Goal: Task Accomplishment & Management: Manage account settings

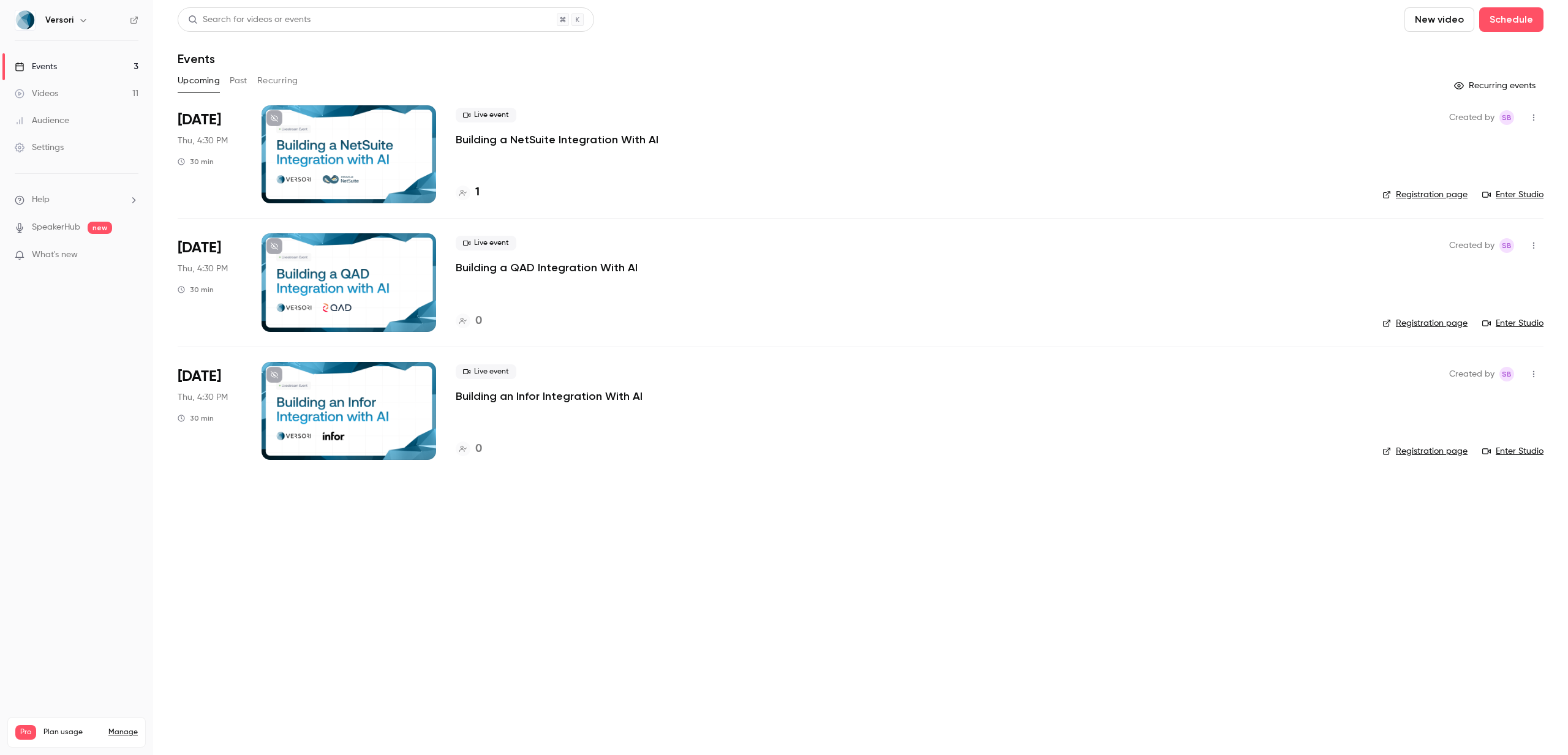
click at [1533, 107] on div "Created by SB Registration page Enter Studio" at bounding box center [1463, 155] width 161 height 98
click at [1533, 114] on icon "button" at bounding box center [1534, 117] width 10 height 9
click at [575, 62] on div at bounding box center [784, 377] width 1568 height 755
click at [513, 135] on p "Building a NetSuite Integration With AI" at bounding box center [557, 140] width 203 height 15
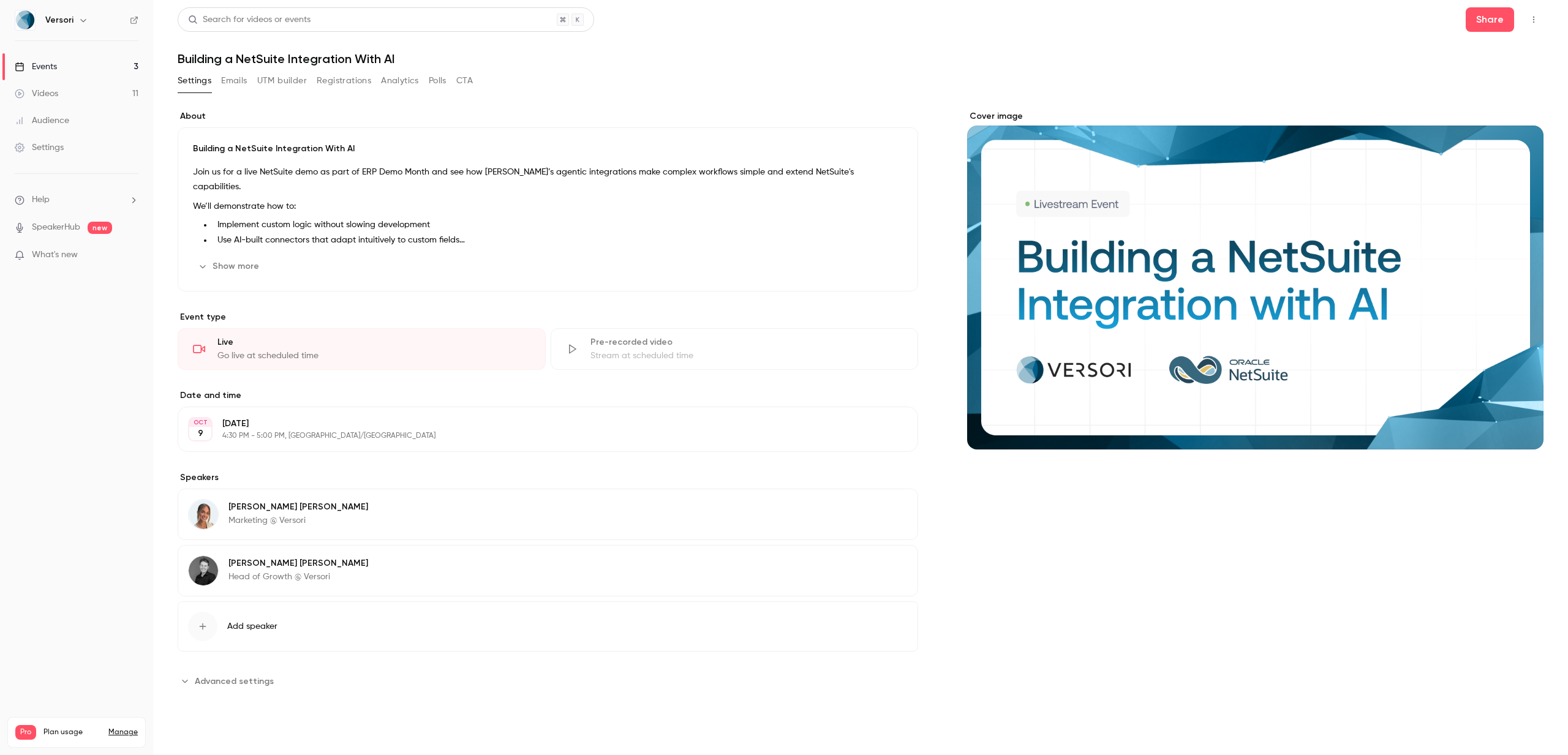
click at [232, 684] on span "Advanced settings" at bounding box center [234, 681] width 79 height 13
click at [1500, 21] on button "Share" at bounding box center [1490, 19] width 48 height 24
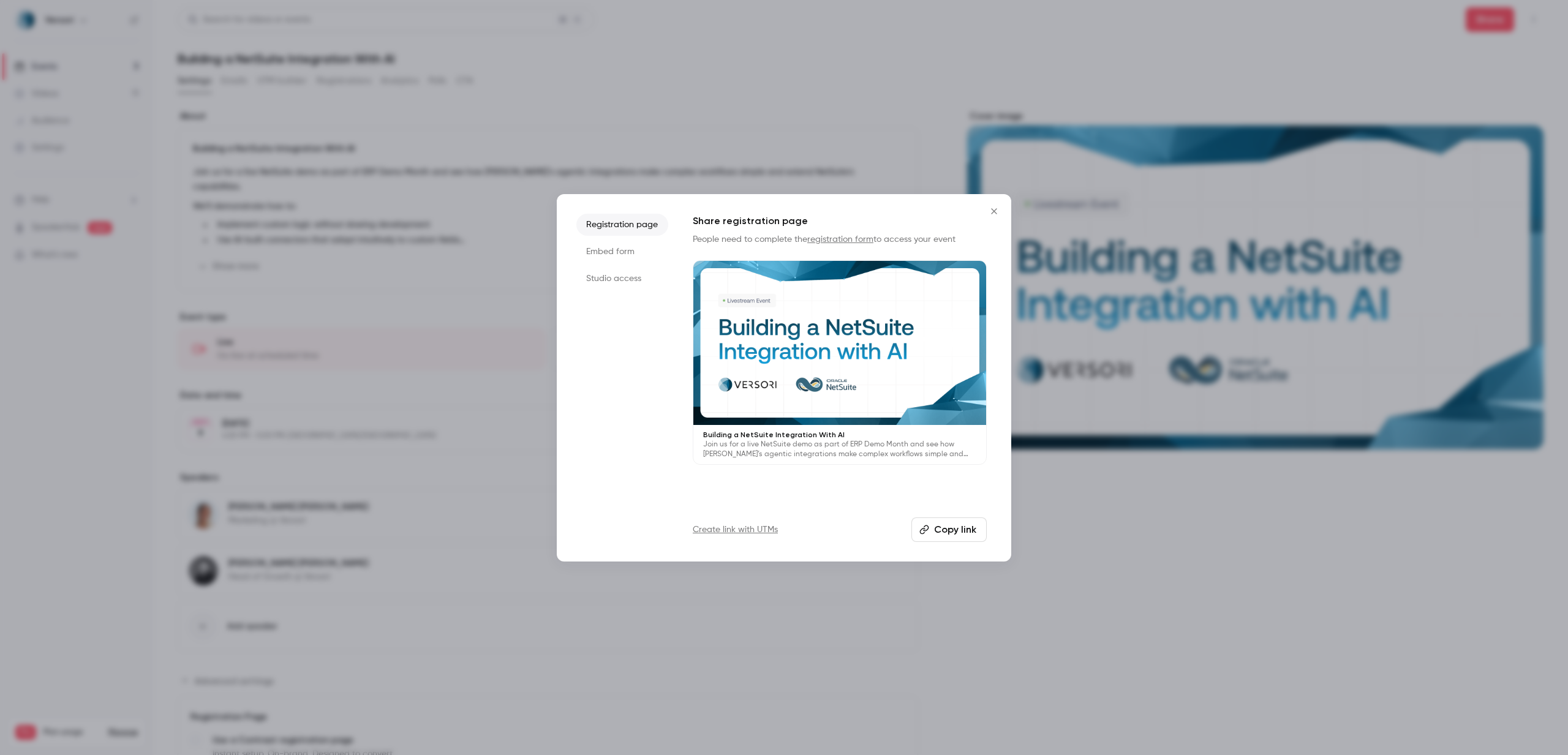
click at [612, 249] on li "Embed form" at bounding box center [623, 251] width 92 height 22
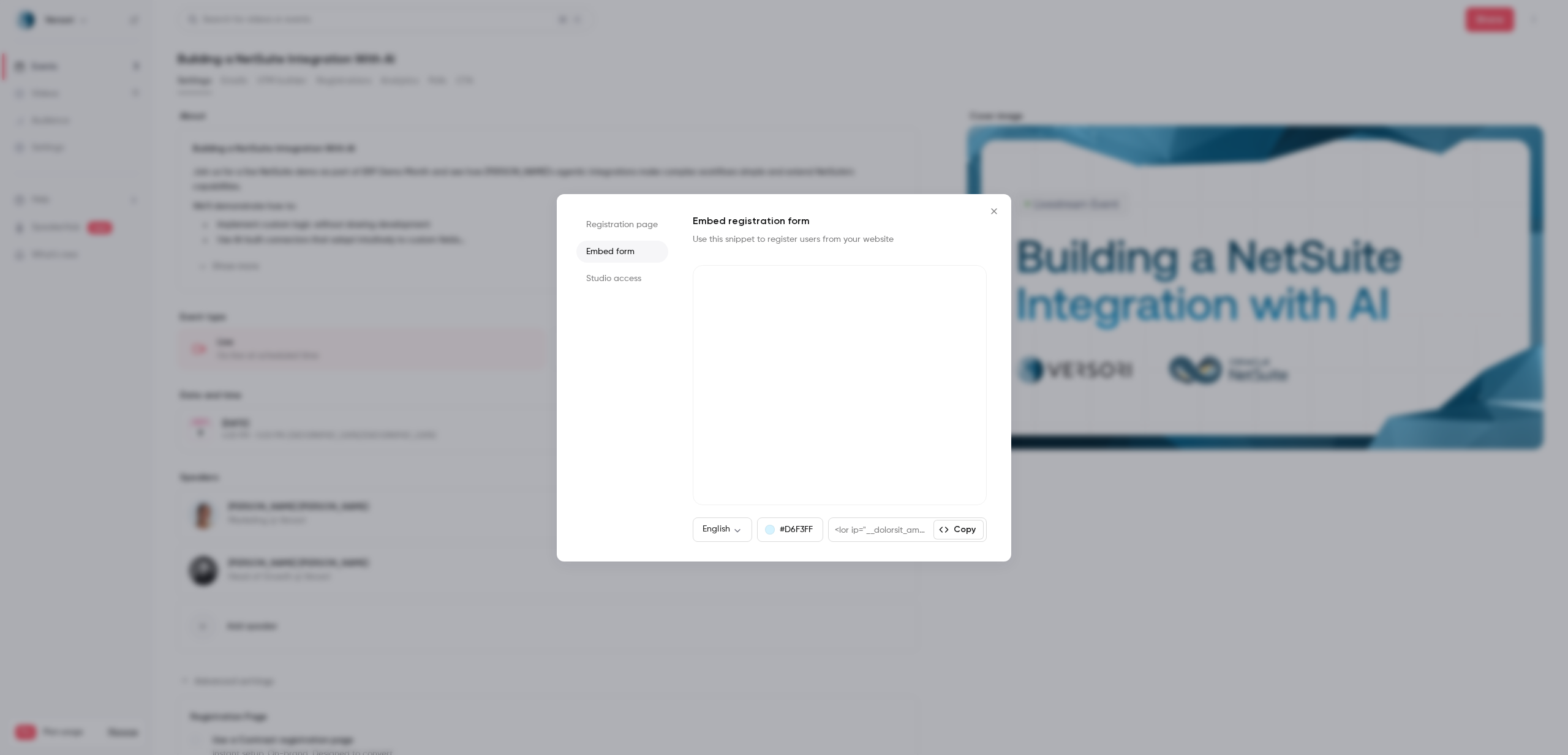
click at [618, 216] on li "Registration page" at bounding box center [623, 224] width 92 height 22
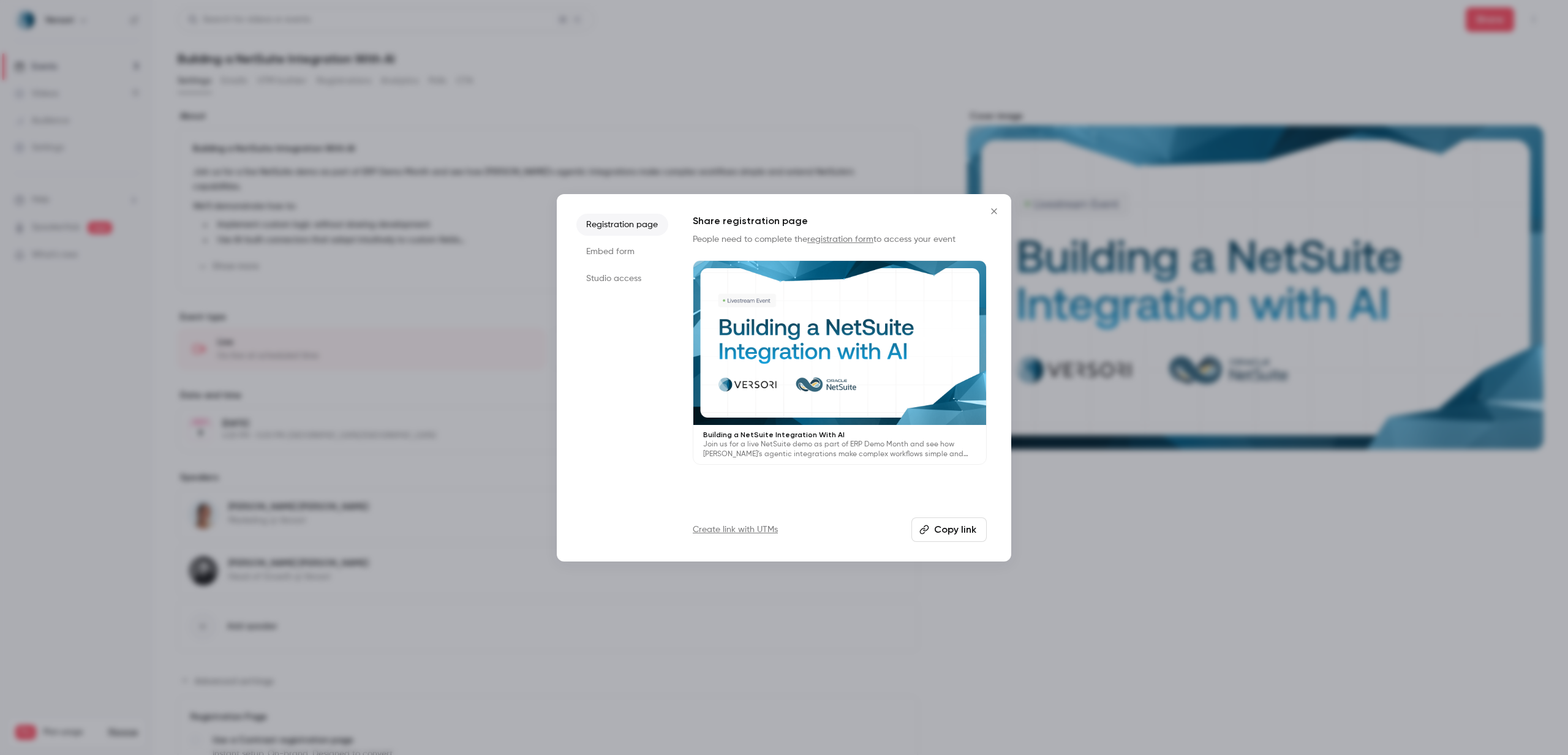
click at [625, 276] on li "Studio access" at bounding box center [623, 278] width 92 height 22
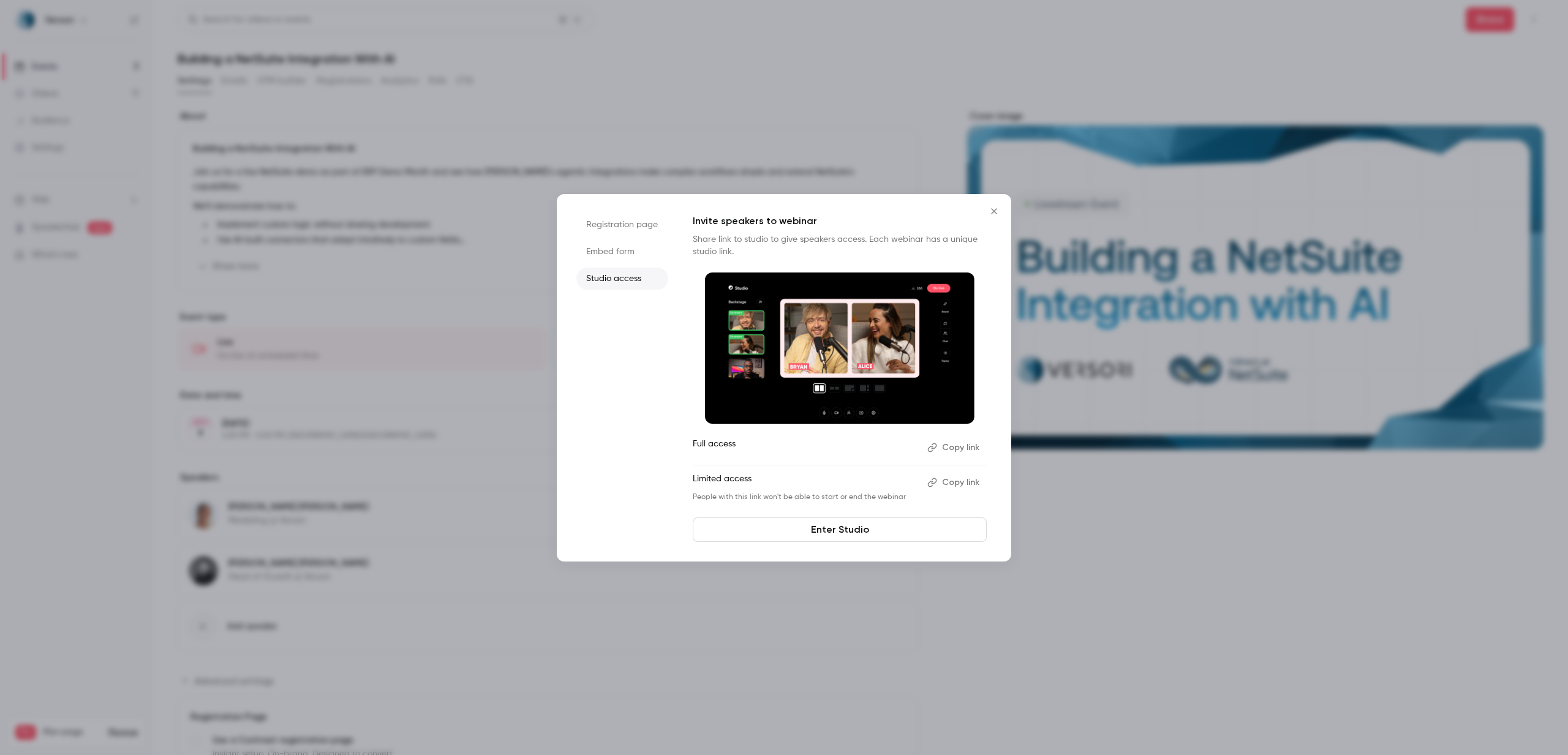
click at [613, 255] on li "Embed form" at bounding box center [623, 251] width 92 height 22
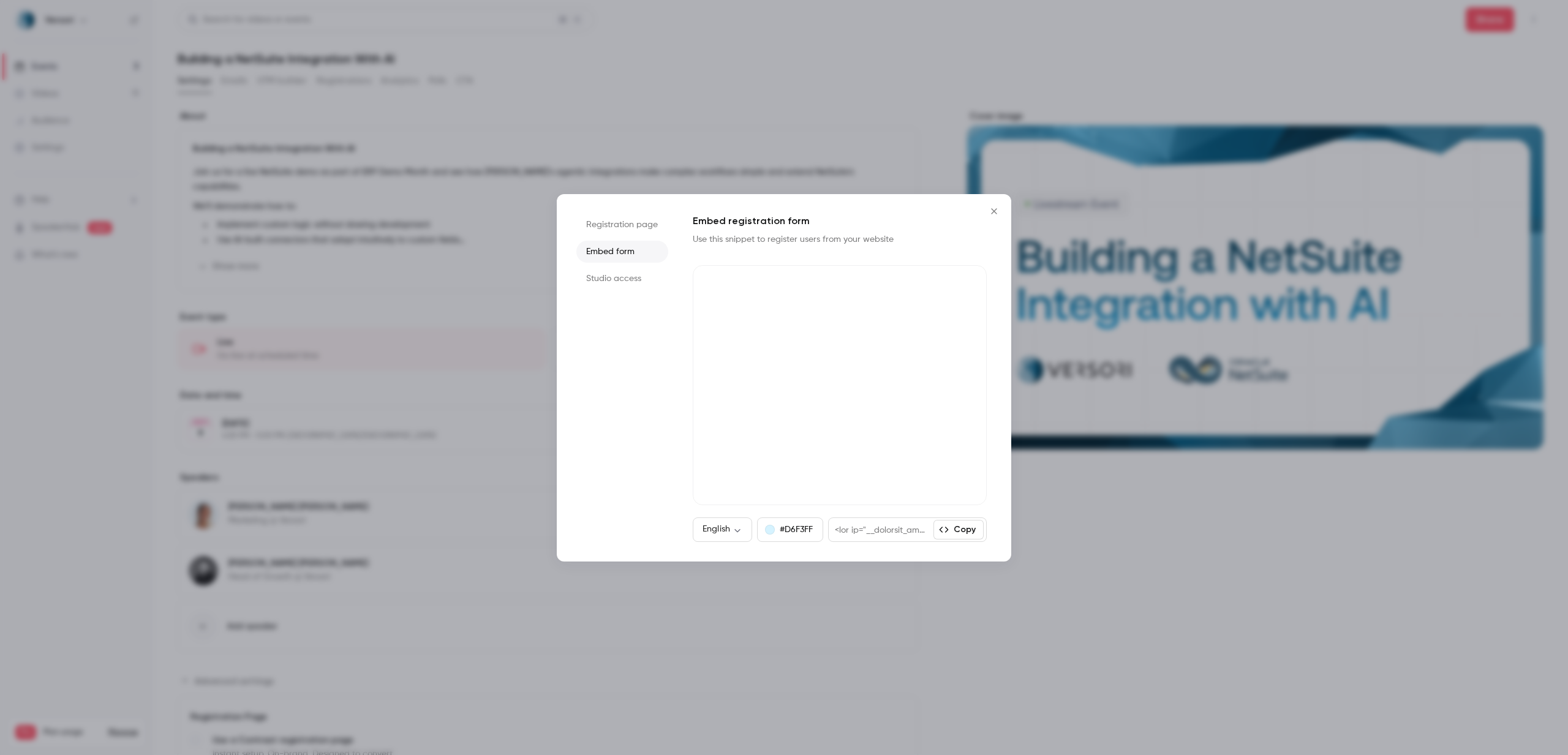
click at [179, 108] on div at bounding box center [784, 377] width 1568 height 755
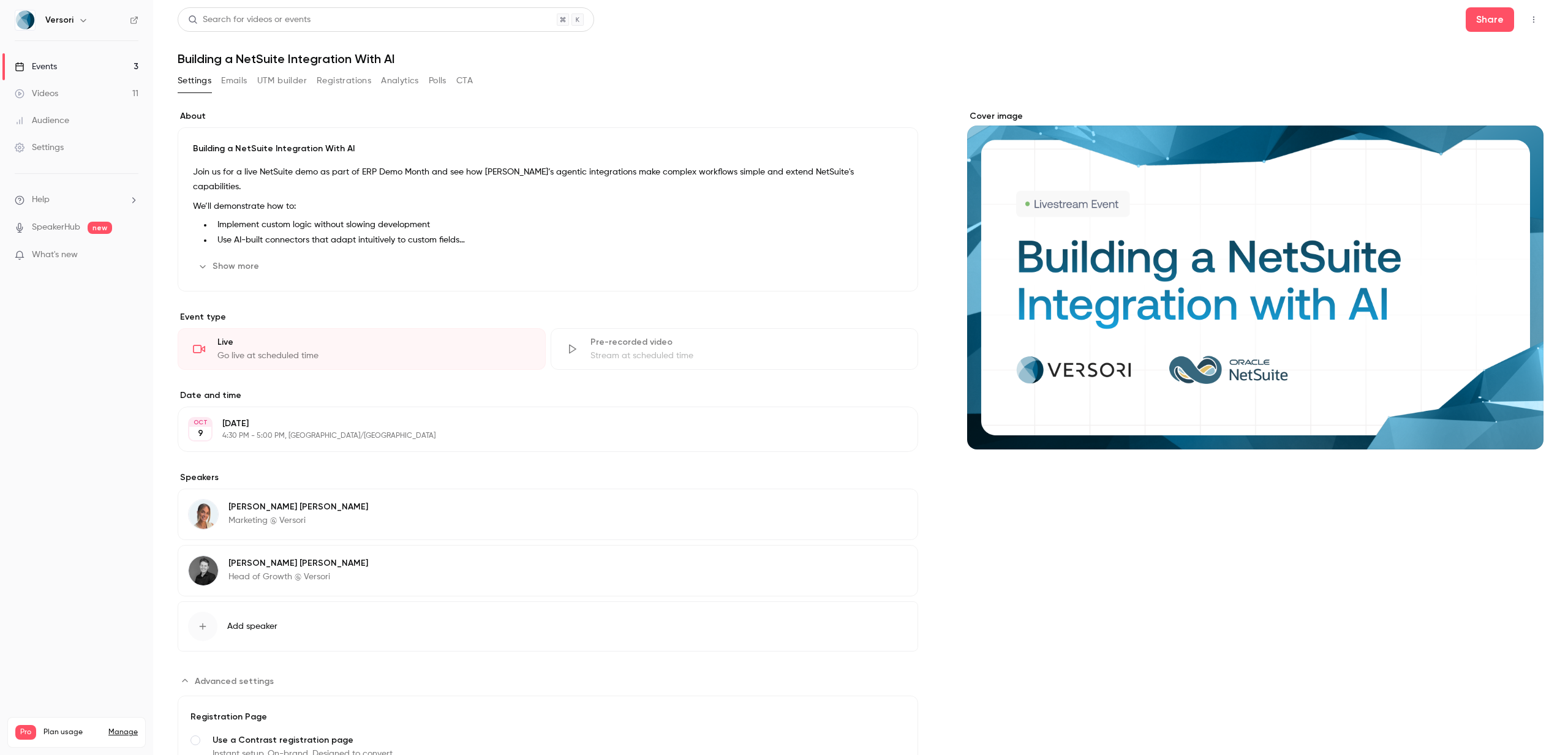
click at [78, 91] on link "Videos 11" at bounding box center [76, 93] width 153 height 27
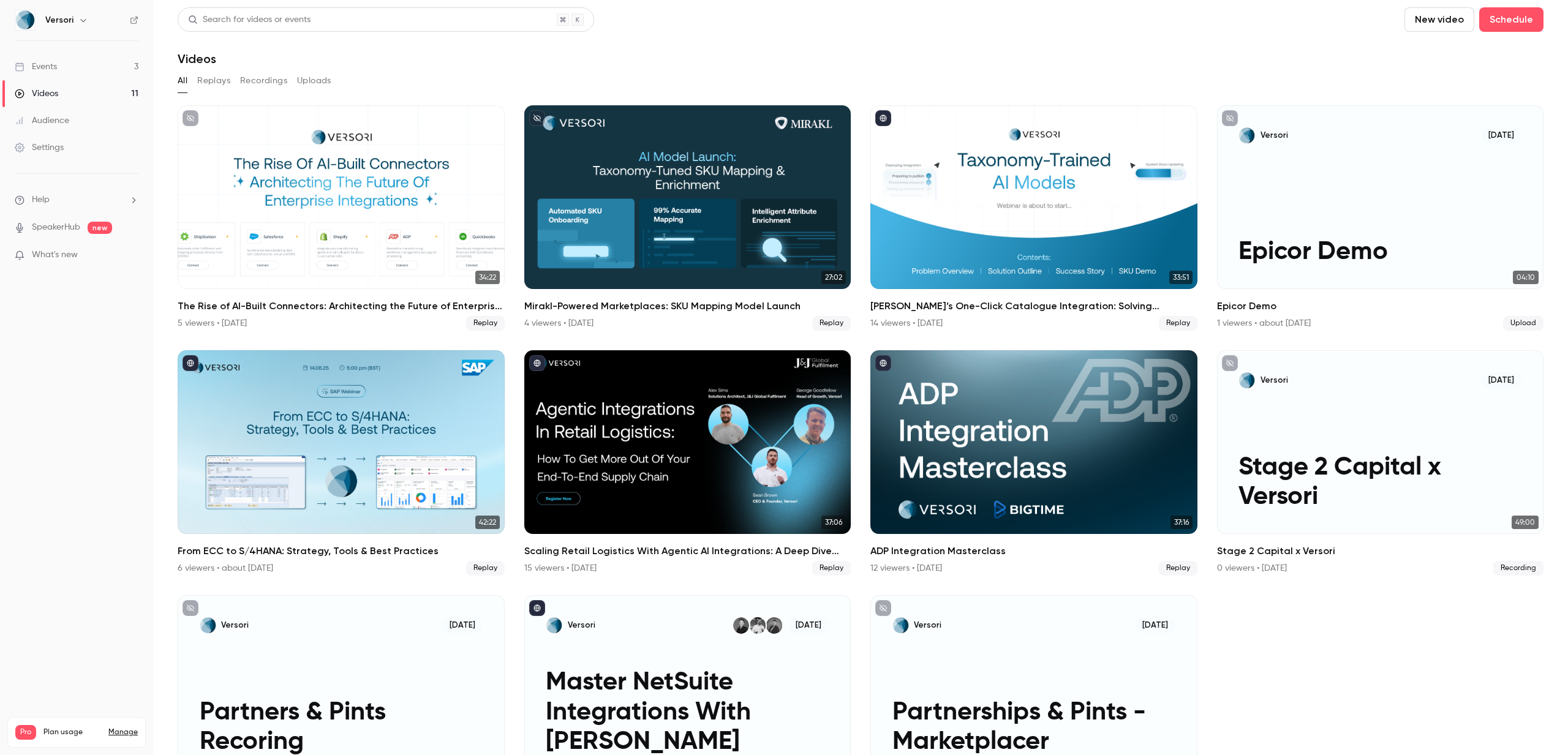
click at [61, 137] on link "Settings" at bounding box center [76, 147] width 153 height 27
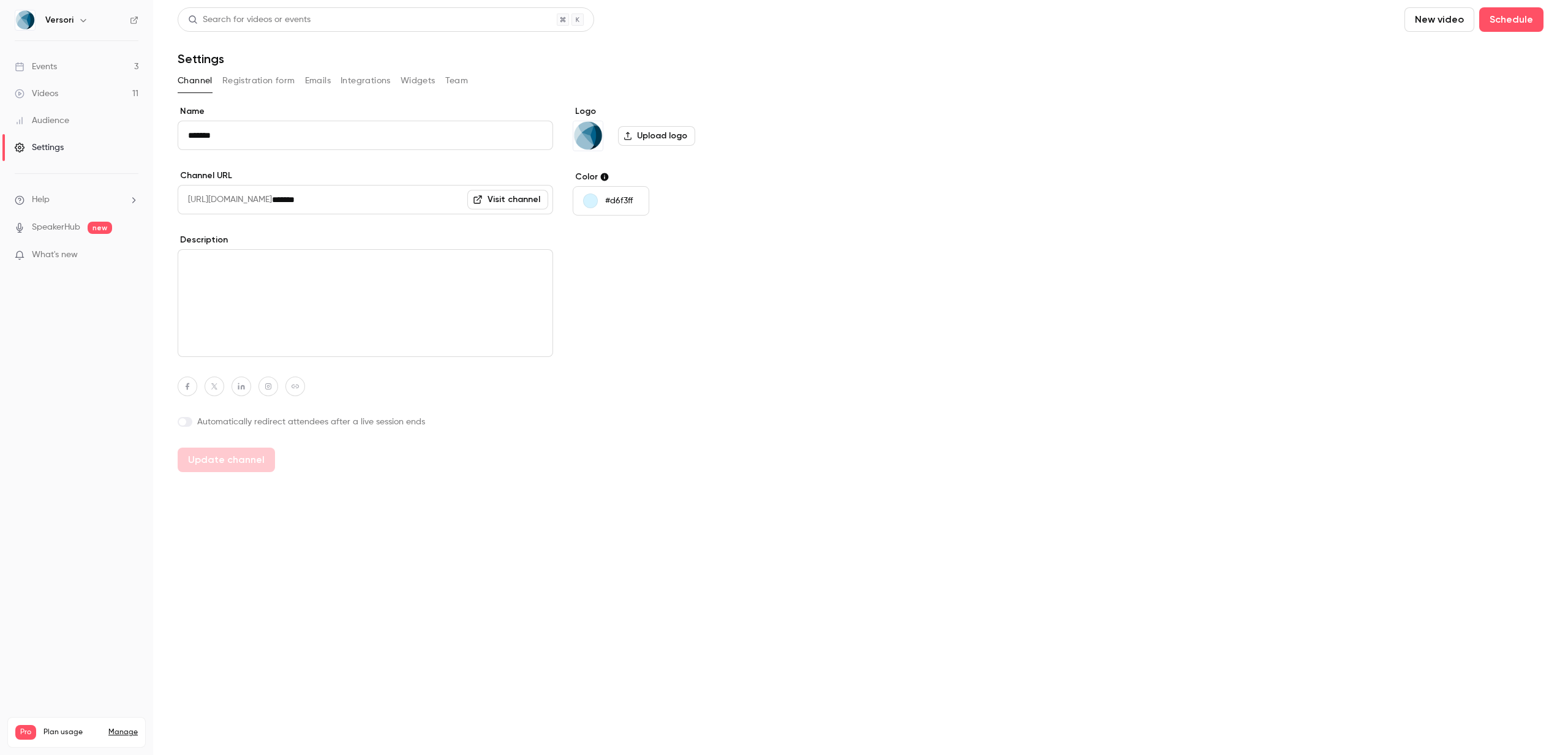
click at [264, 76] on button "Registration form" at bounding box center [259, 81] width 73 height 20
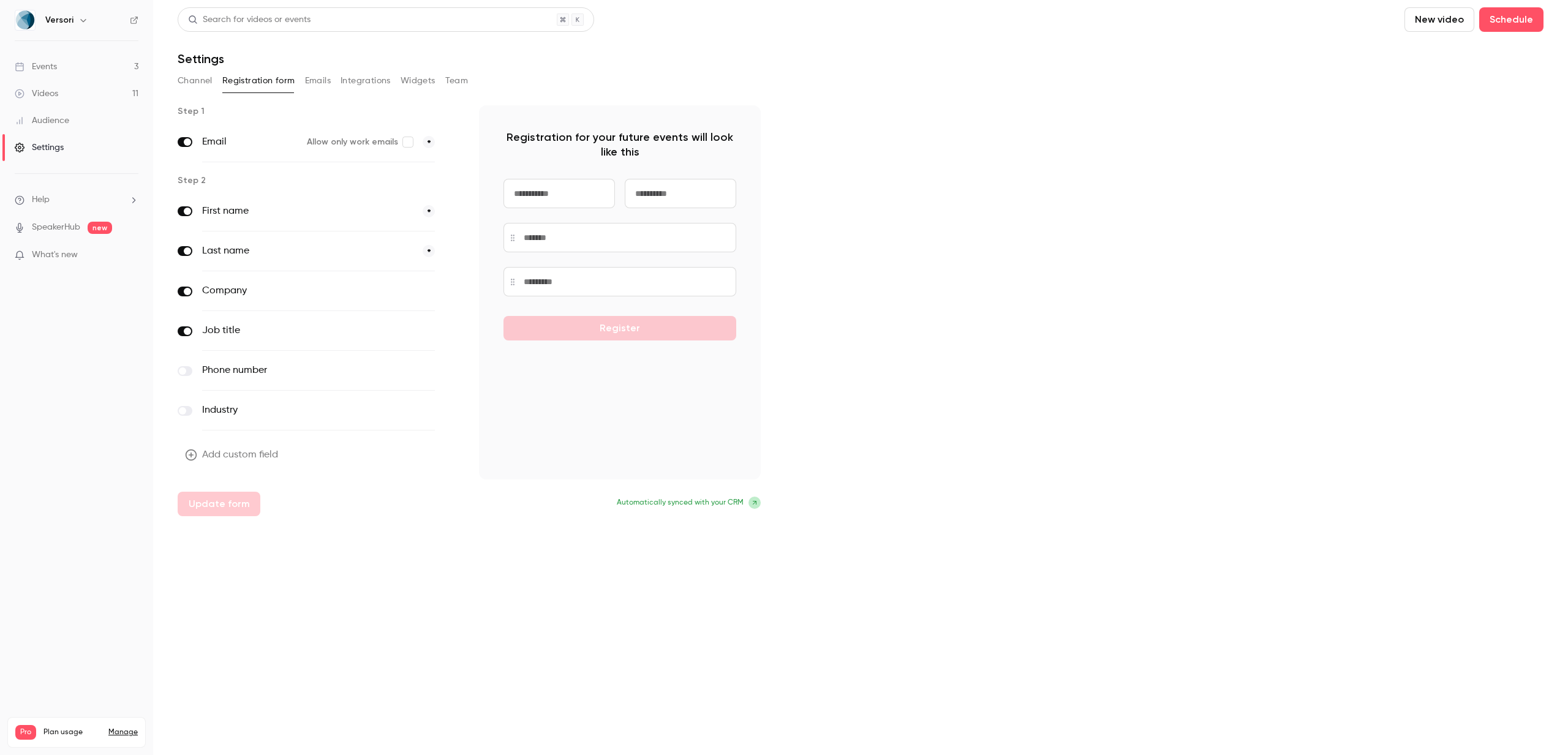
click at [193, 78] on button "Channel" at bounding box center [195, 81] width 35 height 20
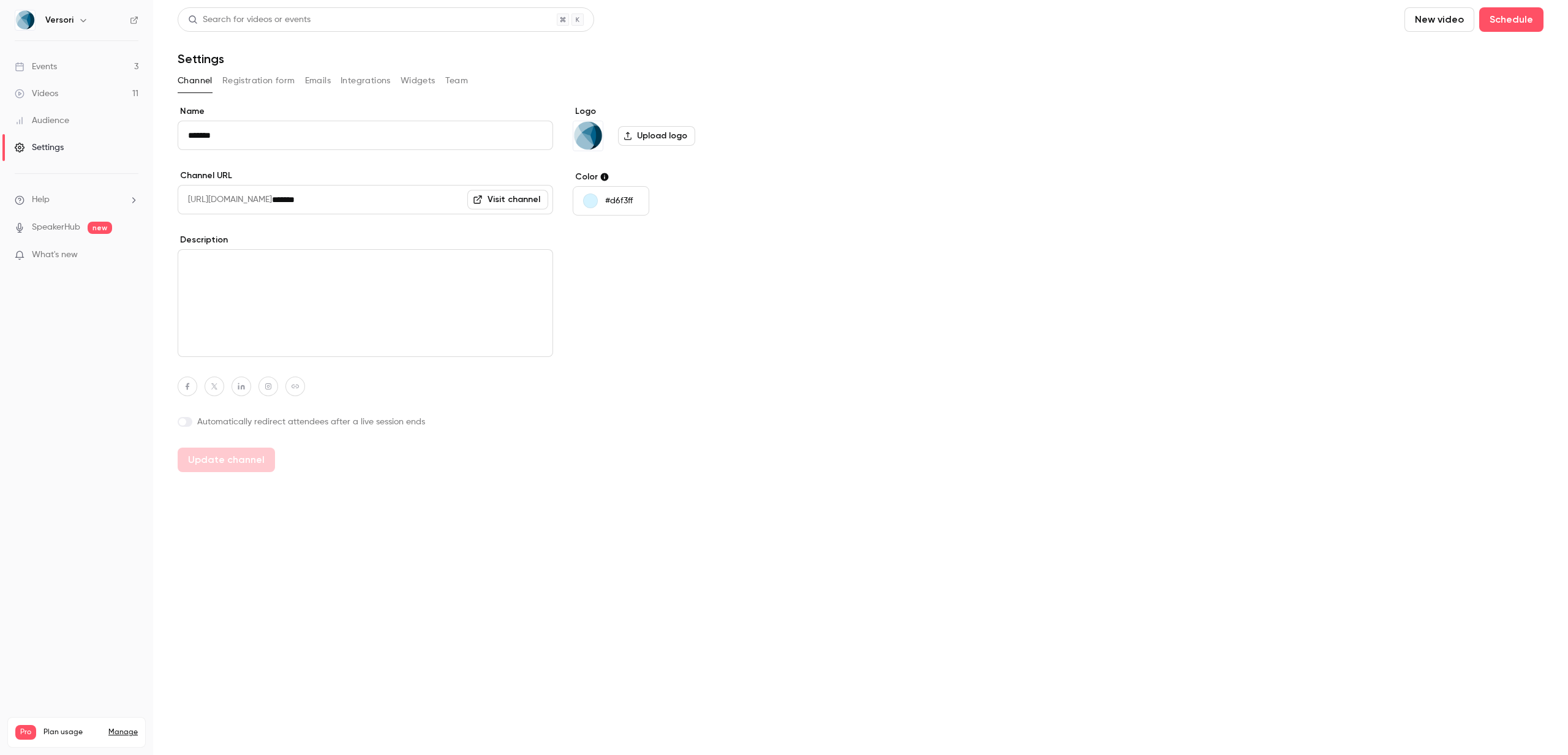
click at [29, 59] on link "Events 3" at bounding box center [76, 66] width 153 height 27
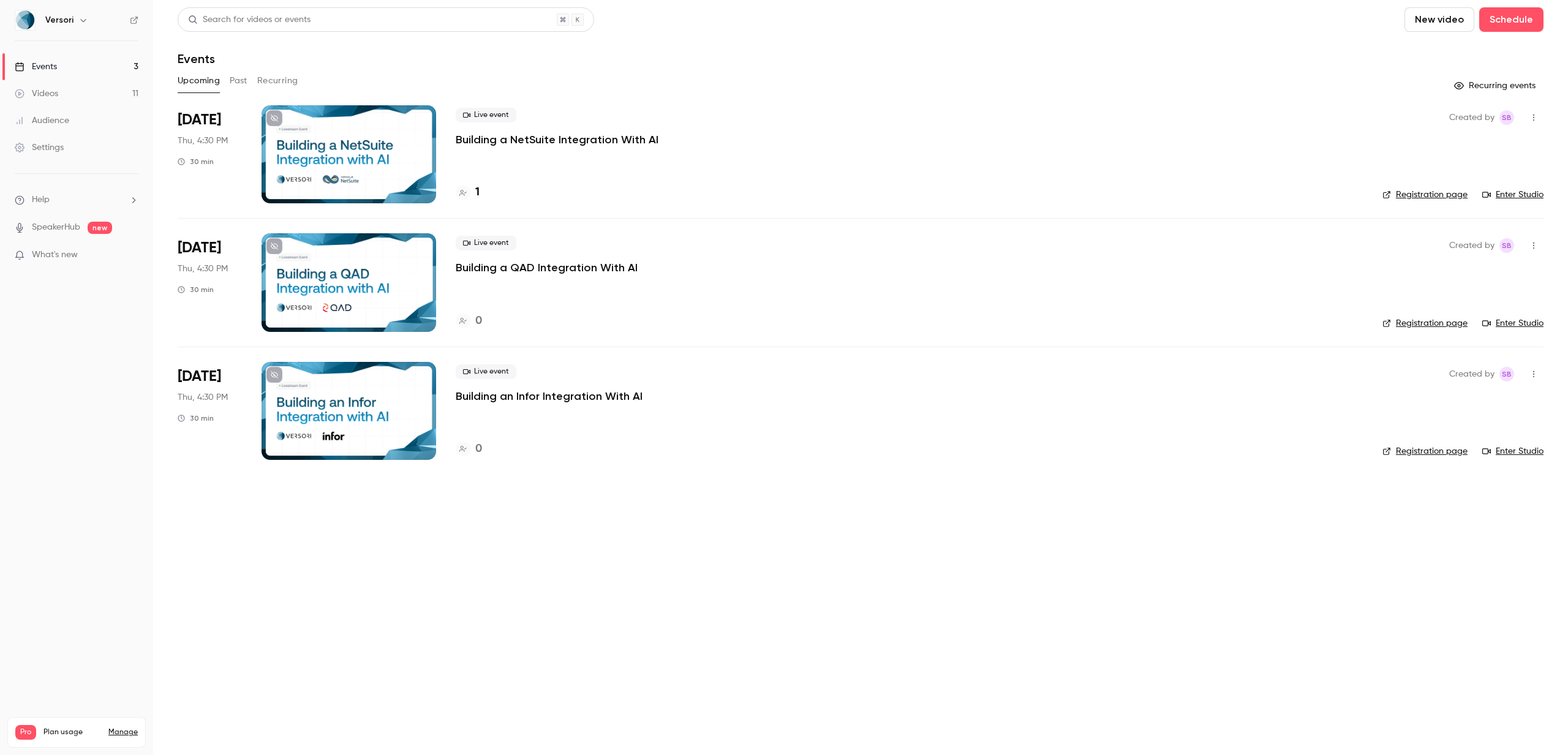
click at [78, 16] on icon "button" at bounding box center [83, 21] width 10 height 10
click at [88, 58] on div "Versori sophie@versori.com Billing Pro New channel Log out" at bounding box center [125, 122] width 229 height 144
click at [68, 61] on div "Versori sophie@versori.com Billing Pro New channel Log out" at bounding box center [125, 122] width 229 height 144
click at [109, 23] on div at bounding box center [784, 377] width 1568 height 755
click at [1534, 119] on icon "button" at bounding box center [1534, 117] width 10 height 9
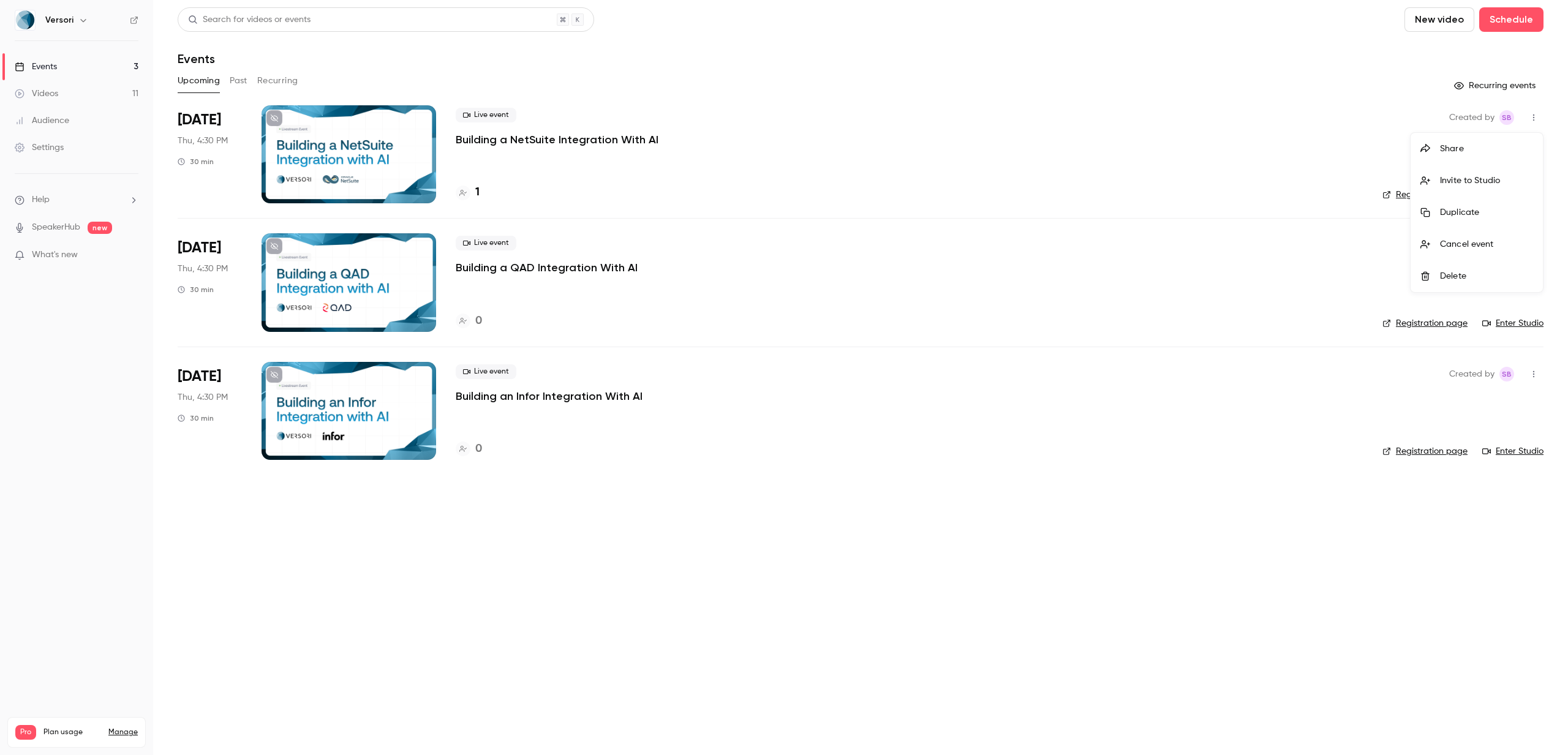
click at [1324, 112] on div at bounding box center [784, 377] width 1568 height 755
click at [556, 138] on p "Building a NetSuite Integration With AI" at bounding box center [557, 140] width 203 height 15
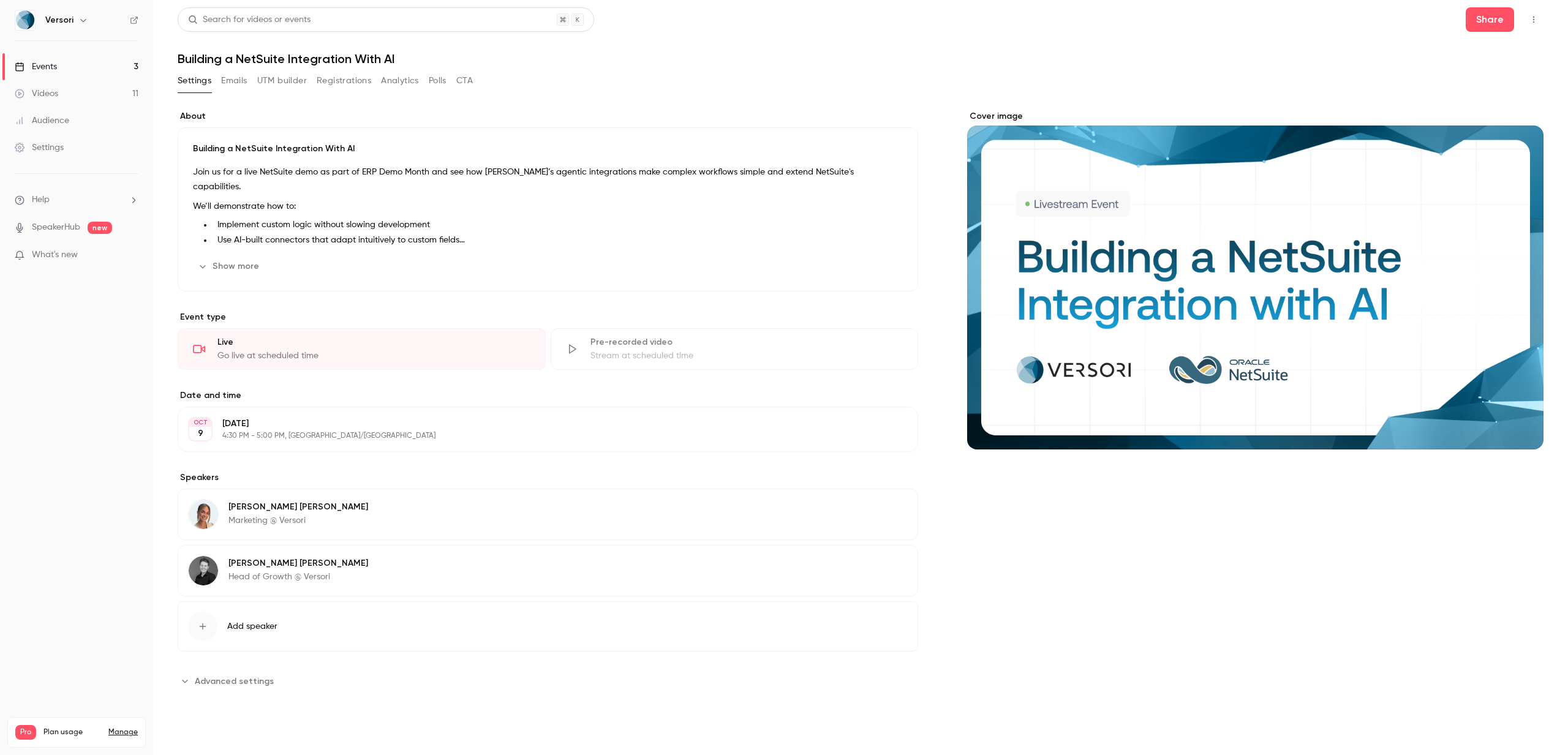
click at [218, 81] on div "Settings Emails UTM builder Registrations Analytics Polls CTA" at bounding box center [325, 81] width 295 height 20
click at [228, 81] on button "Emails" at bounding box center [234, 81] width 25 height 20
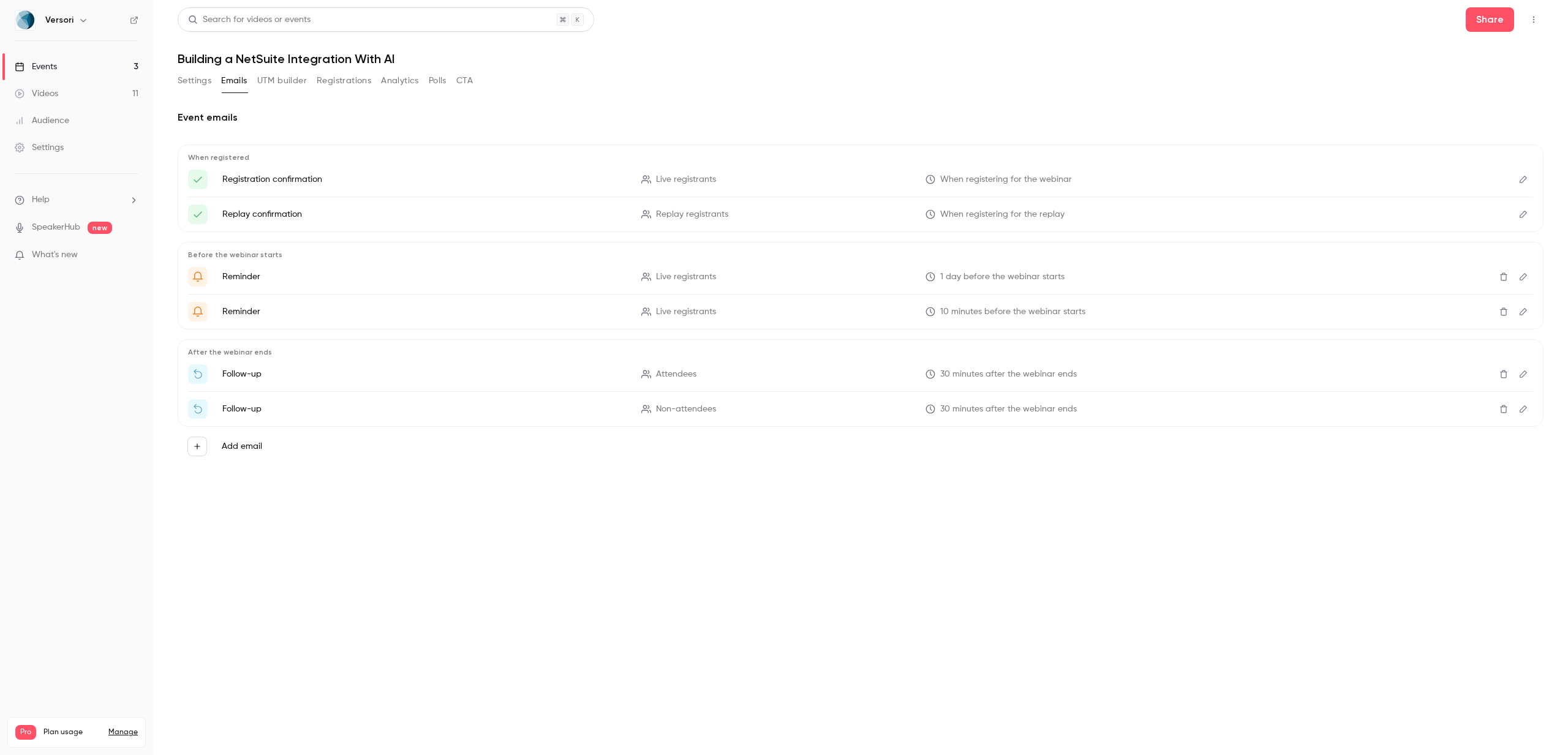
click at [294, 83] on button "UTM builder" at bounding box center [282, 81] width 50 height 20
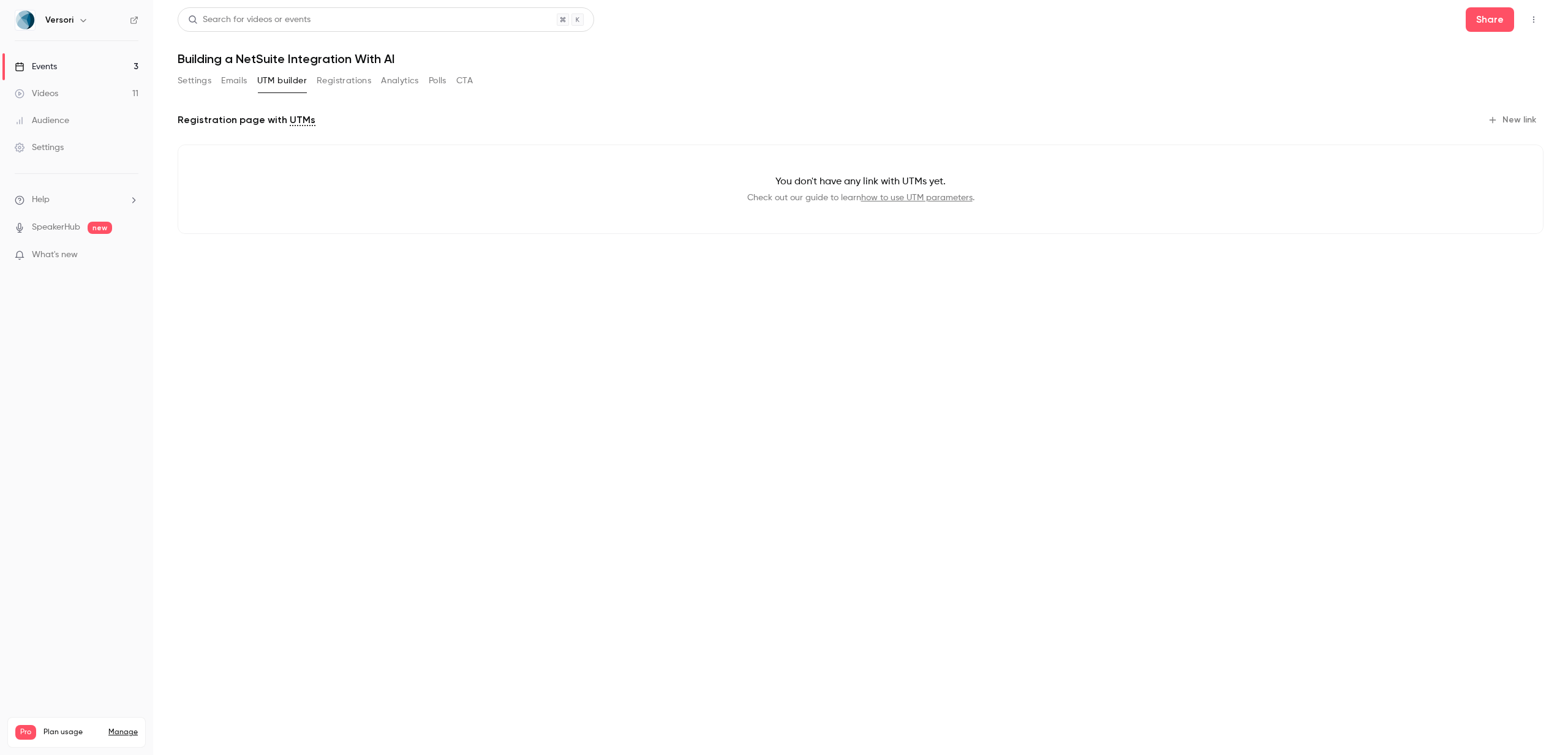
click at [358, 78] on button "Registrations" at bounding box center [344, 81] width 55 height 20
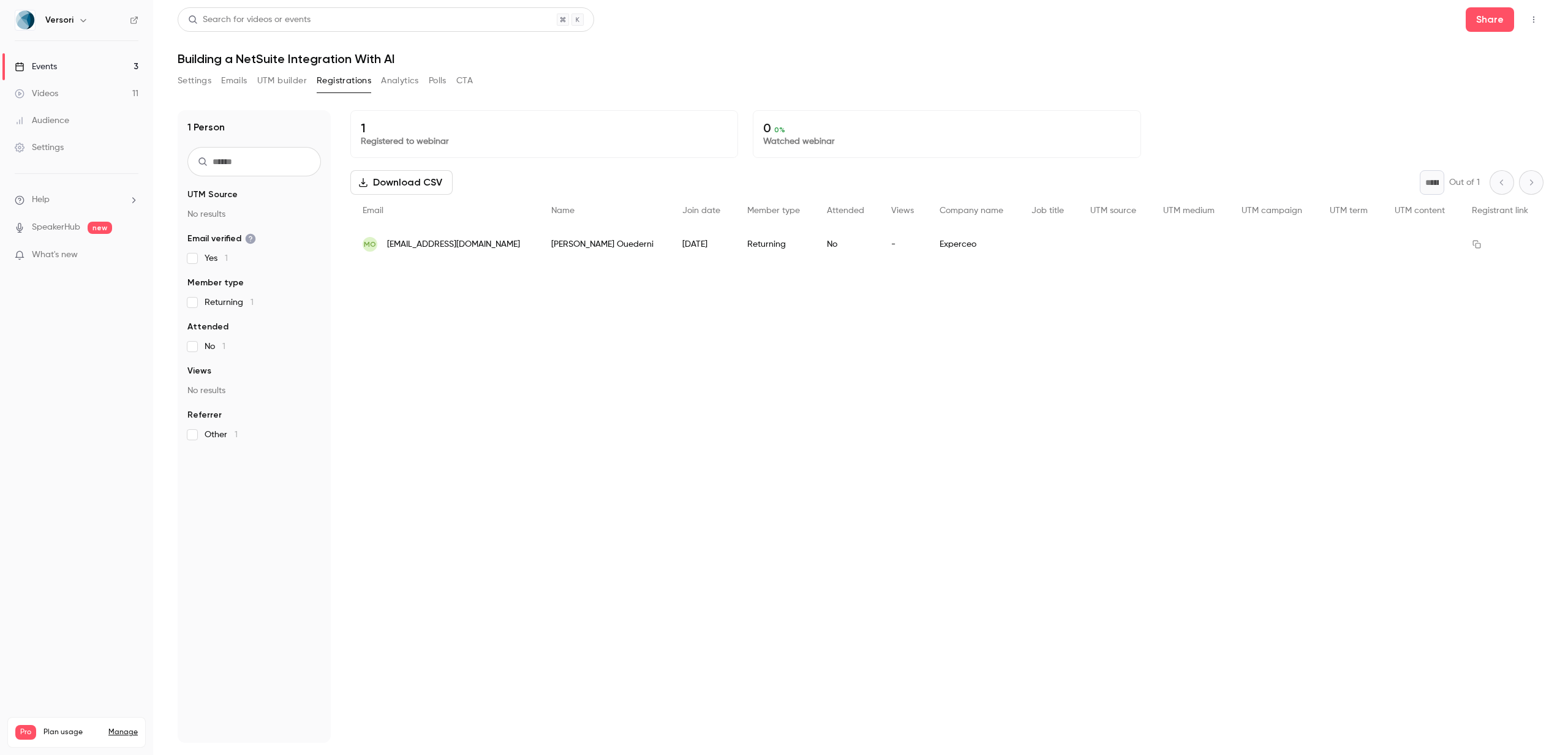
click at [401, 80] on button "Analytics" at bounding box center [400, 81] width 38 height 20
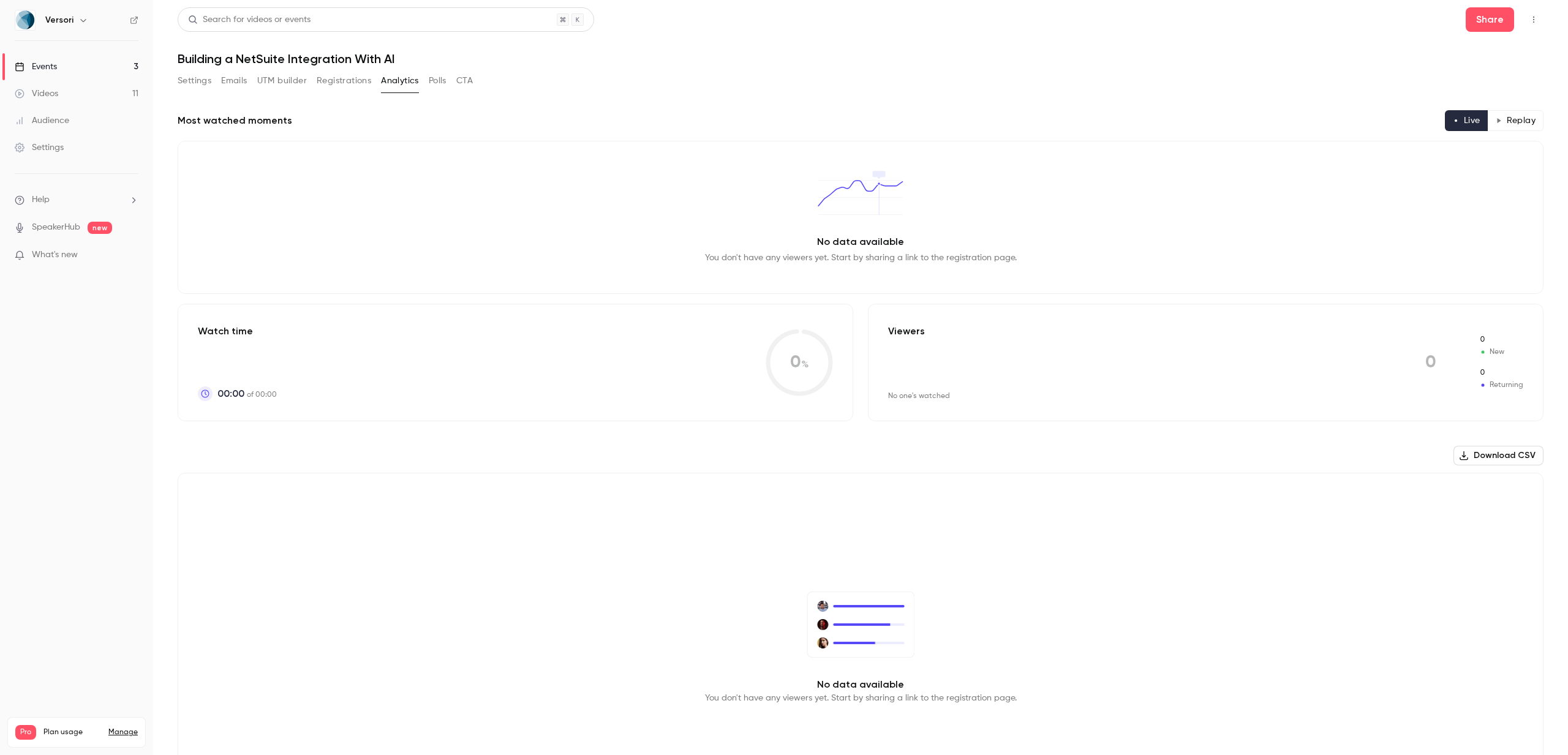
click at [439, 81] on button "Polls" at bounding box center [438, 81] width 18 height 20
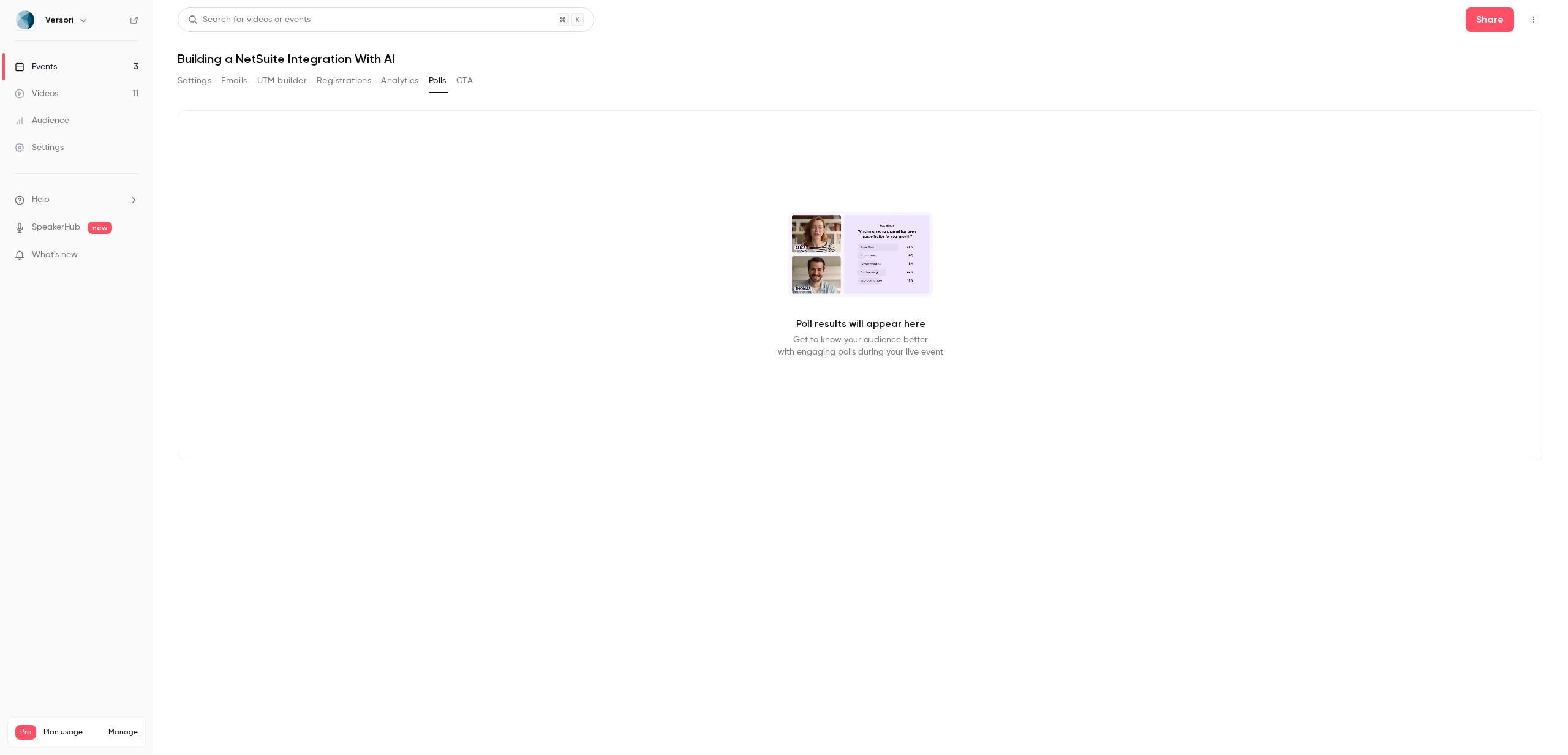
click at [466, 81] on button "CTA" at bounding box center [464, 81] width 17 height 20
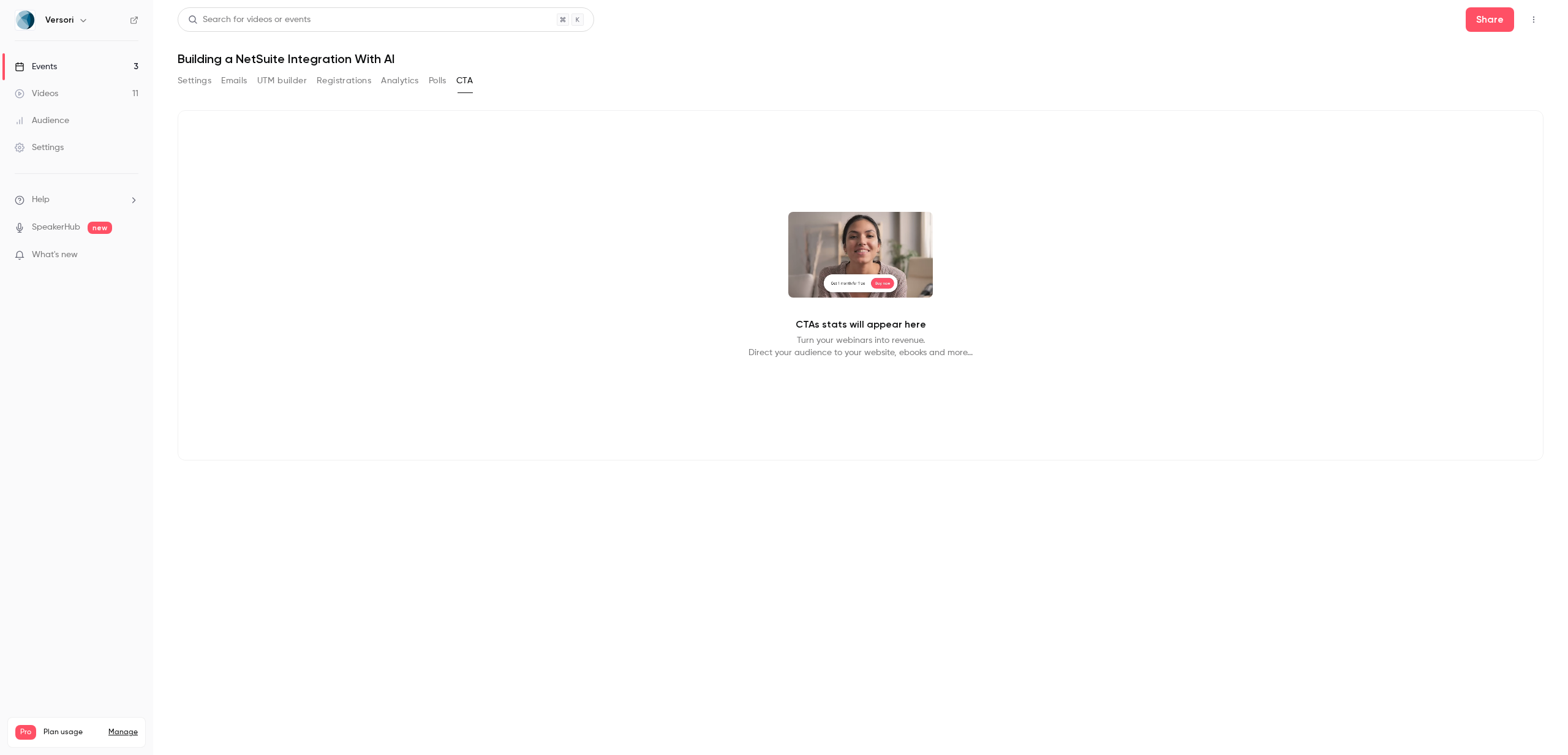
click at [1533, 23] on icon "button" at bounding box center [1534, 20] width 10 height 9
click at [1491, 46] on div "Publish on Channel" at bounding box center [1487, 51] width 93 height 12
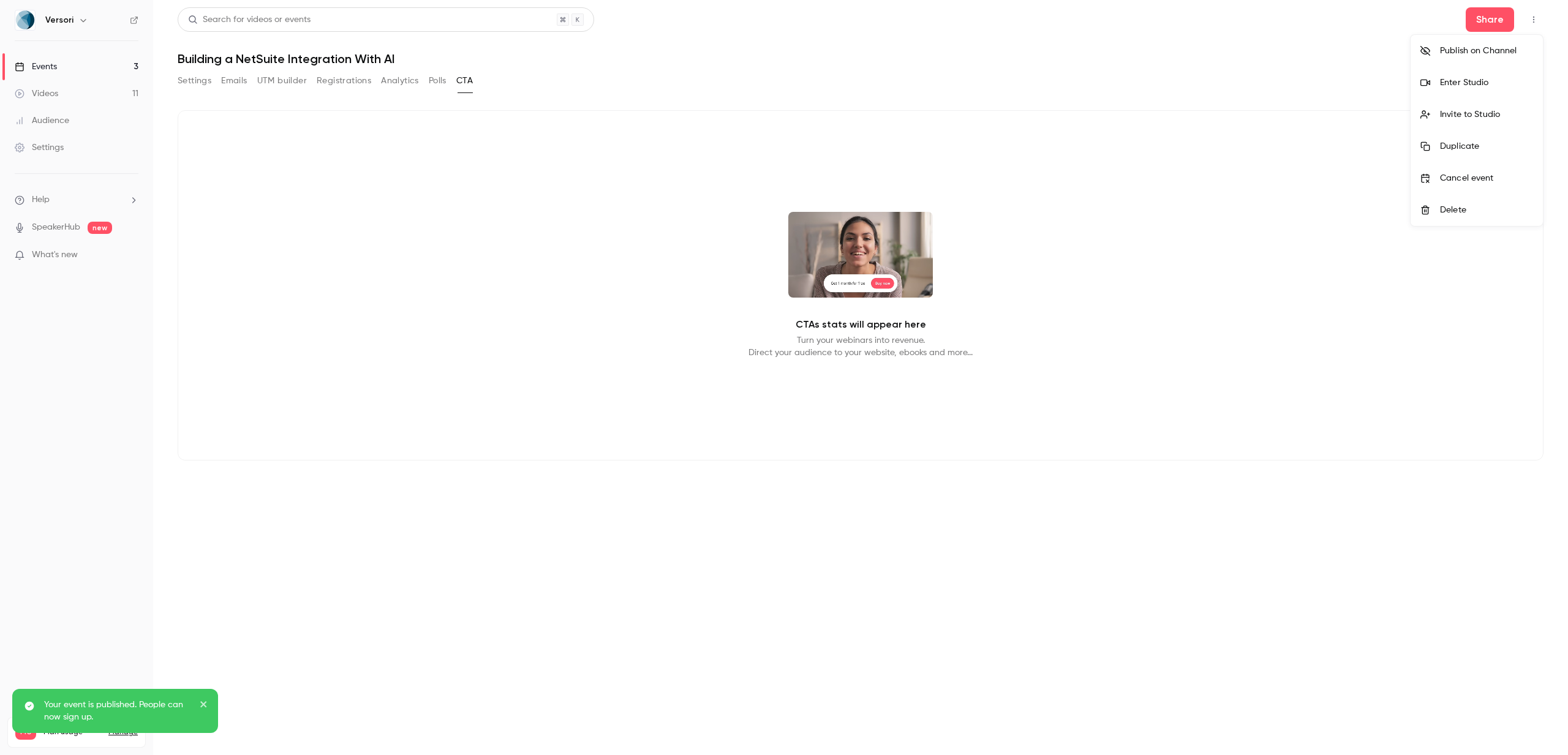
click at [103, 71] on div at bounding box center [784, 377] width 1568 height 755
click at [85, 65] on link "Events 3" at bounding box center [76, 66] width 153 height 27
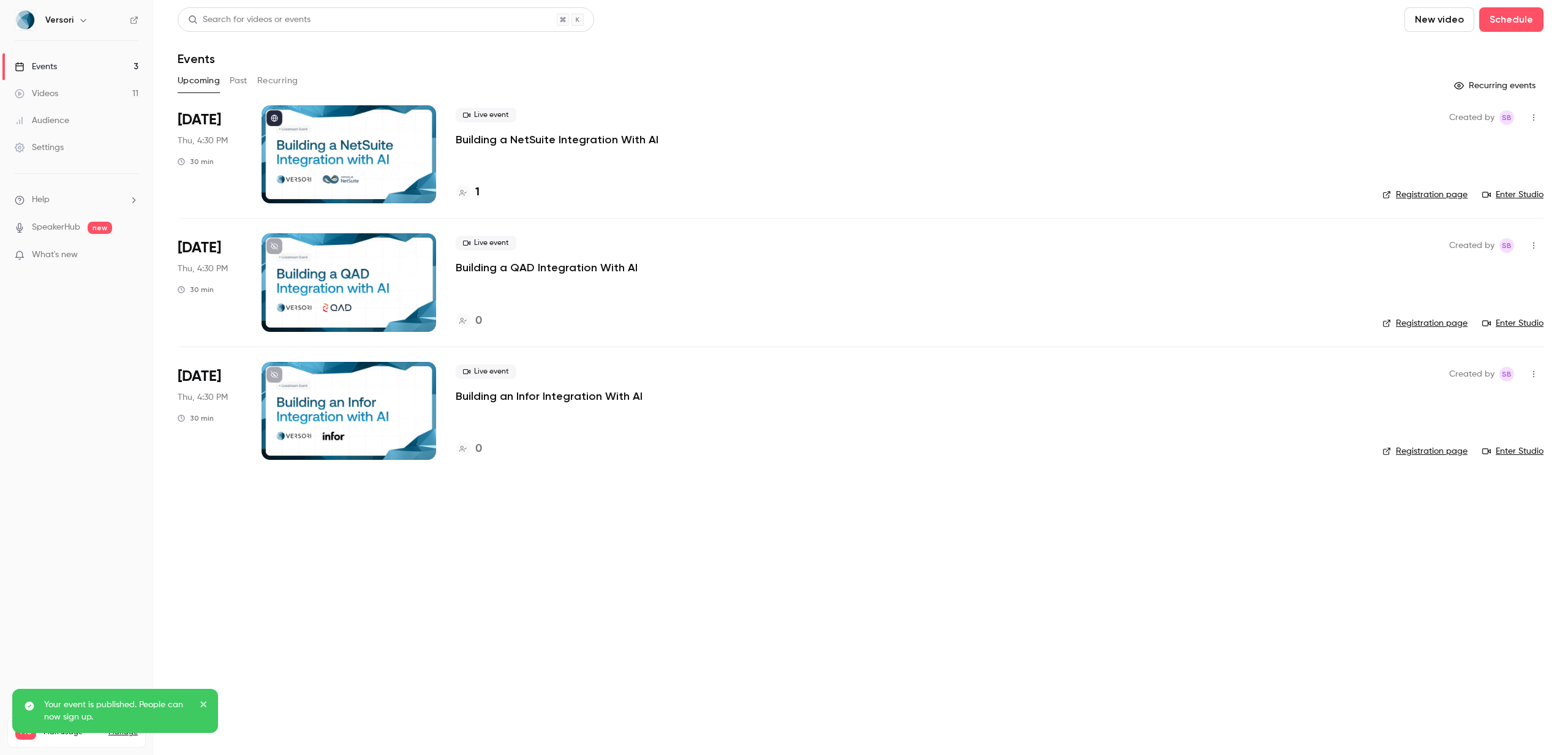
click at [552, 268] on p "Building a QAD Integration With AI" at bounding box center [546, 268] width 182 height 15
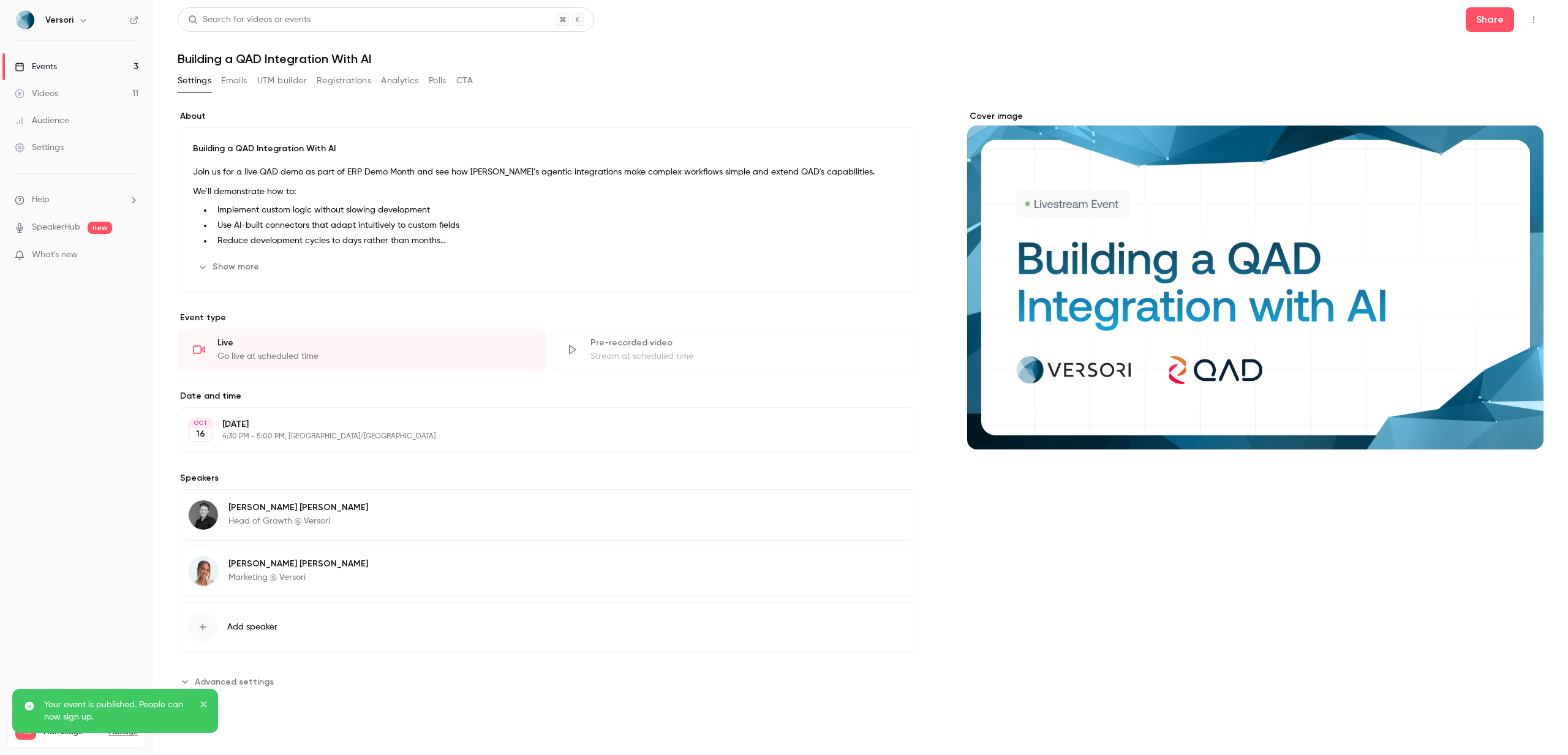
click at [1530, 21] on icon "button" at bounding box center [1534, 20] width 10 height 9
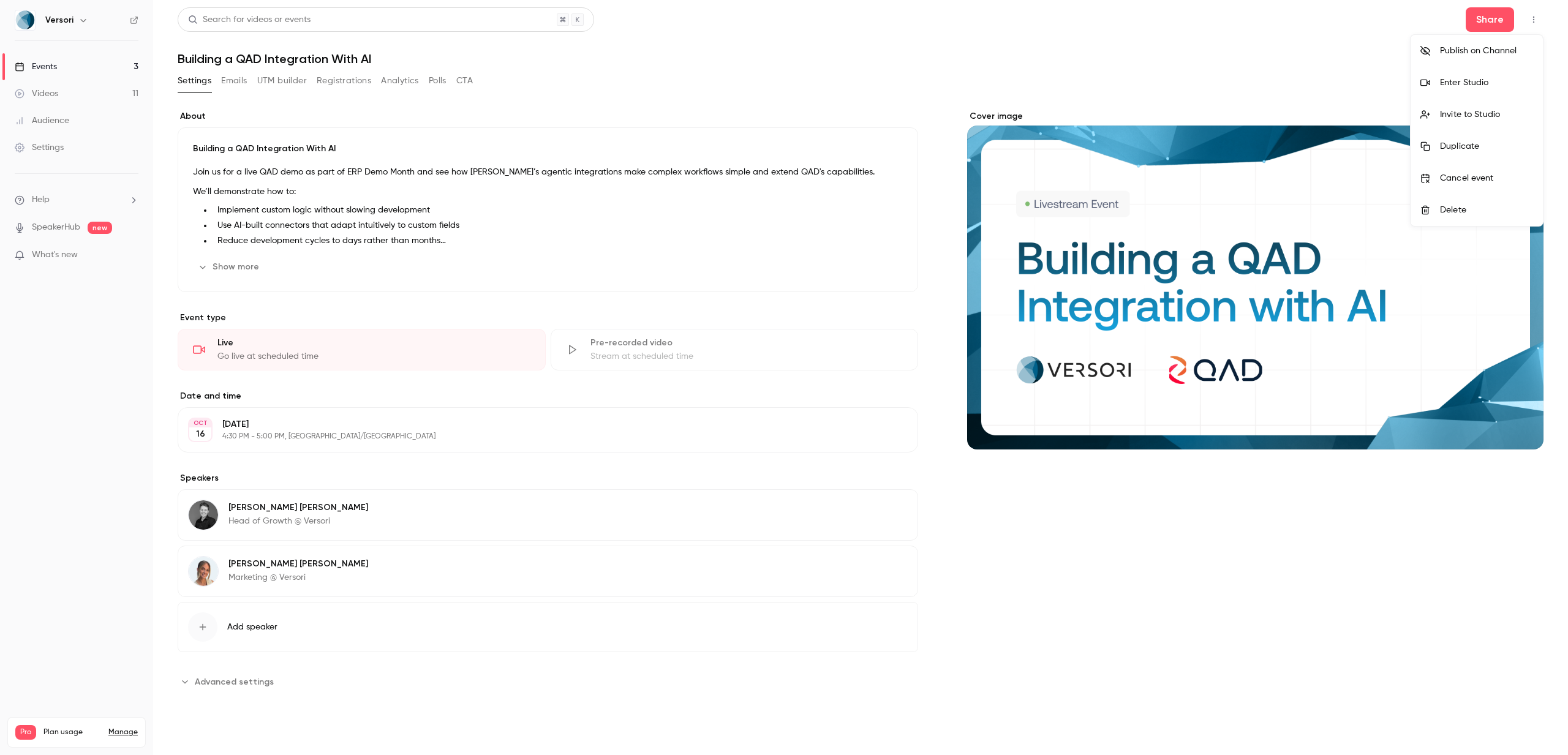
click at [1477, 51] on div "Publish on Channel" at bounding box center [1487, 51] width 93 height 12
click at [78, 88] on div at bounding box center [784, 377] width 1568 height 755
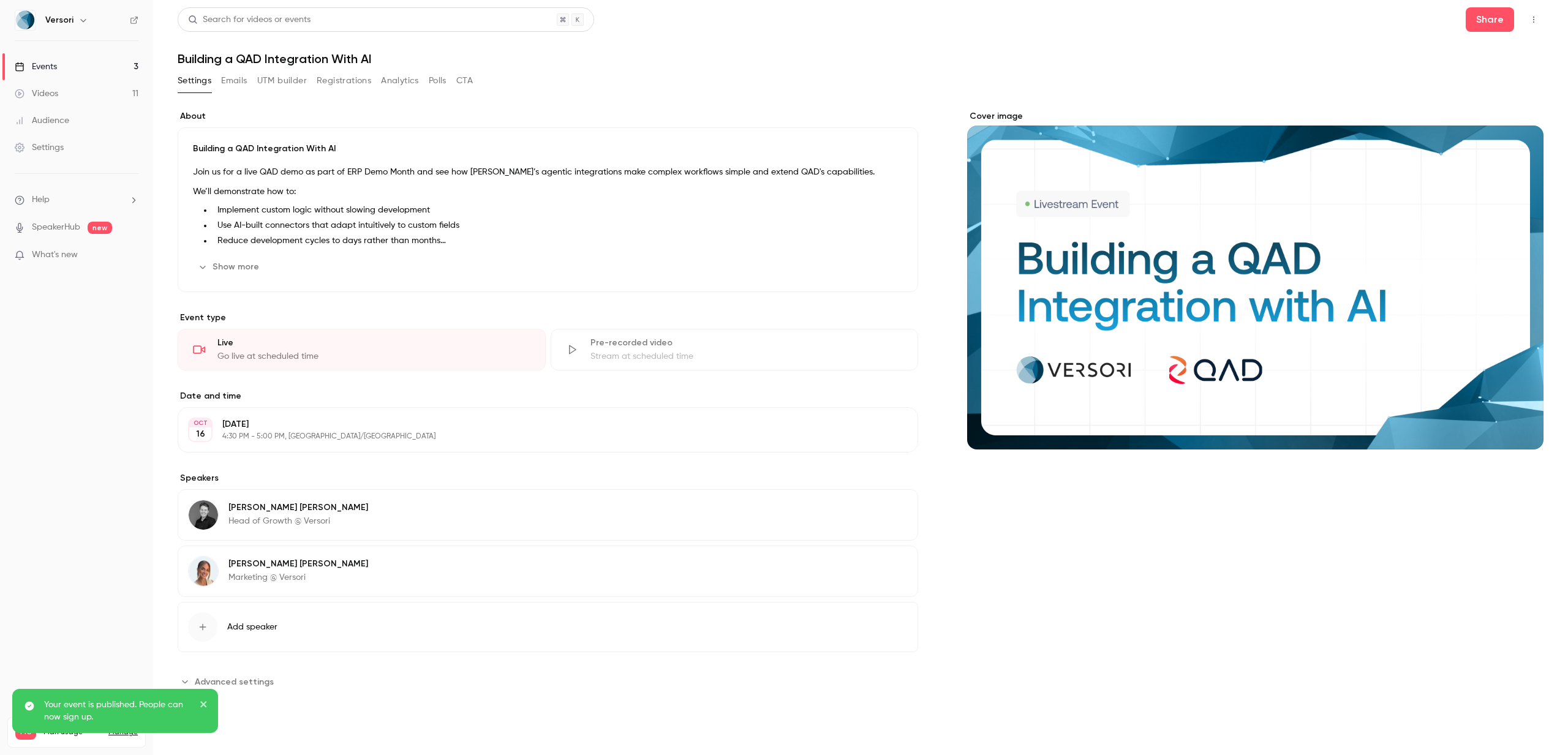
click at [64, 65] on link "Events 3" at bounding box center [76, 66] width 153 height 27
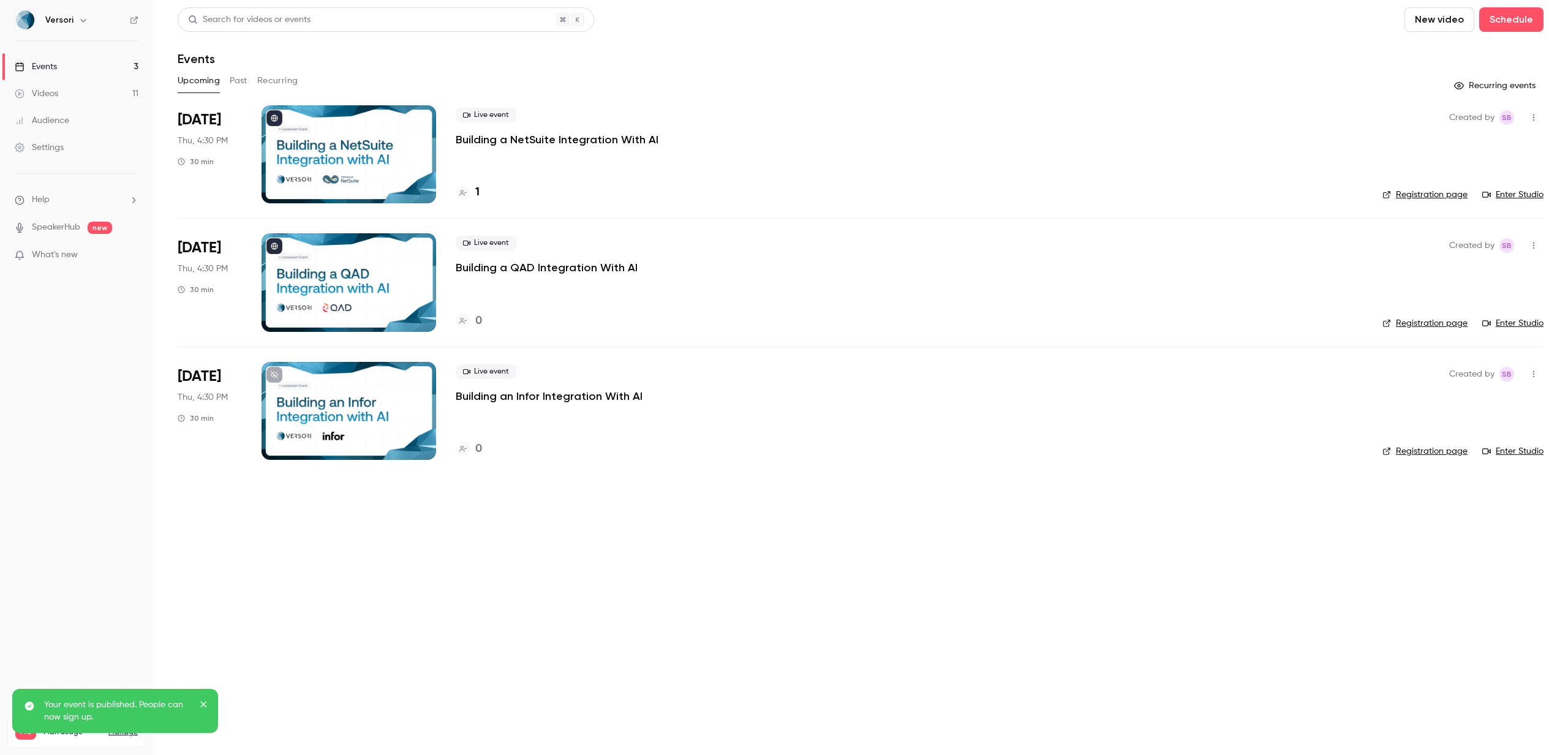
click at [1538, 373] on icon "button" at bounding box center [1534, 374] width 10 height 9
click at [1340, 396] on div at bounding box center [784, 377] width 1568 height 755
click at [598, 389] on p "Building an Infor Integration With AI" at bounding box center [549, 396] width 187 height 15
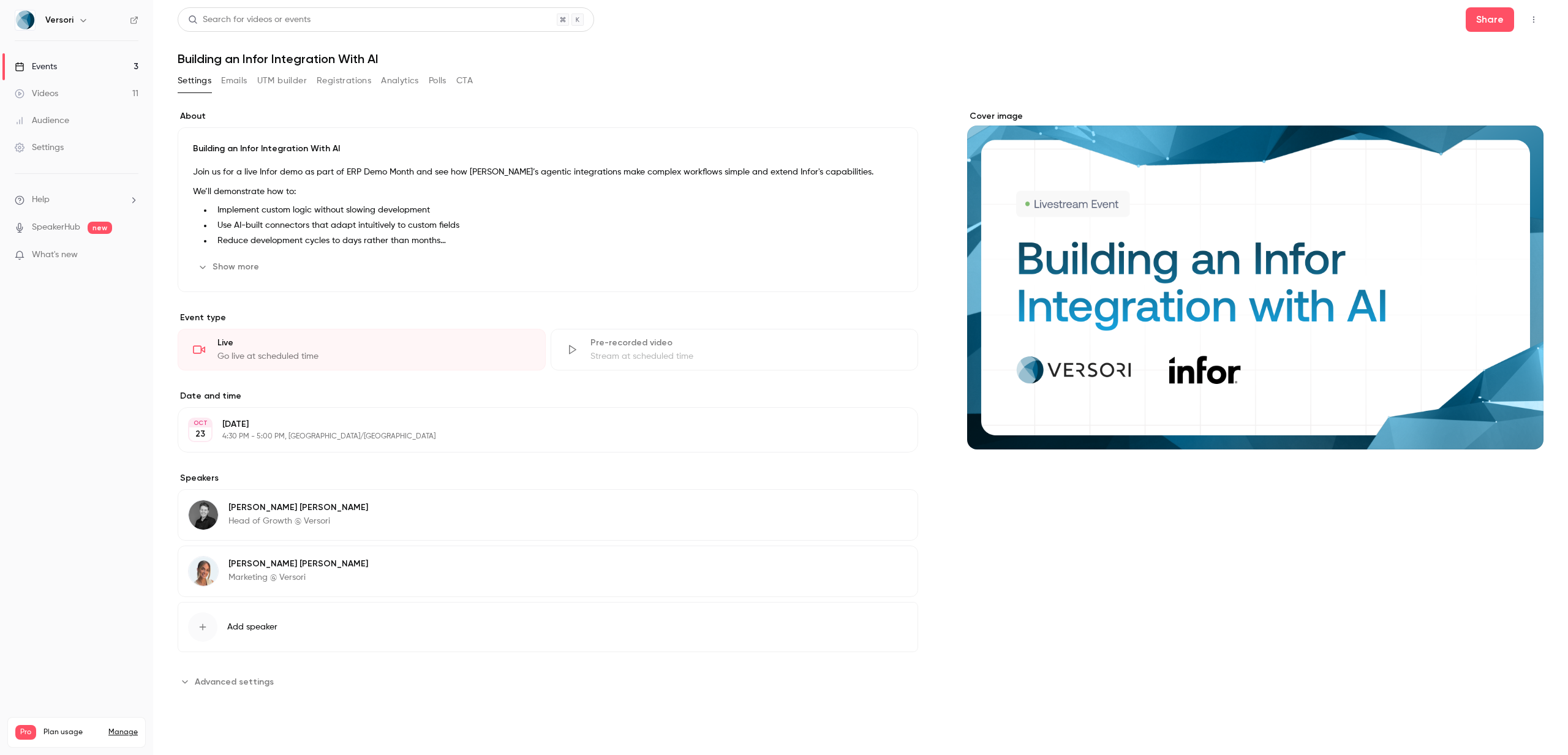
click at [1538, 17] on icon "button" at bounding box center [1534, 20] width 10 height 9
click at [1478, 56] on div "Publish on Channel" at bounding box center [1487, 51] width 93 height 12
click at [81, 122] on div at bounding box center [784, 377] width 1568 height 755
click at [48, 142] on div "Settings" at bounding box center [39, 148] width 49 height 12
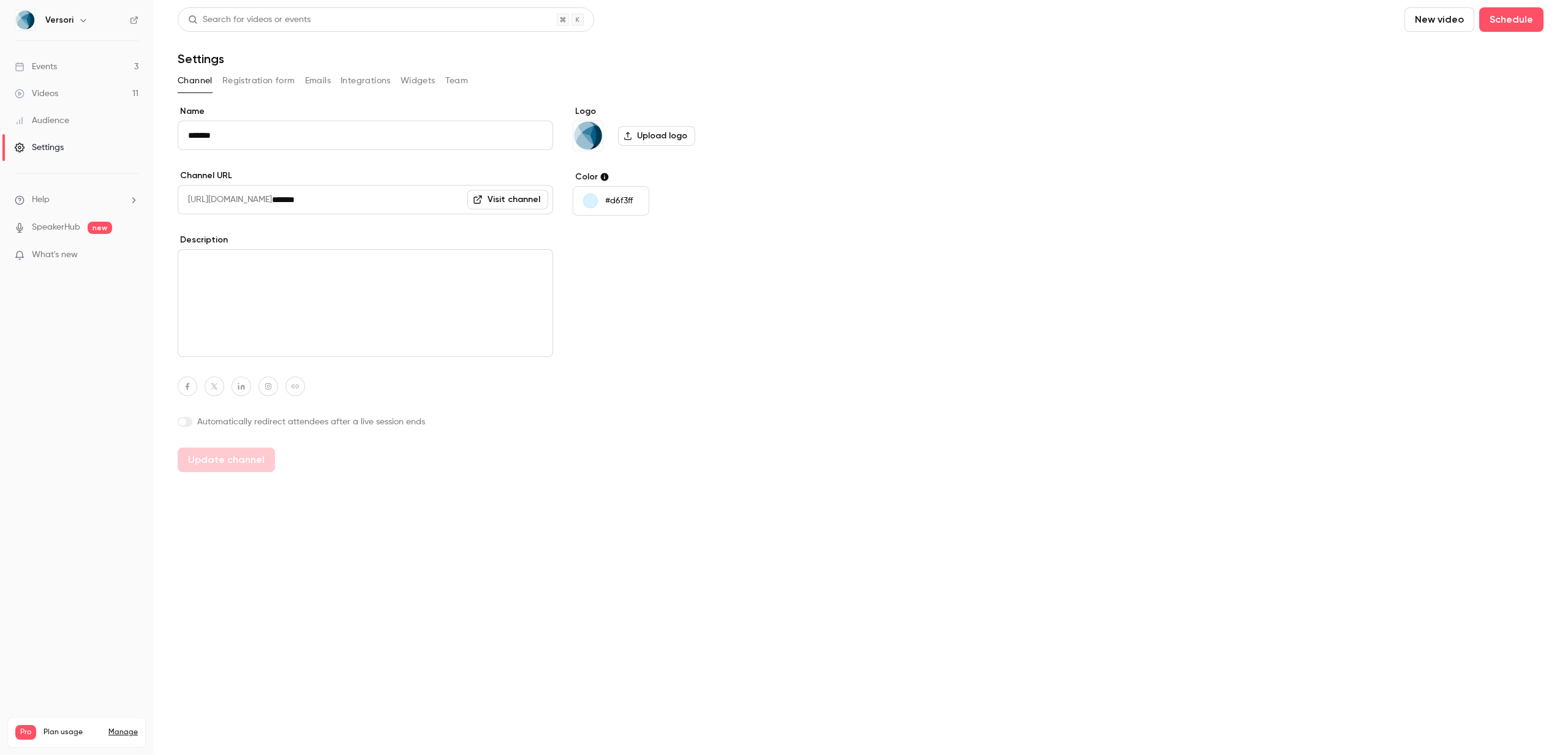
click at [305, 225] on div "Name ******* Channel URL https://watch.getcontrast.io/ ******* Visit channel De…" at bounding box center [365, 289] width 375 height 367
click at [269, 81] on button "Registration form" at bounding box center [259, 81] width 73 height 20
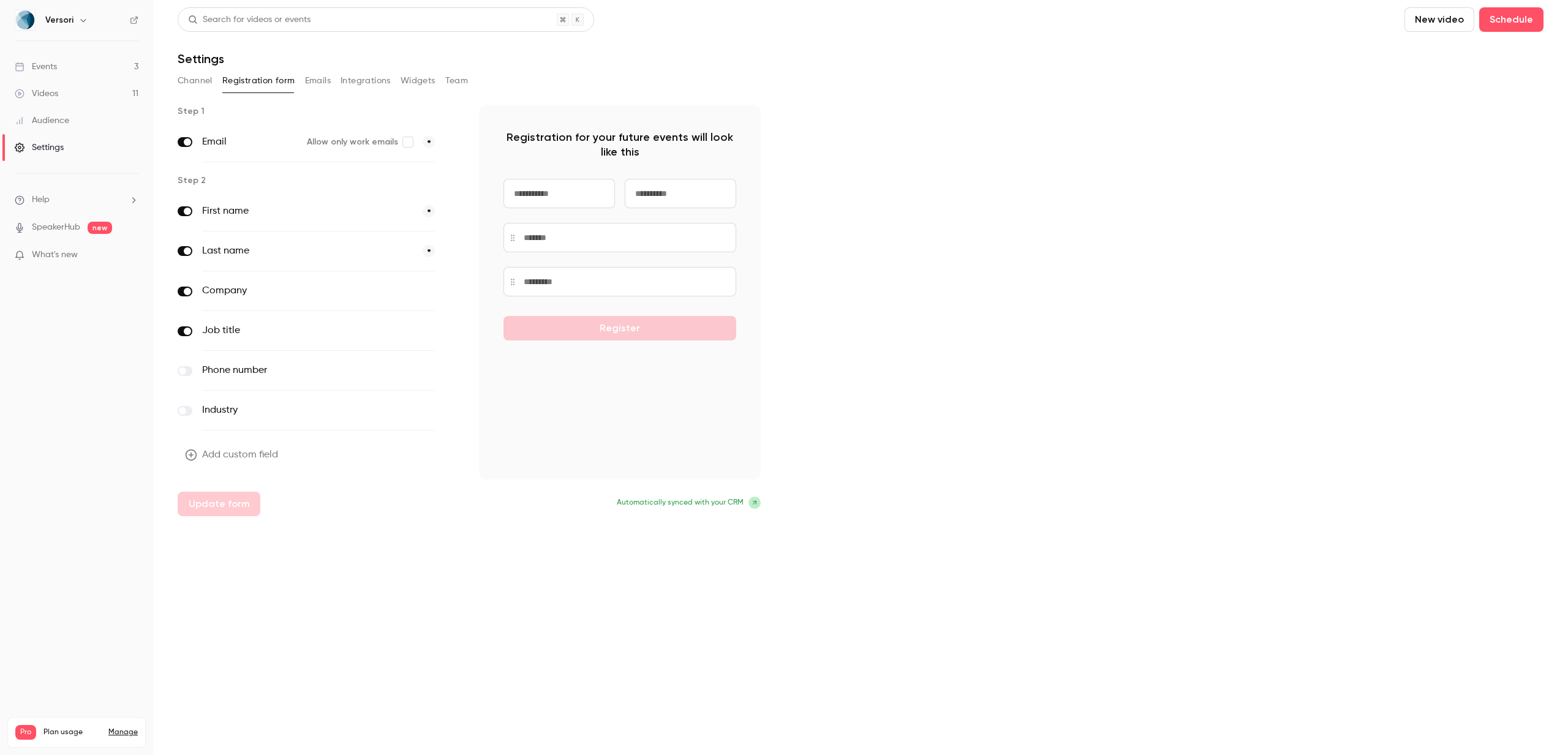
click at [320, 82] on button "Emails" at bounding box center [318, 81] width 25 height 20
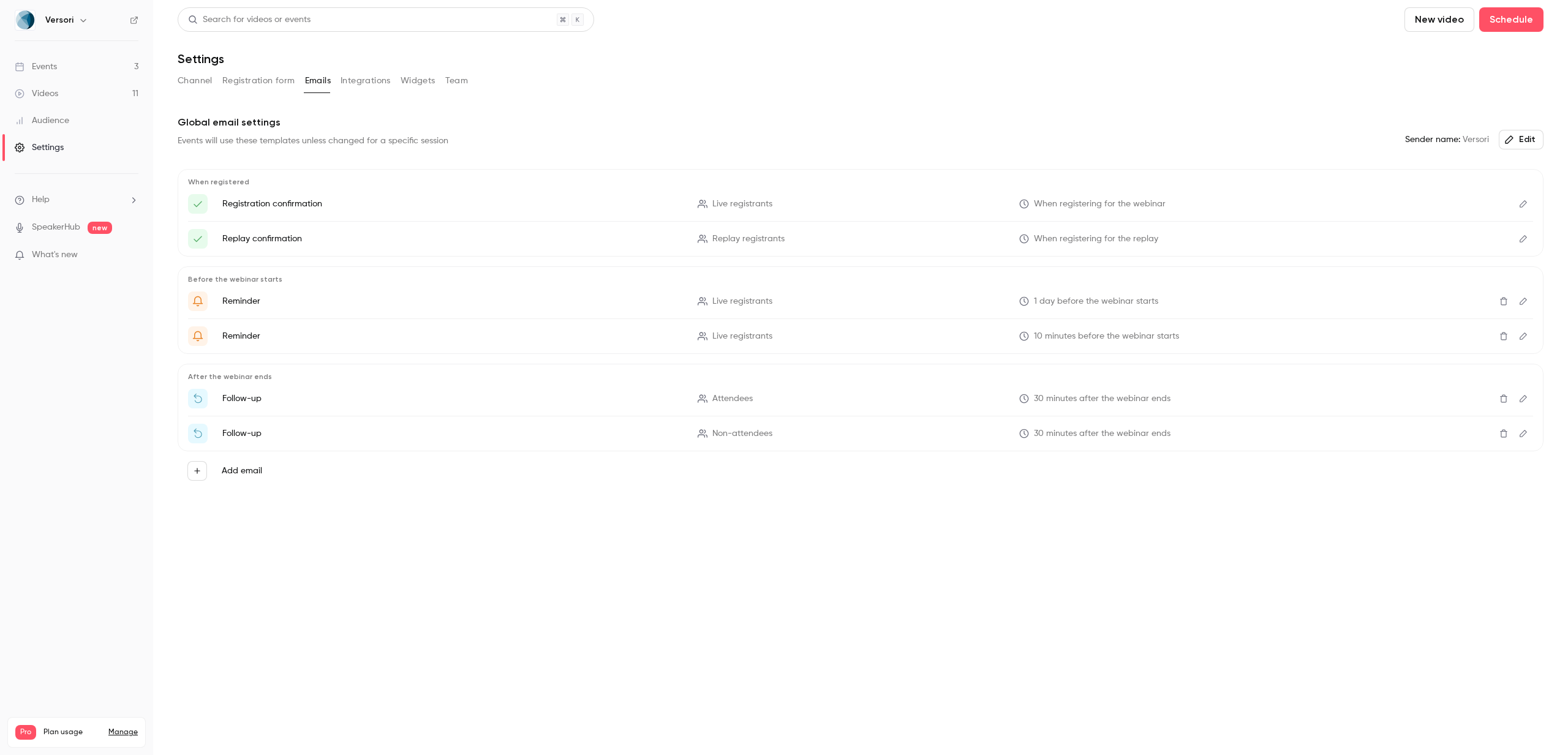
click at [363, 81] on button "Integrations" at bounding box center [365, 81] width 50 height 20
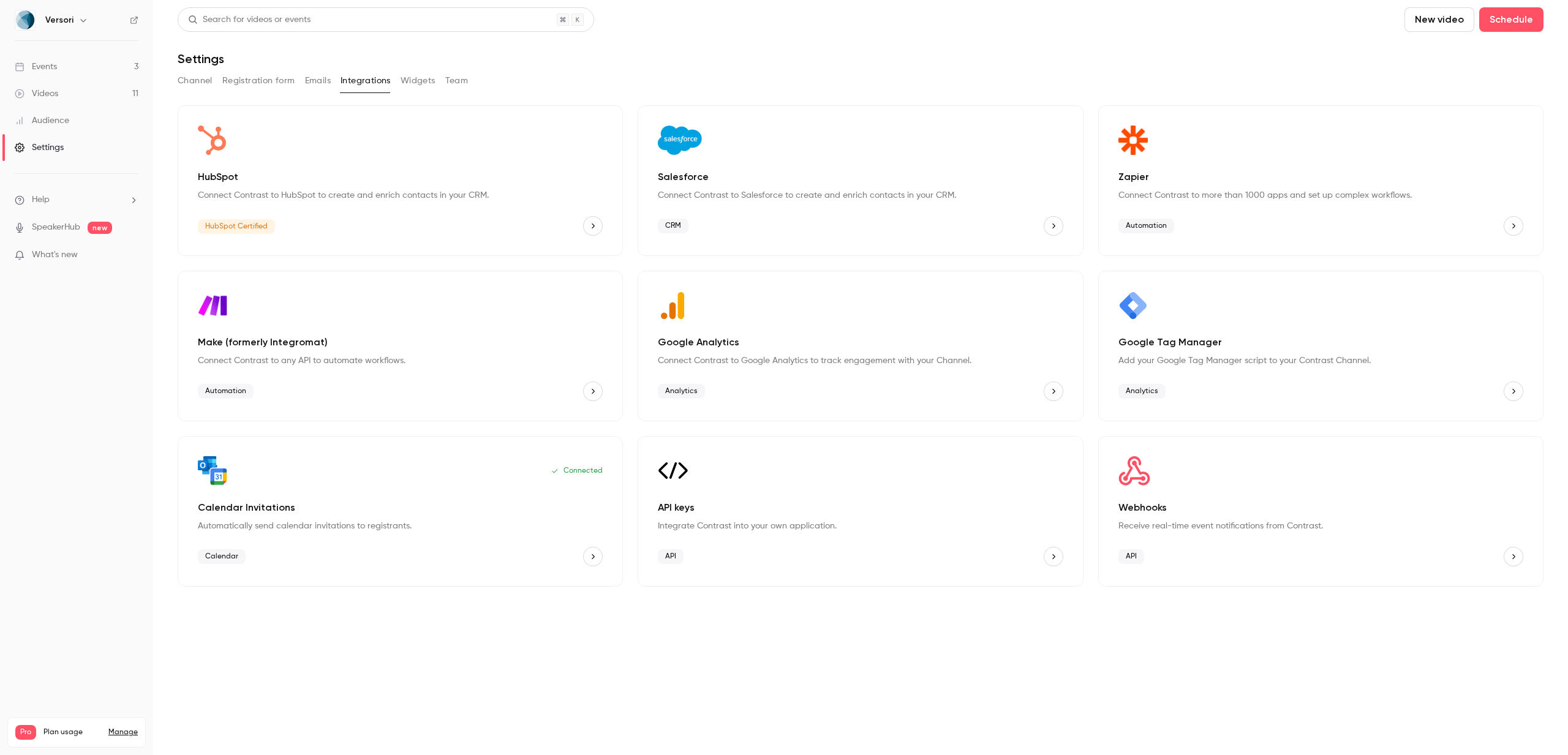
click at [410, 79] on button "Widgets" at bounding box center [418, 81] width 35 height 20
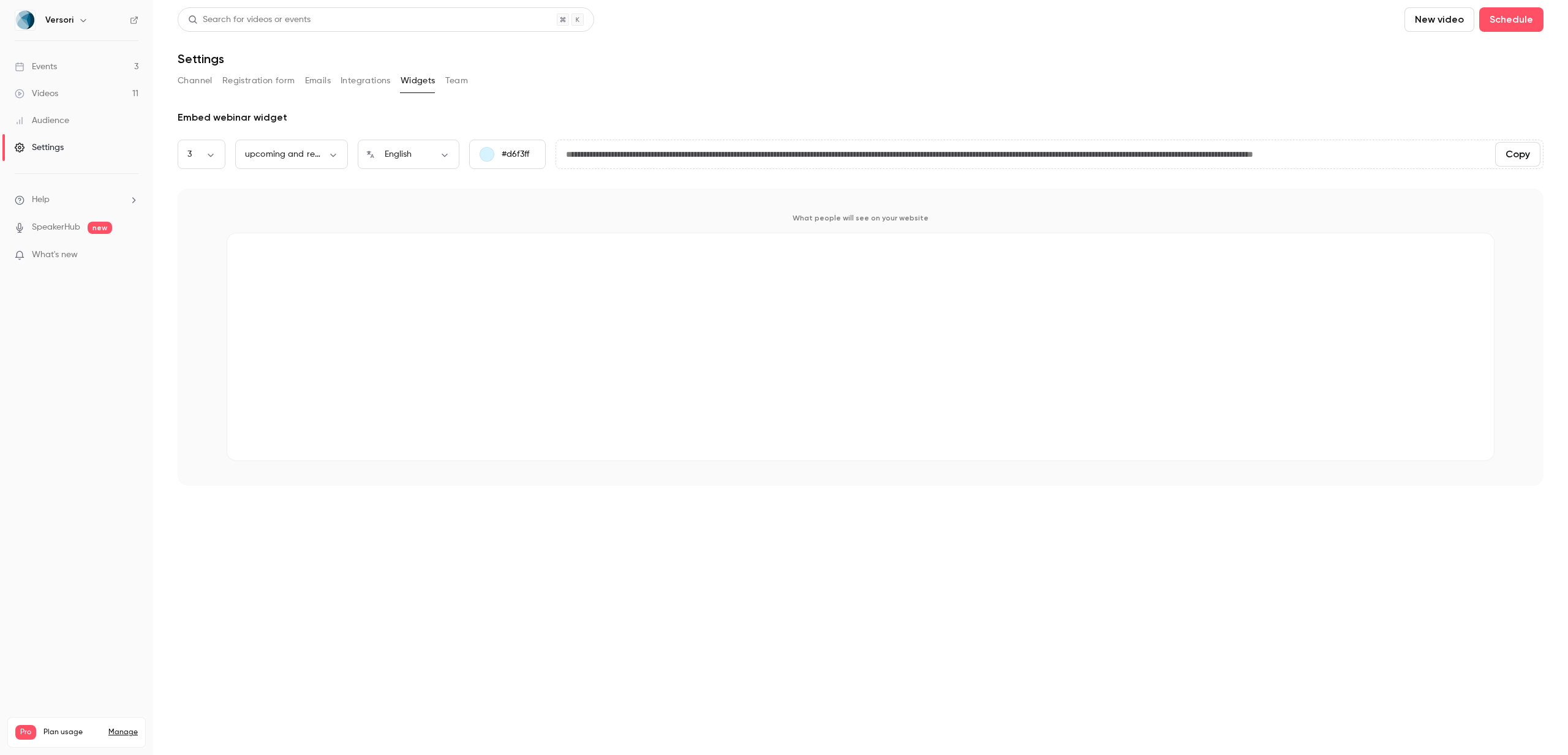
click at [449, 80] on button "Team" at bounding box center [457, 81] width 23 height 20
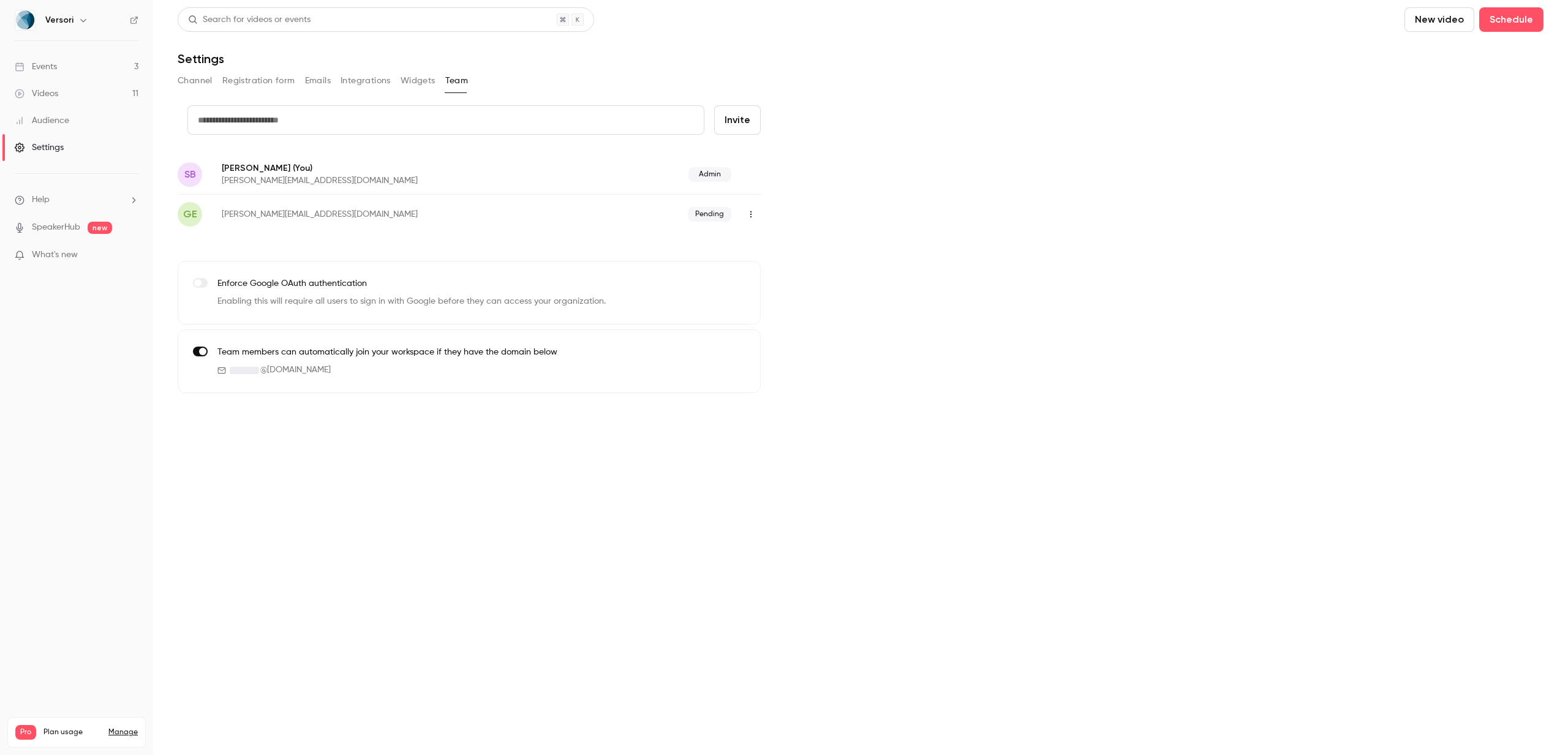
click at [196, 74] on button "Channel" at bounding box center [195, 81] width 35 height 20
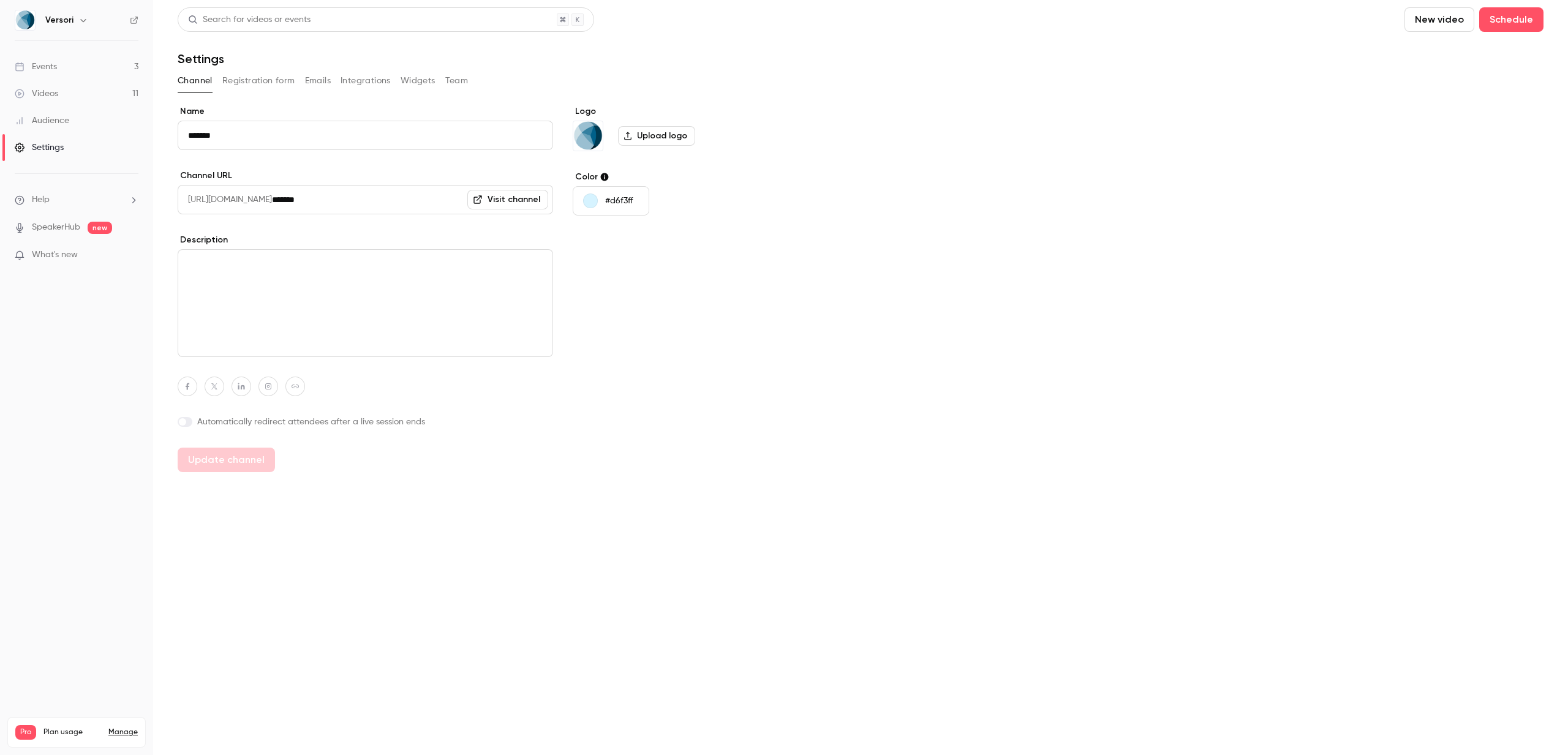
click at [114, 99] on link "Videos 11" at bounding box center [76, 93] width 153 height 27
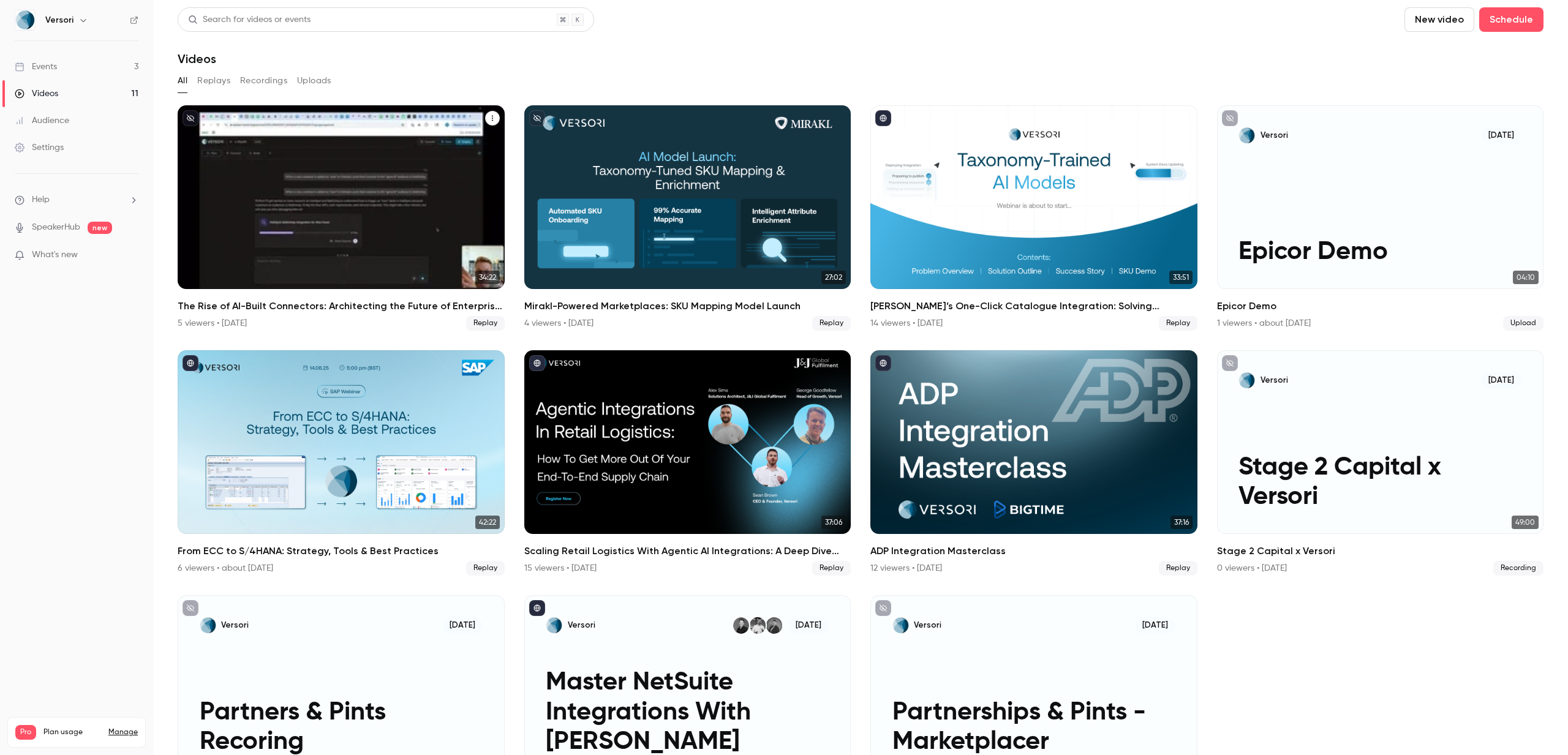
click at [489, 306] on h2 "The Rise of AI-Built Connectors: Architecting the Future of Enterprise Integrat…" at bounding box center [341, 306] width 327 height 15
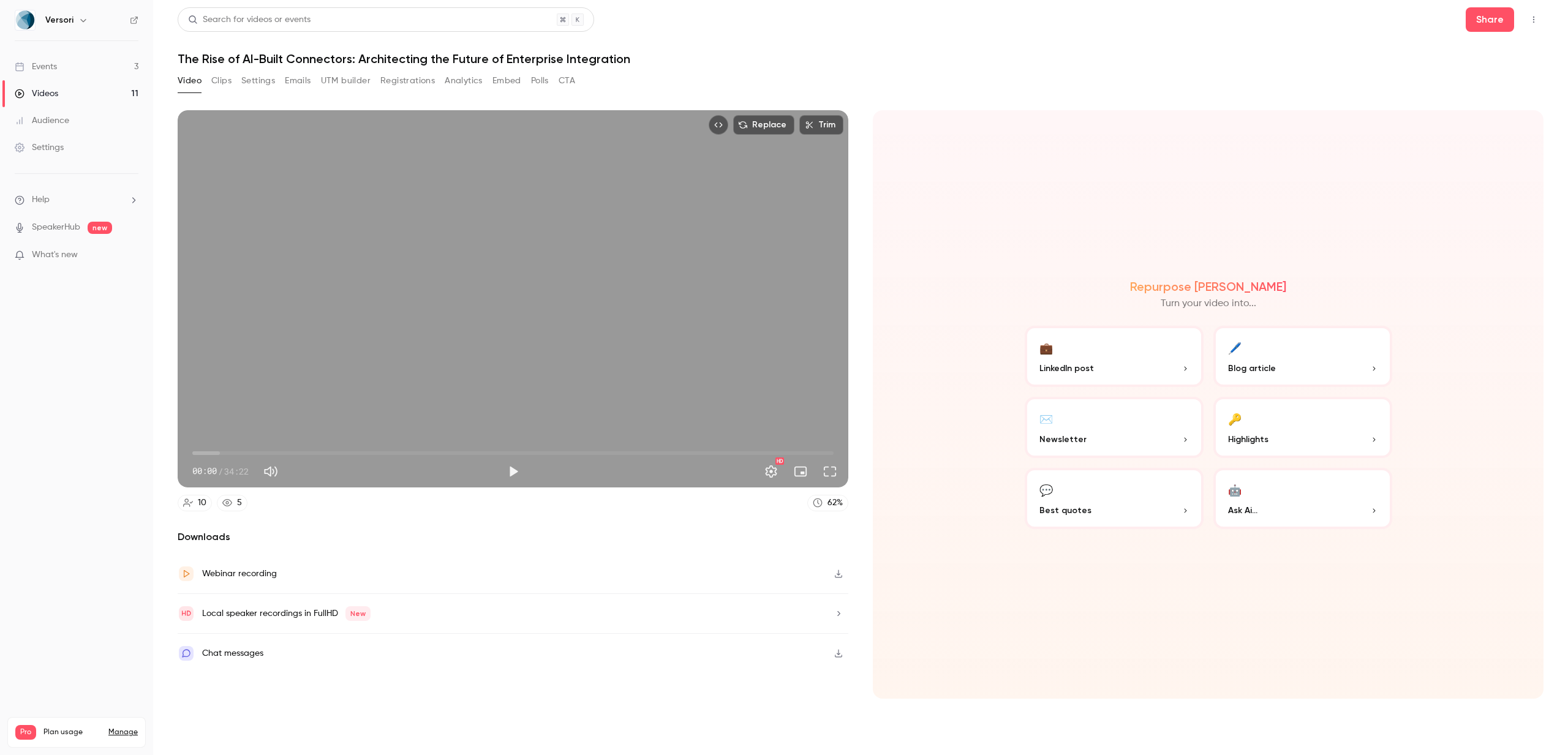
click at [1539, 19] on button "Top Bar Actions" at bounding box center [1534, 20] width 20 height 20
click at [1482, 51] on div "Publish on Channel" at bounding box center [1487, 51] width 96 height 12
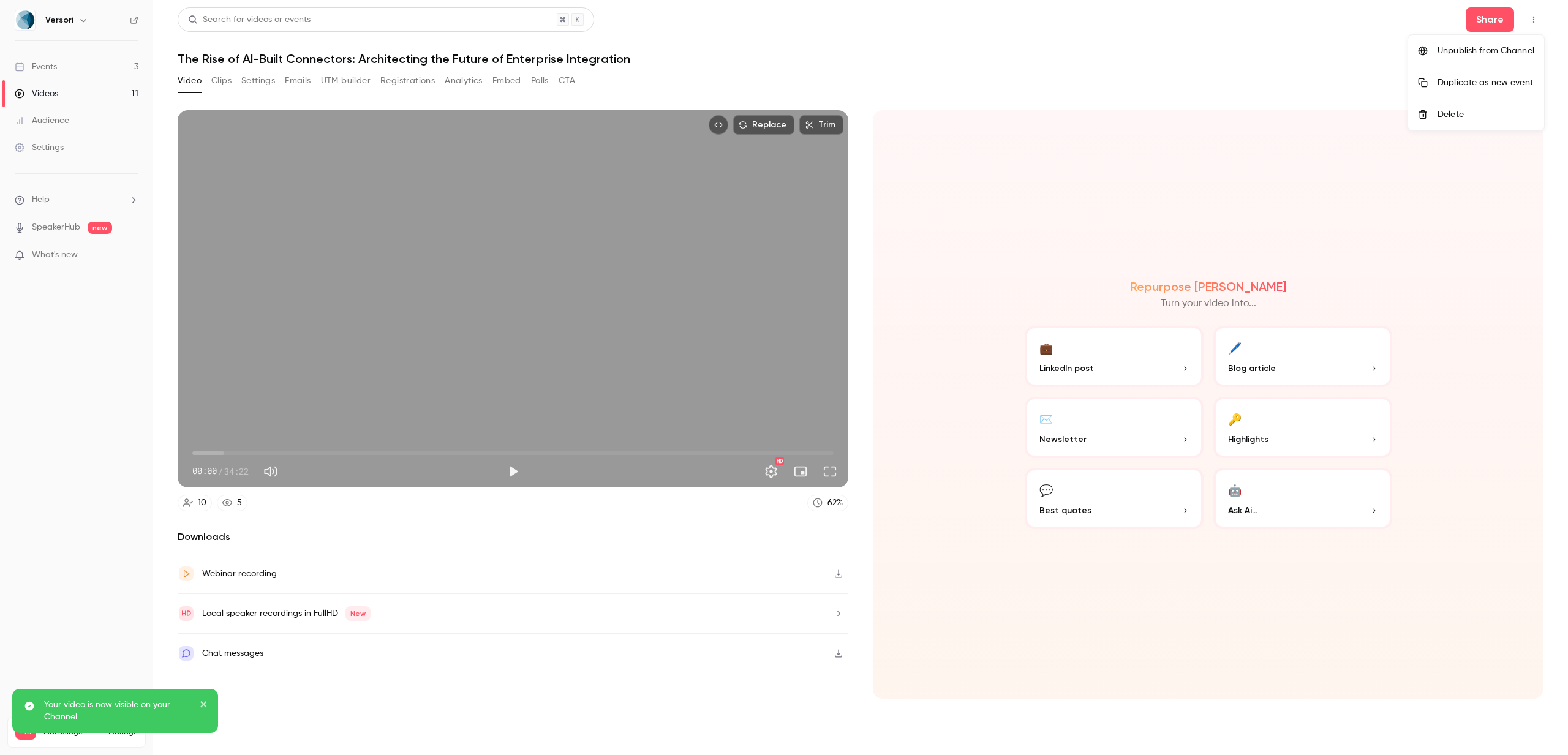
click at [1482, 51] on div "Unpublish from Channel" at bounding box center [1486, 51] width 97 height 12
click at [40, 93] on div at bounding box center [784, 377] width 1568 height 755
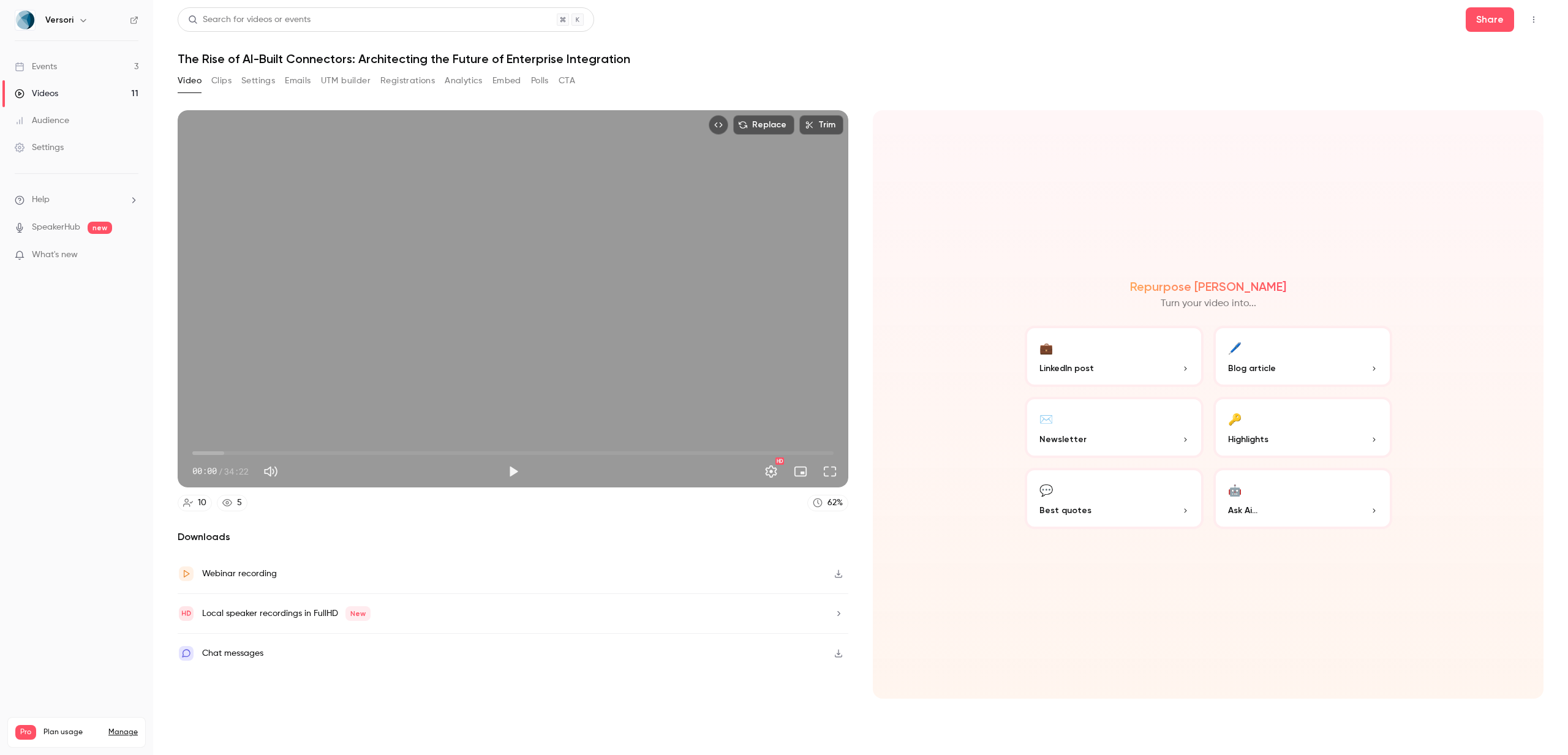
click at [64, 93] on link "Videos 11" at bounding box center [76, 93] width 153 height 27
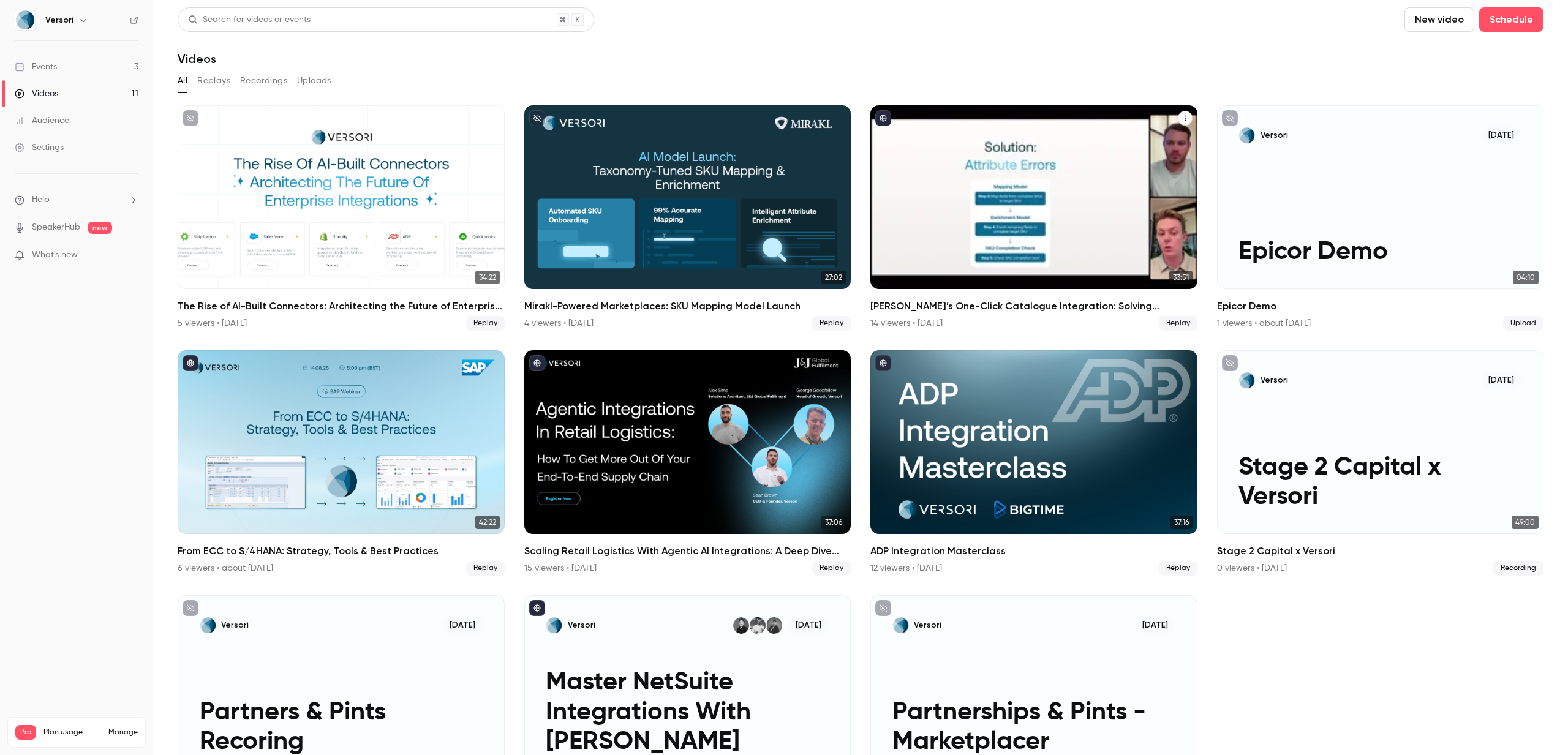
click at [1090, 308] on h2 "Versori’s One-Click Catalogue Integration: Solving Marketplace Data Challenges …" at bounding box center [1034, 306] width 327 height 15
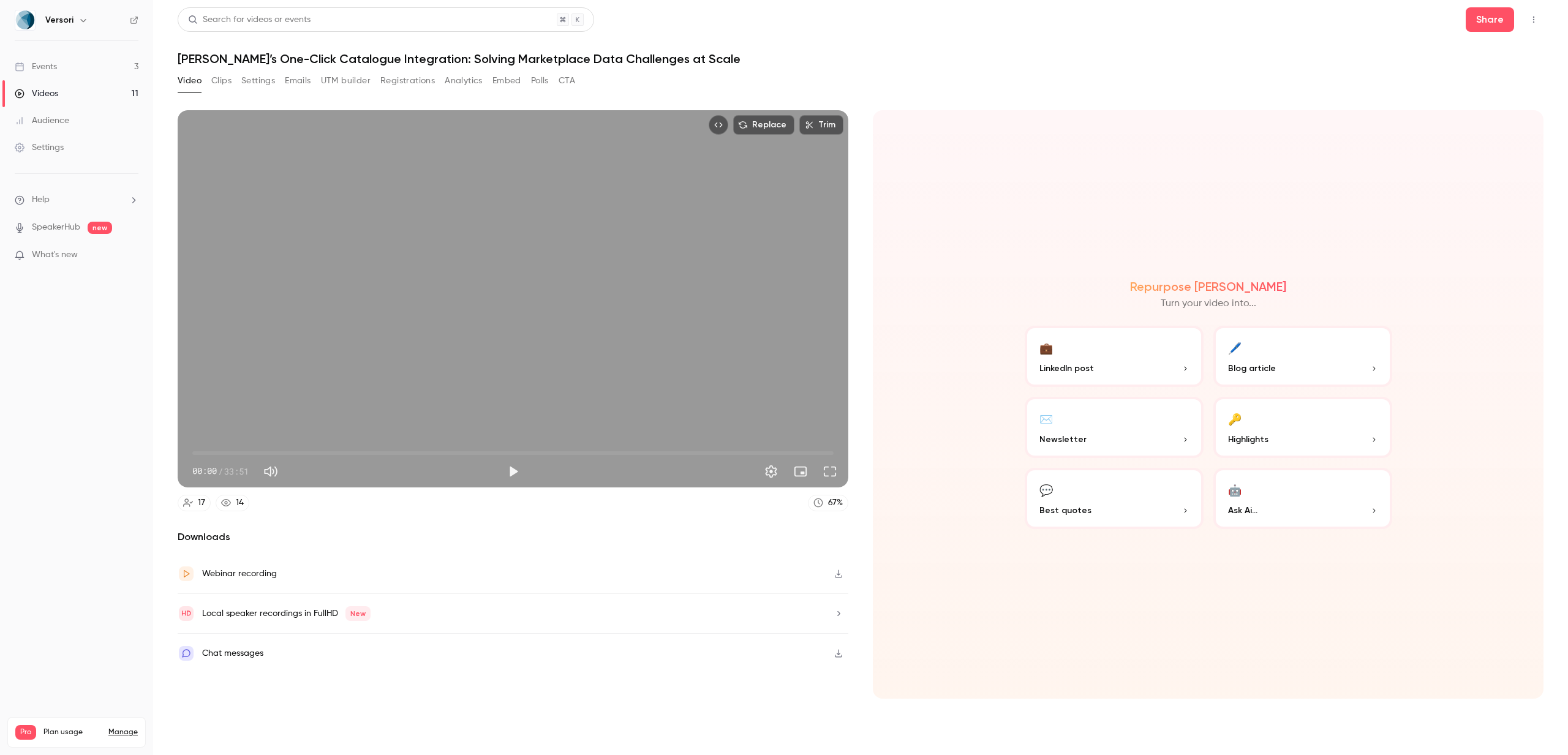
click at [1535, 14] on button "Top Bar Actions" at bounding box center [1534, 20] width 20 height 20
click at [1470, 50] on div "Unpublish from Channel" at bounding box center [1486, 51] width 97 height 12
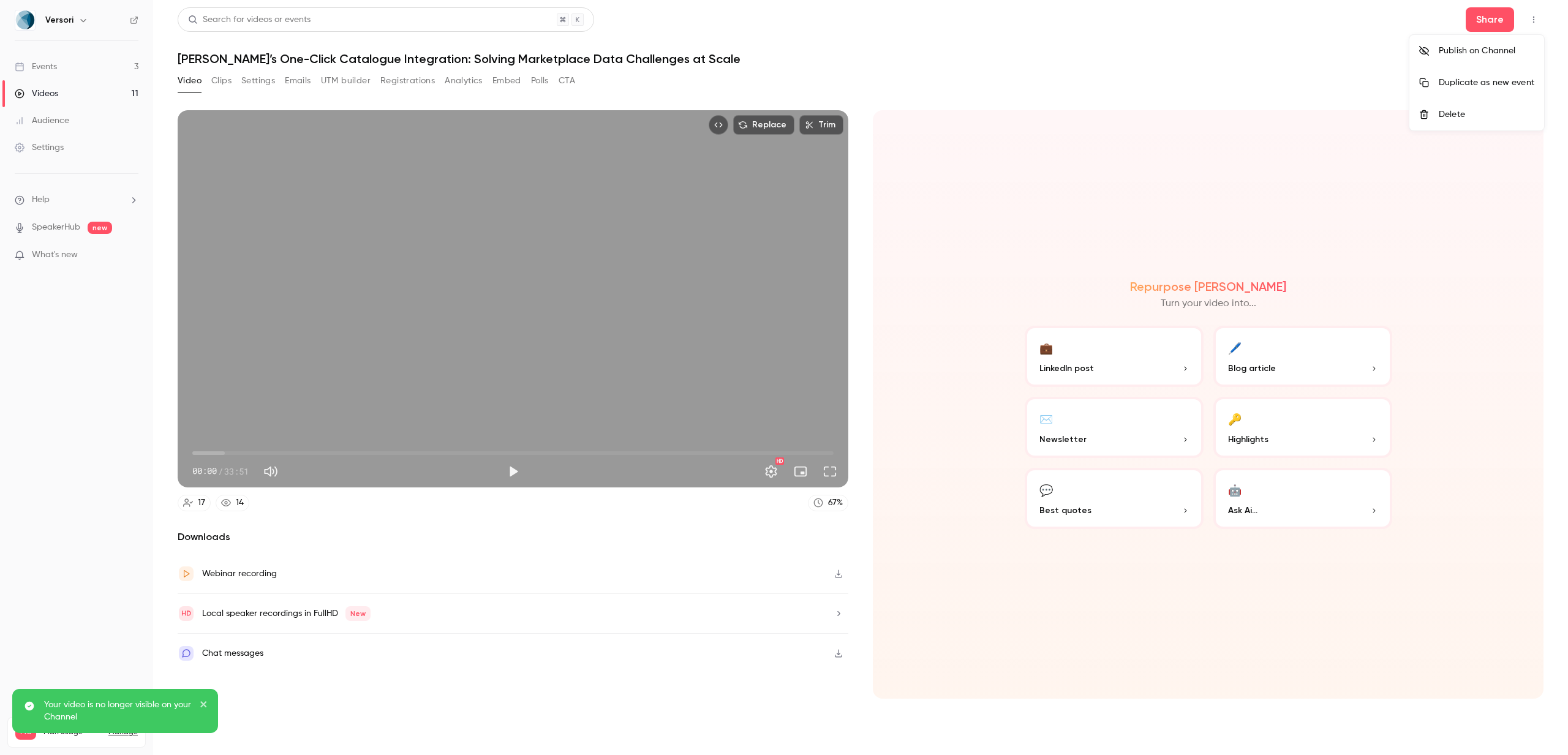
click at [88, 89] on div at bounding box center [784, 377] width 1568 height 755
click at [69, 108] on link "Audience" at bounding box center [76, 120] width 153 height 27
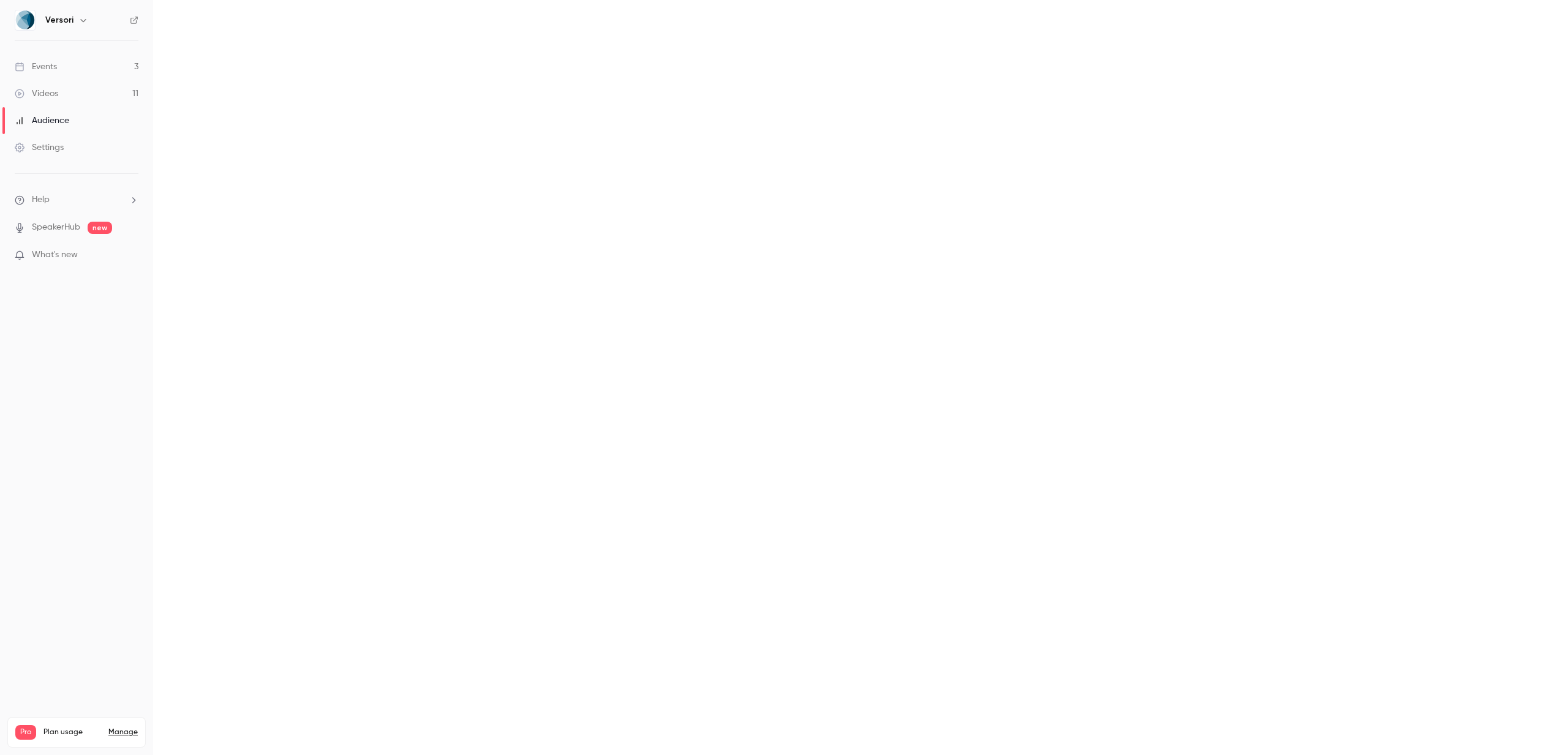
click at [70, 94] on link "Videos 11" at bounding box center [76, 93] width 153 height 27
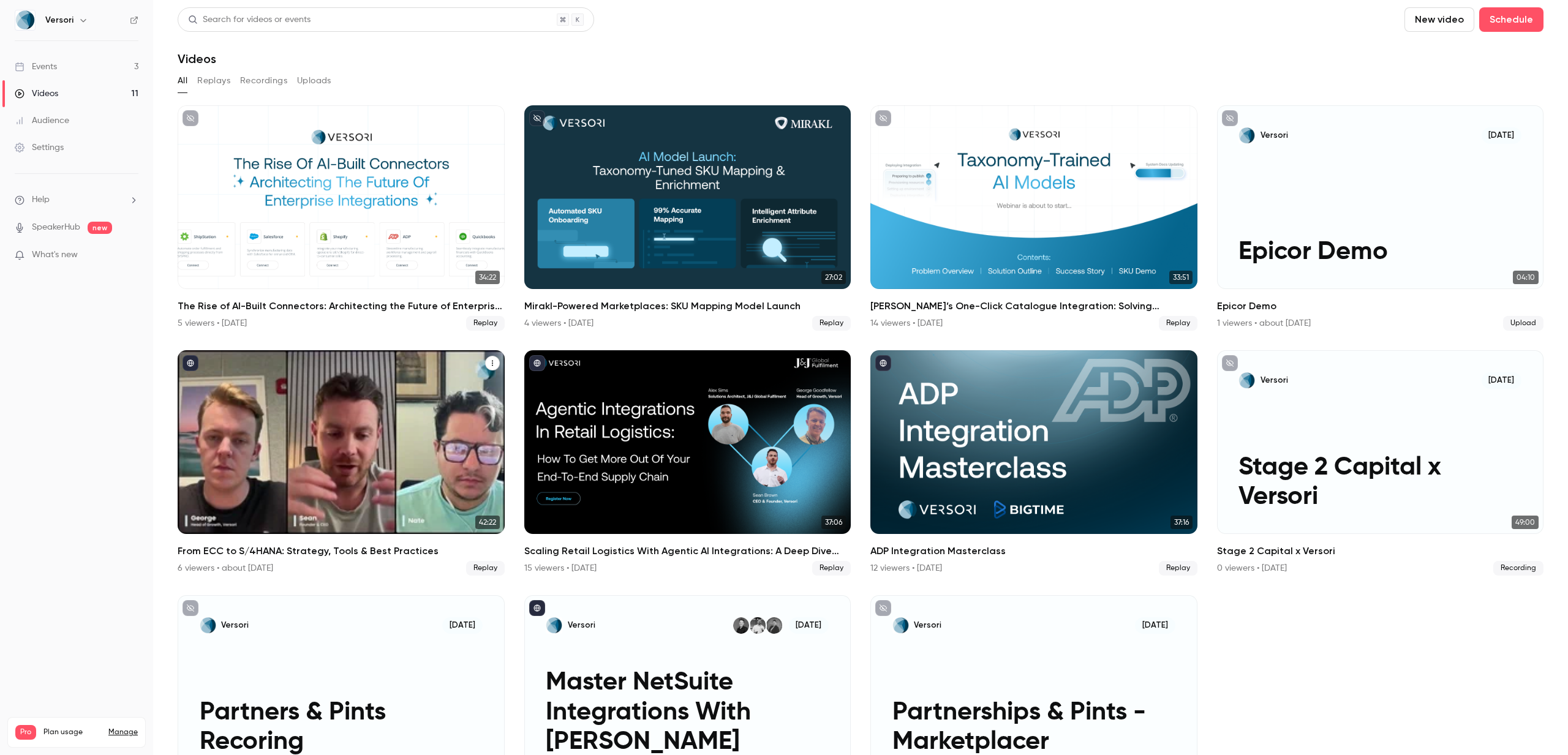
click at [459, 396] on div "From ECC to S/4HANA: Strategy, Tools & Best Practices" at bounding box center [341, 442] width 327 height 184
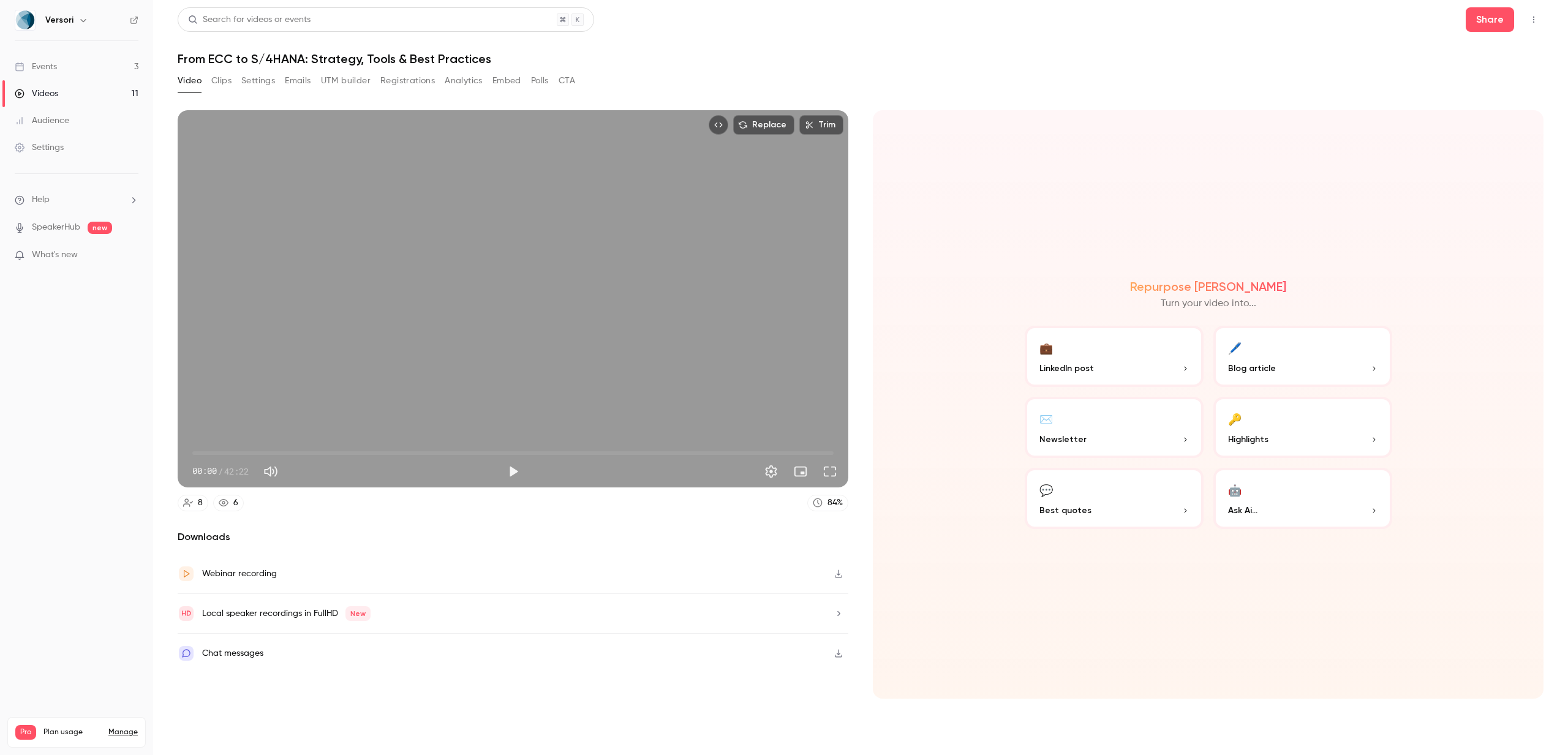
click at [1539, 17] on button "Top Bar Actions" at bounding box center [1534, 20] width 20 height 20
click at [1489, 48] on div "Unpublish from Channel" at bounding box center [1486, 51] width 97 height 12
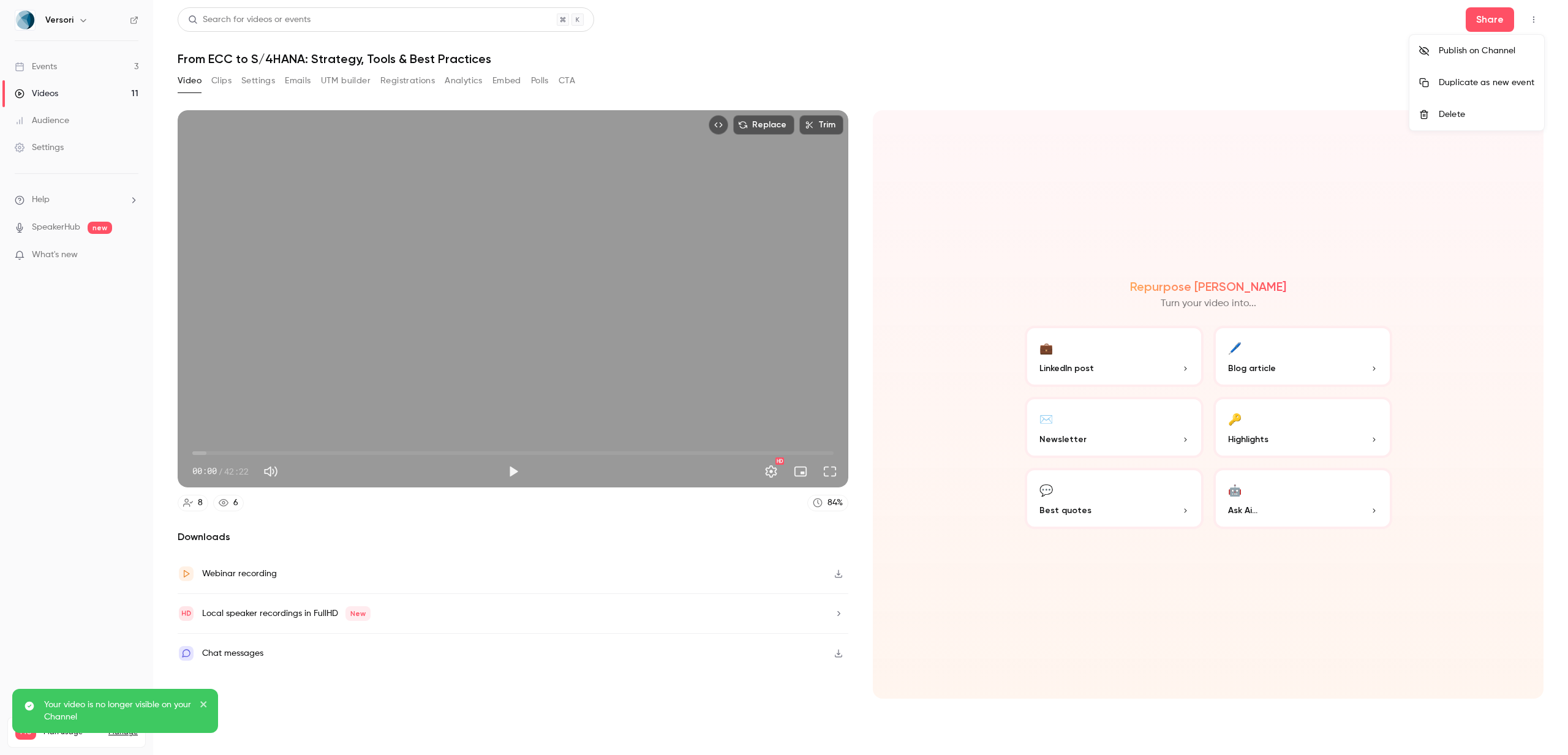
click at [72, 89] on div at bounding box center [784, 377] width 1568 height 755
click at [72, 89] on link "Videos 11" at bounding box center [76, 93] width 153 height 27
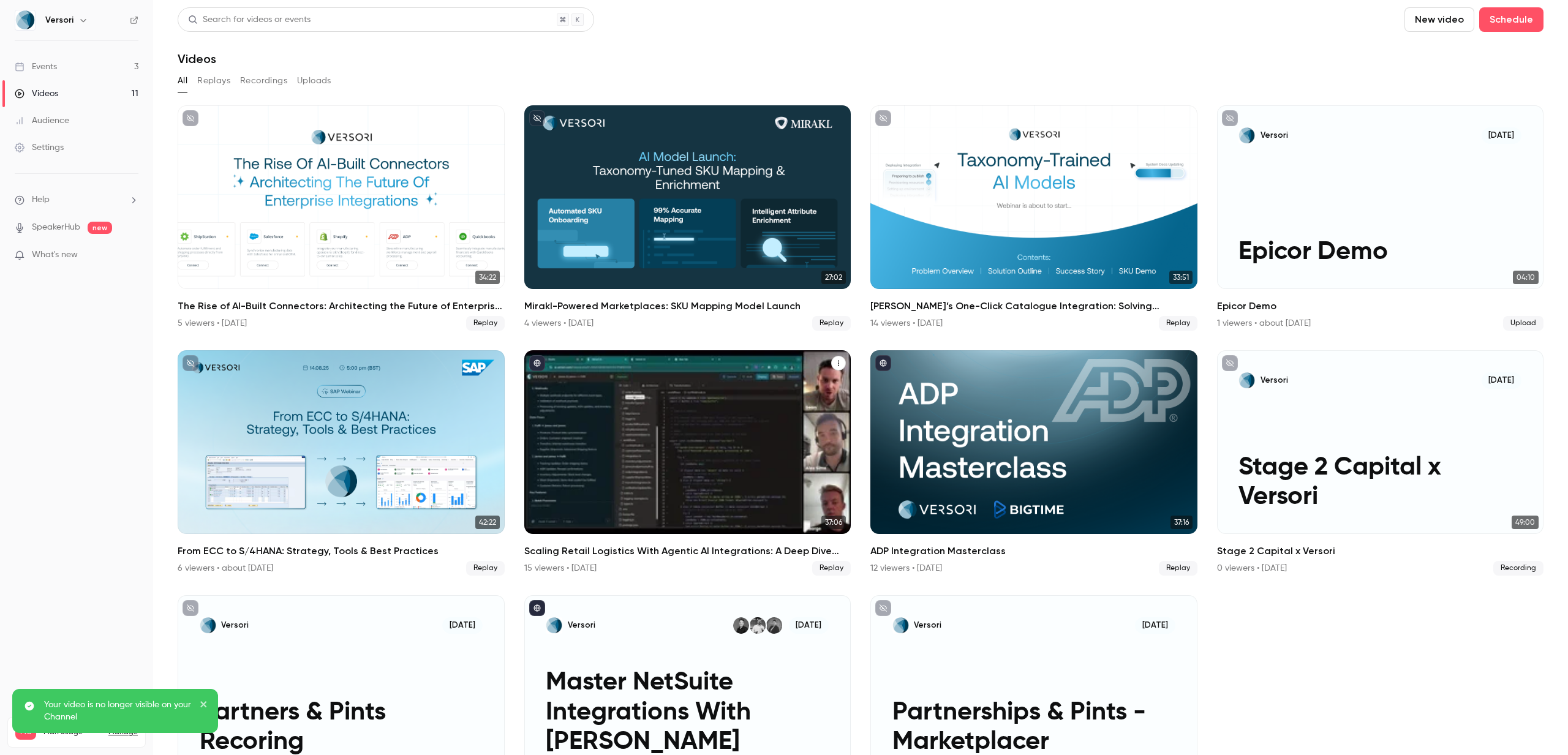
click at [832, 544] on h2 "Scaling Retail Logistics With Agentic AI Integrations: A Deep Dive With J&J Glo…" at bounding box center [688, 551] width 327 height 15
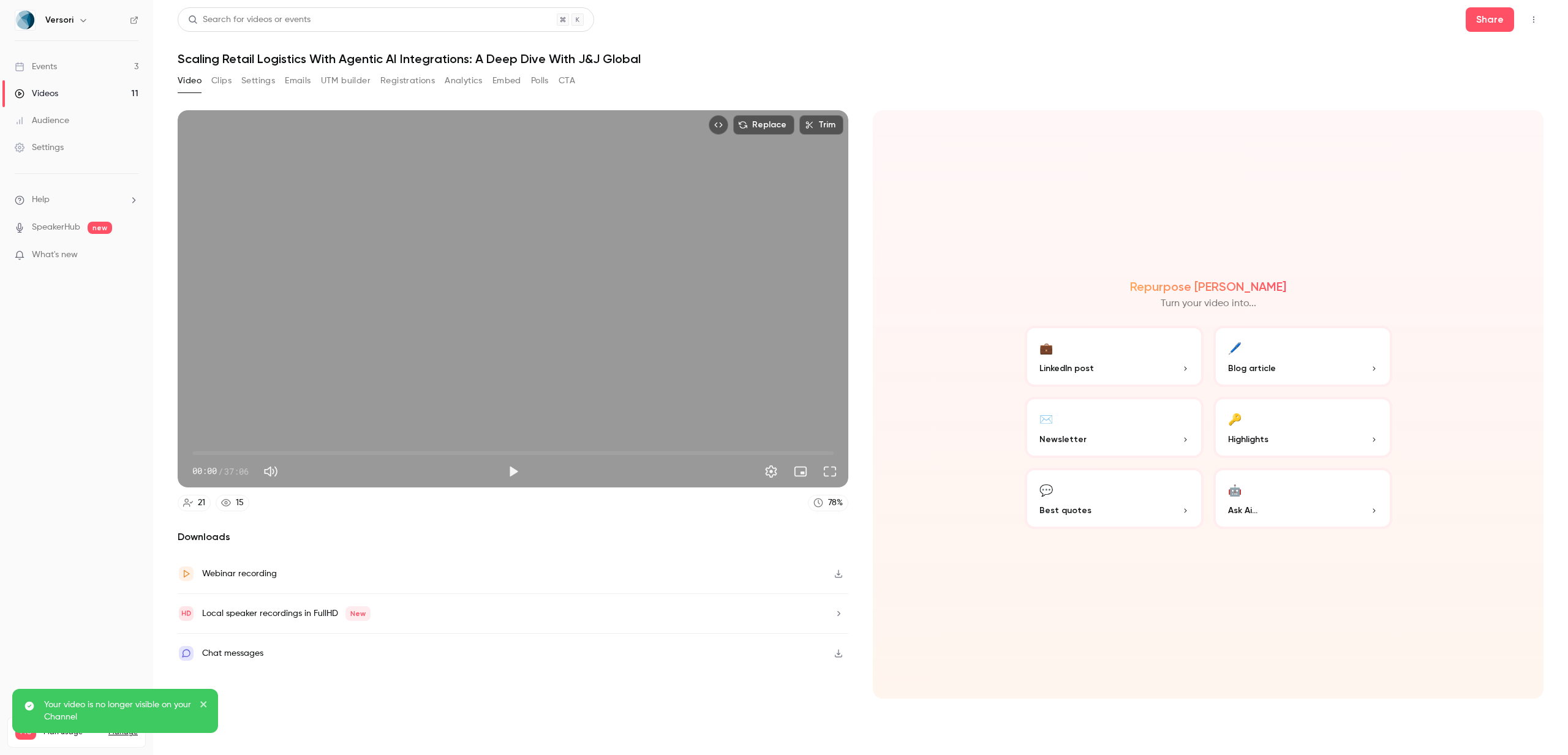
click at [1534, 20] on icon "Top Bar Actions" at bounding box center [1534, 20] width 10 height 9
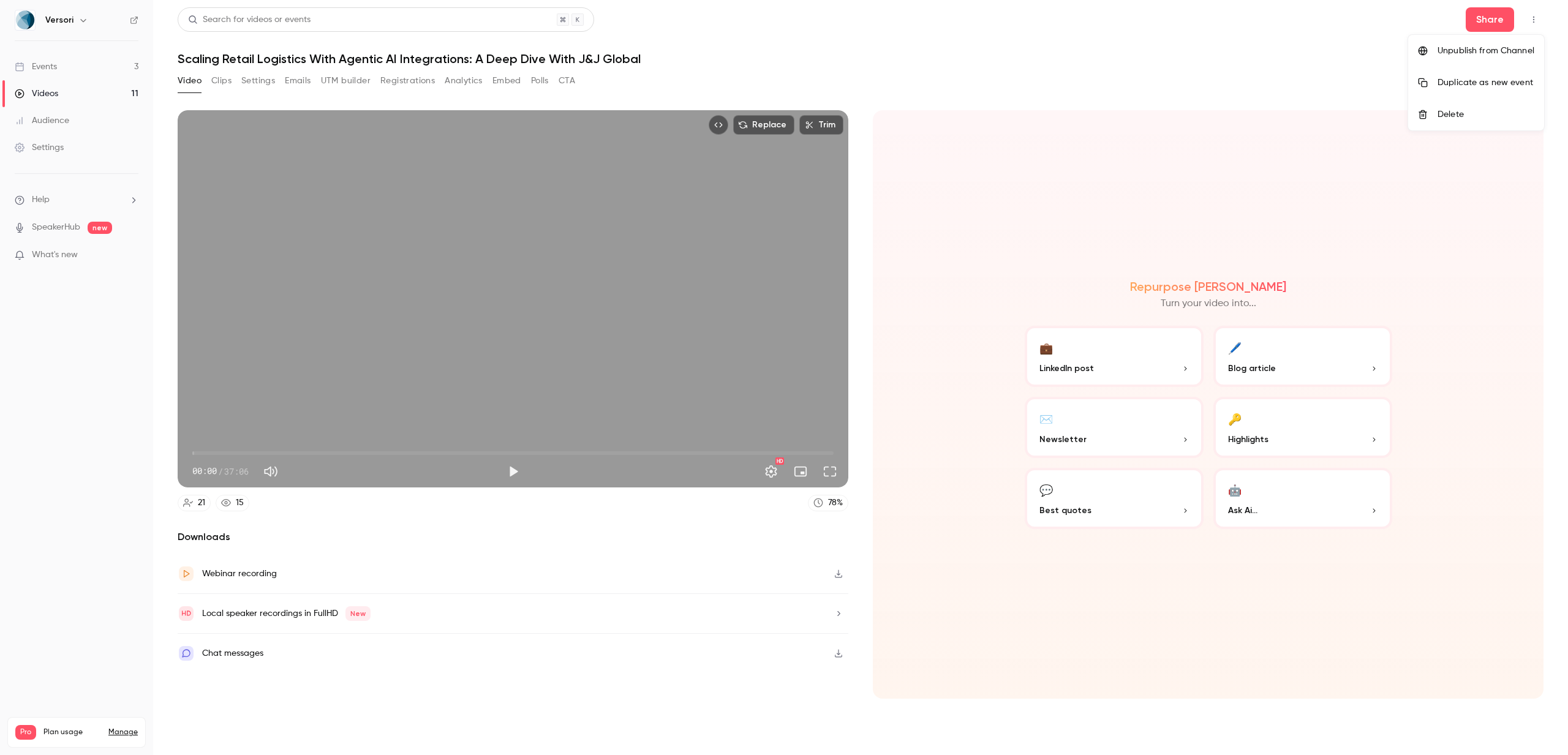
click at [1487, 46] on div "Unpublish from Channel" at bounding box center [1486, 51] width 97 height 12
click at [102, 93] on div at bounding box center [784, 377] width 1568 height 755
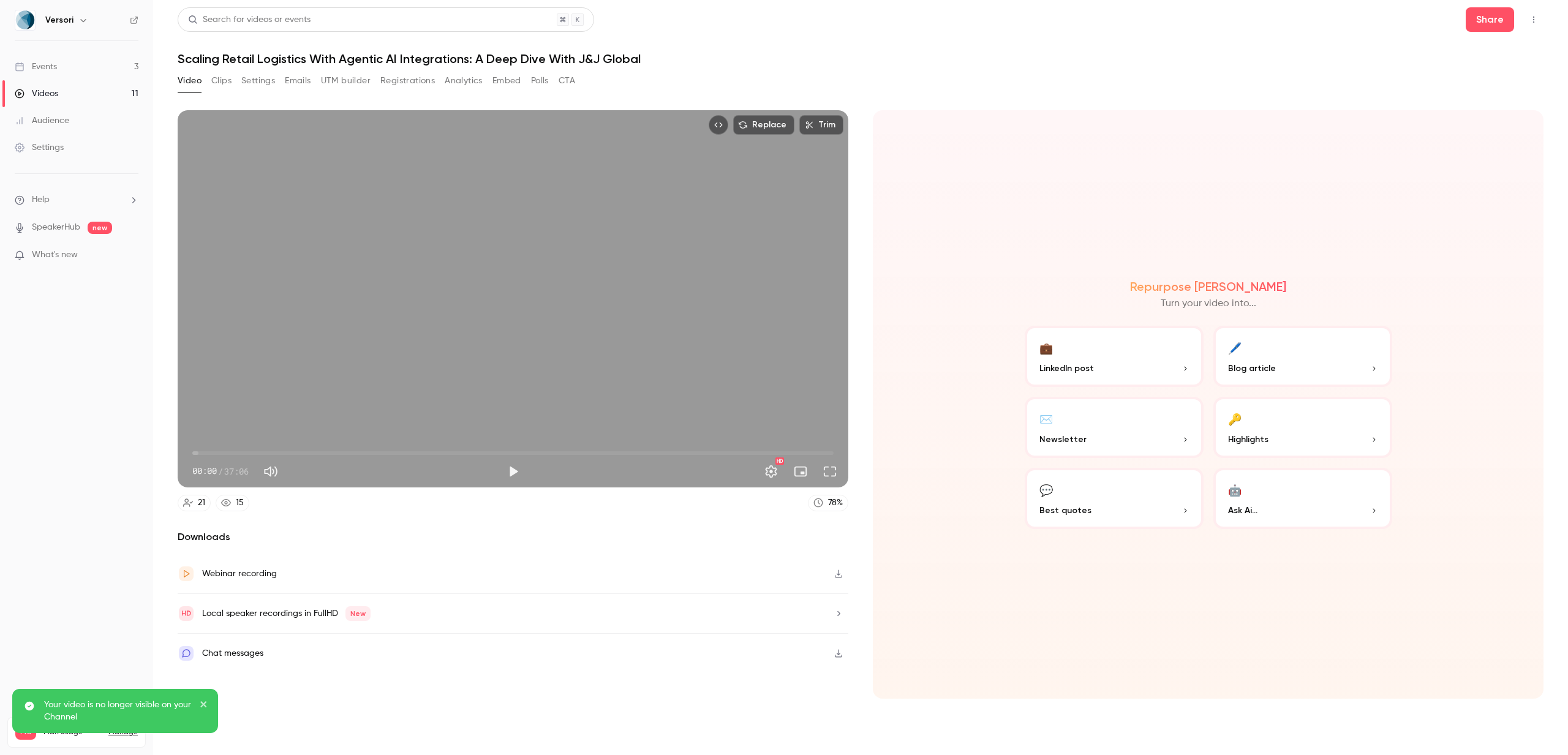
click at [108, 92] on link "Videos 11" at bounding box center [76, 93] width 153 height 27
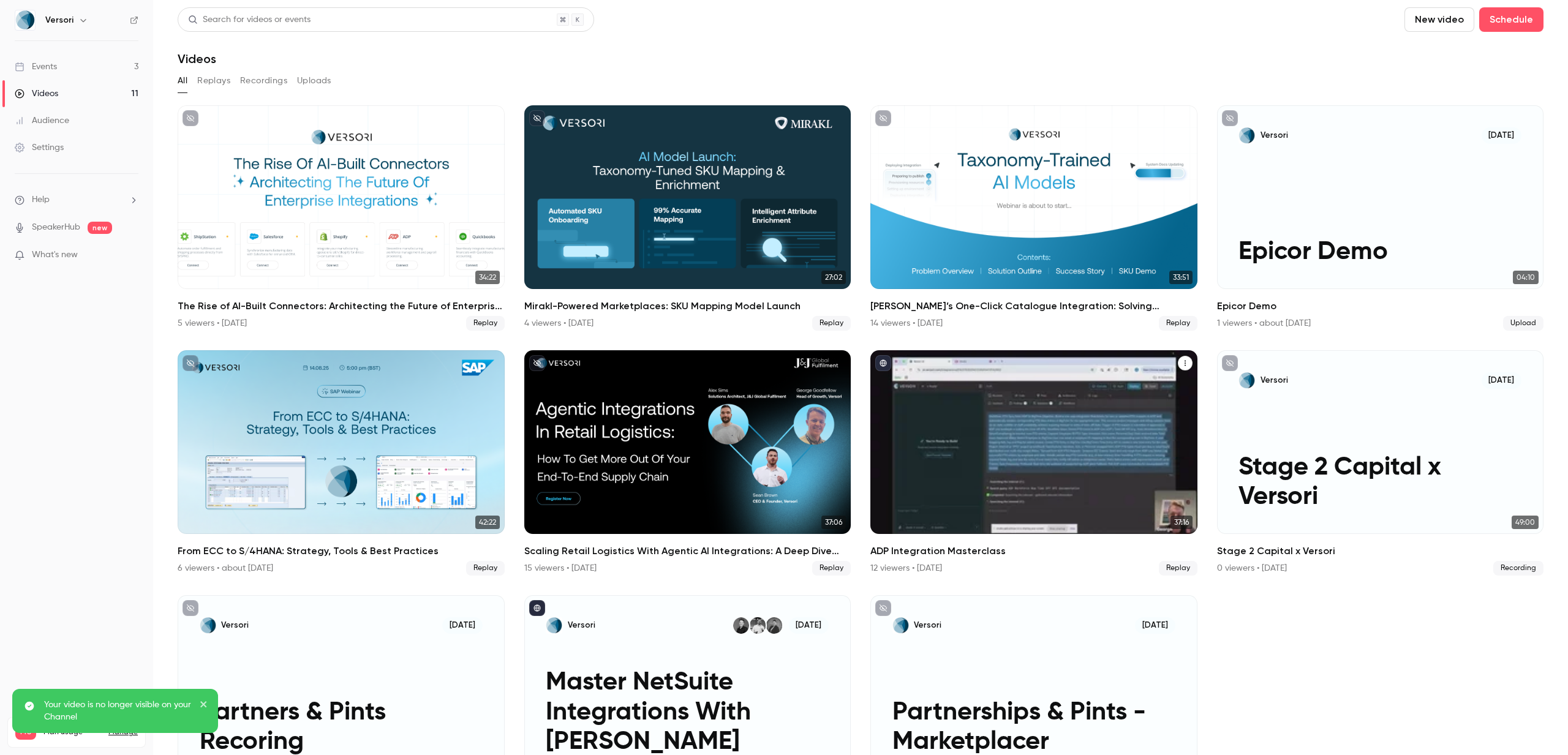
click at [1001, 467] on div "ADP Integration Masterclass" at bounding box center [1034, 442] width 327 height 184
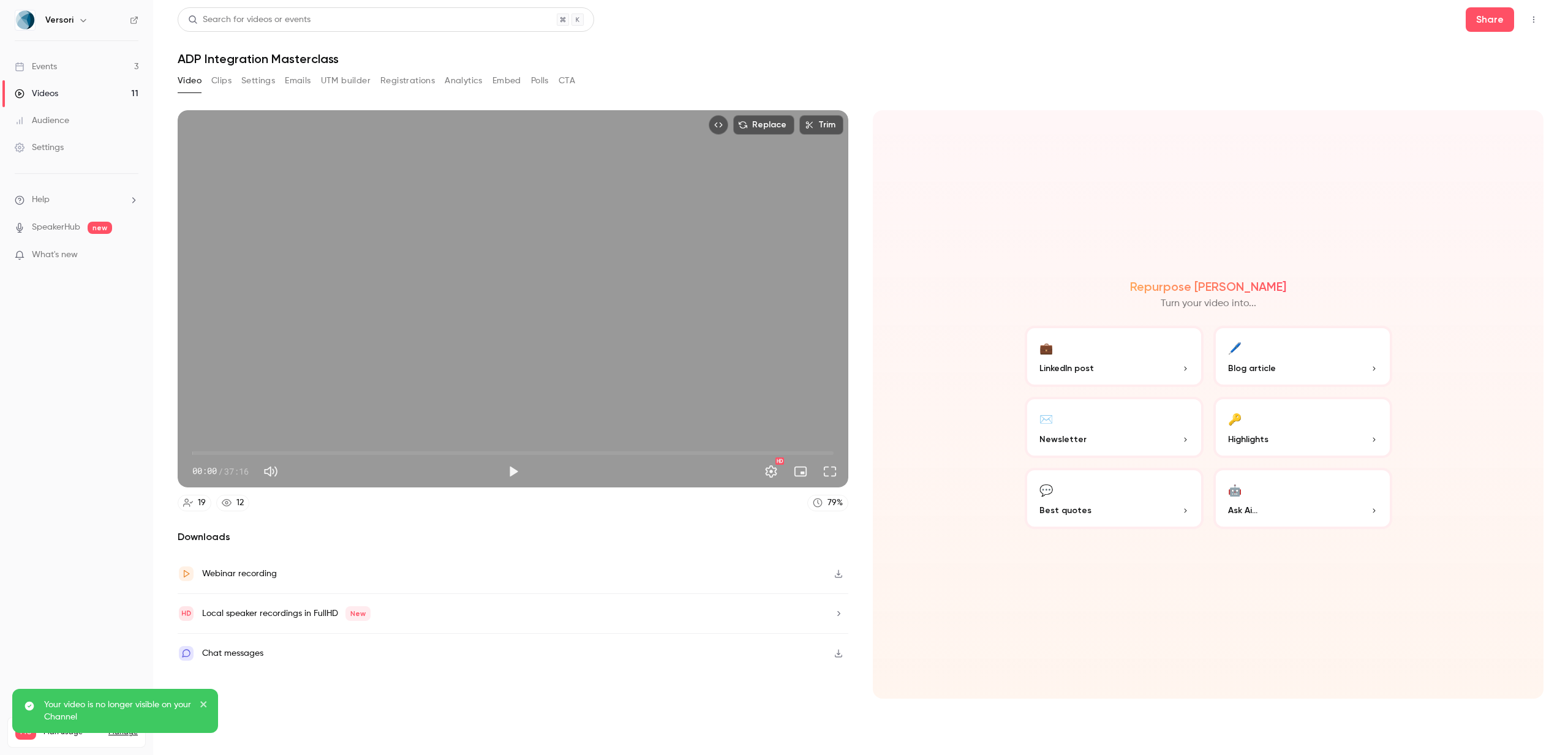
click at [1534, 17] on icon "Top Bar Actions" at bounding box center [1534, 20] width 10 height 9
click at [1483, 43] on li "Unpublish from Channel" at bounding box center [1476, 50] width 136 height 32
click at [37, 110] on div at bounding box center [784, 377] width 1568 height 755
click at [37, 90] on div "Videos" at bounding box center [37, 94] width 44 height 12
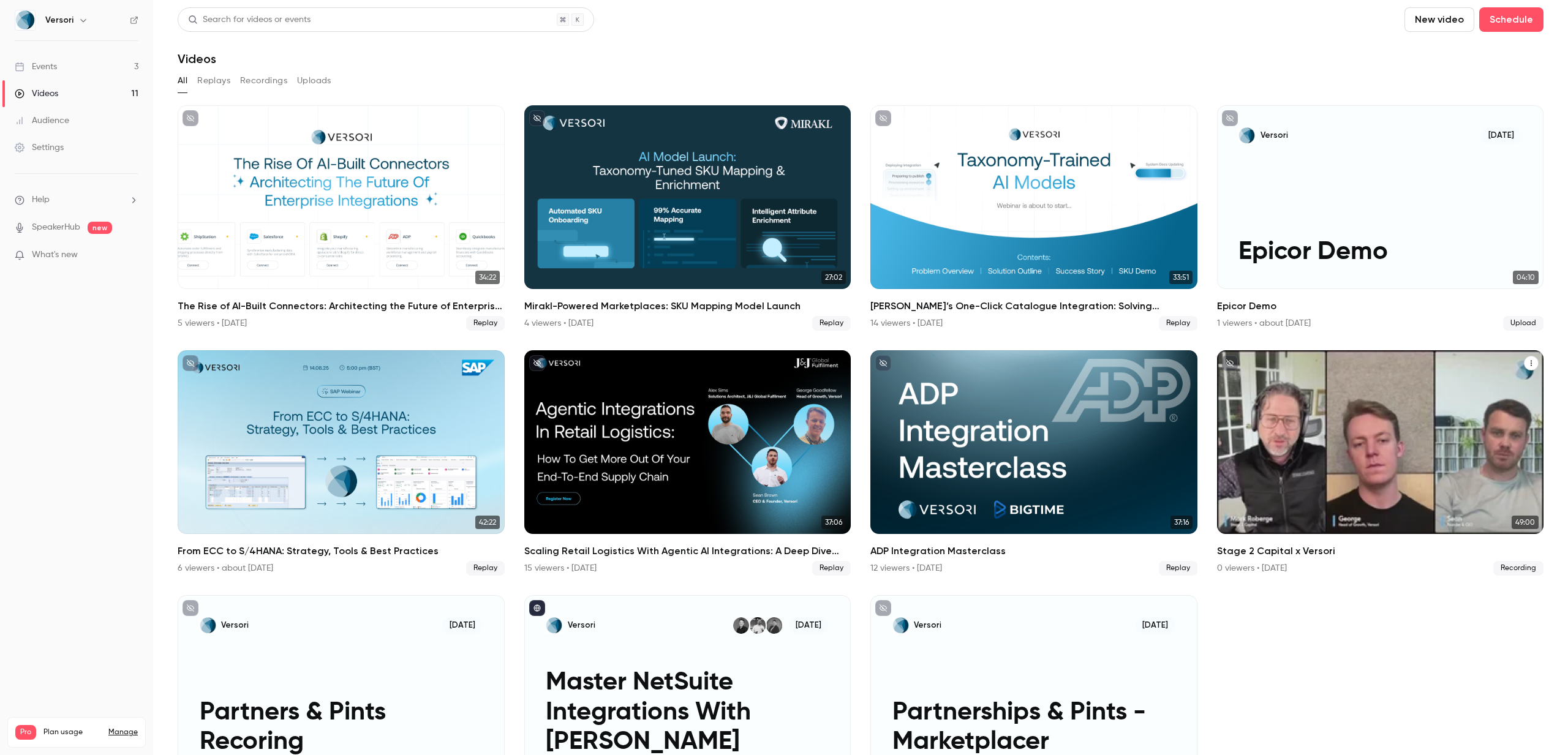
scroll to position [80, 0]
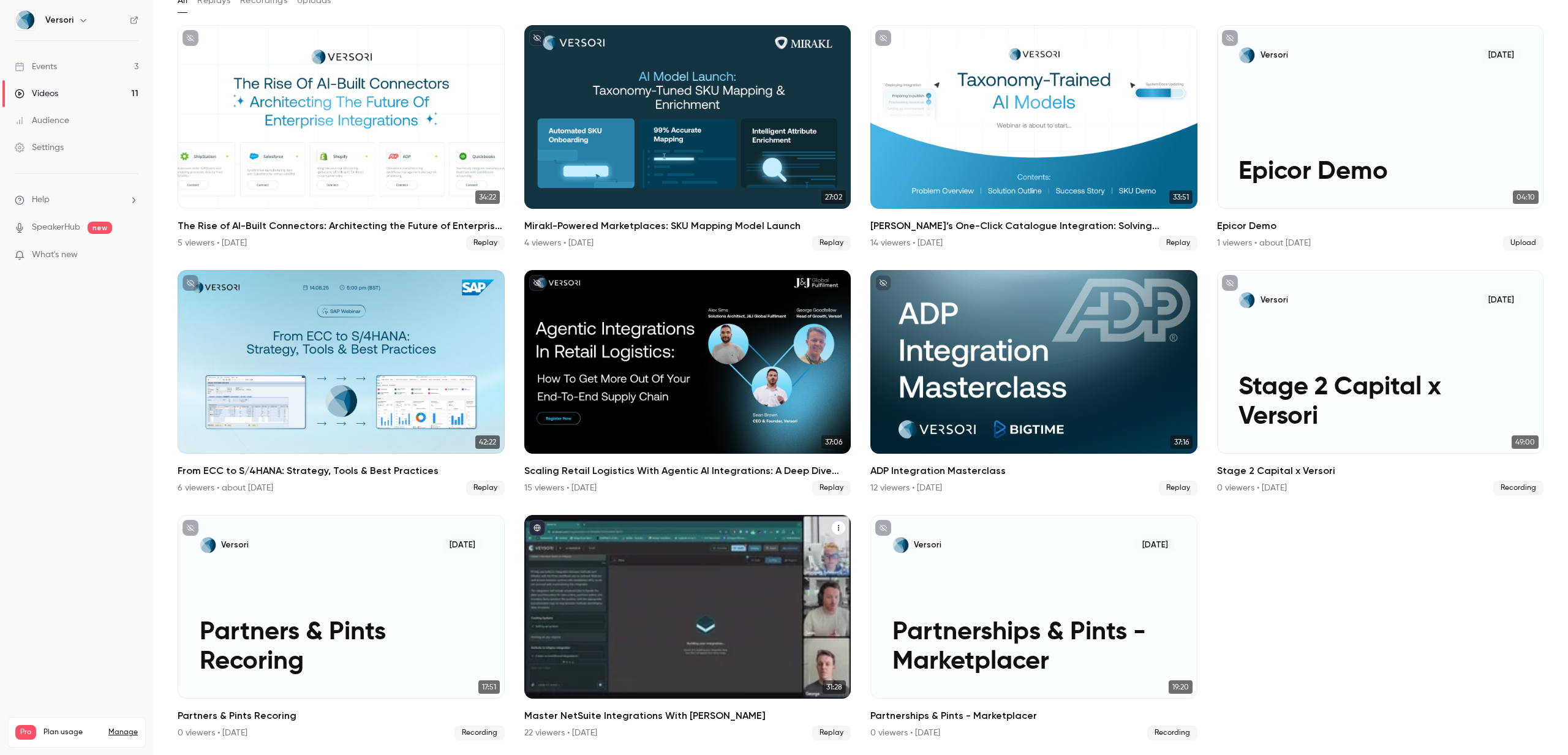
click at [682, 712] on h2 "Master NetSuite Integrations With Versori" at bounding box center [688, 716] width 327 height 15
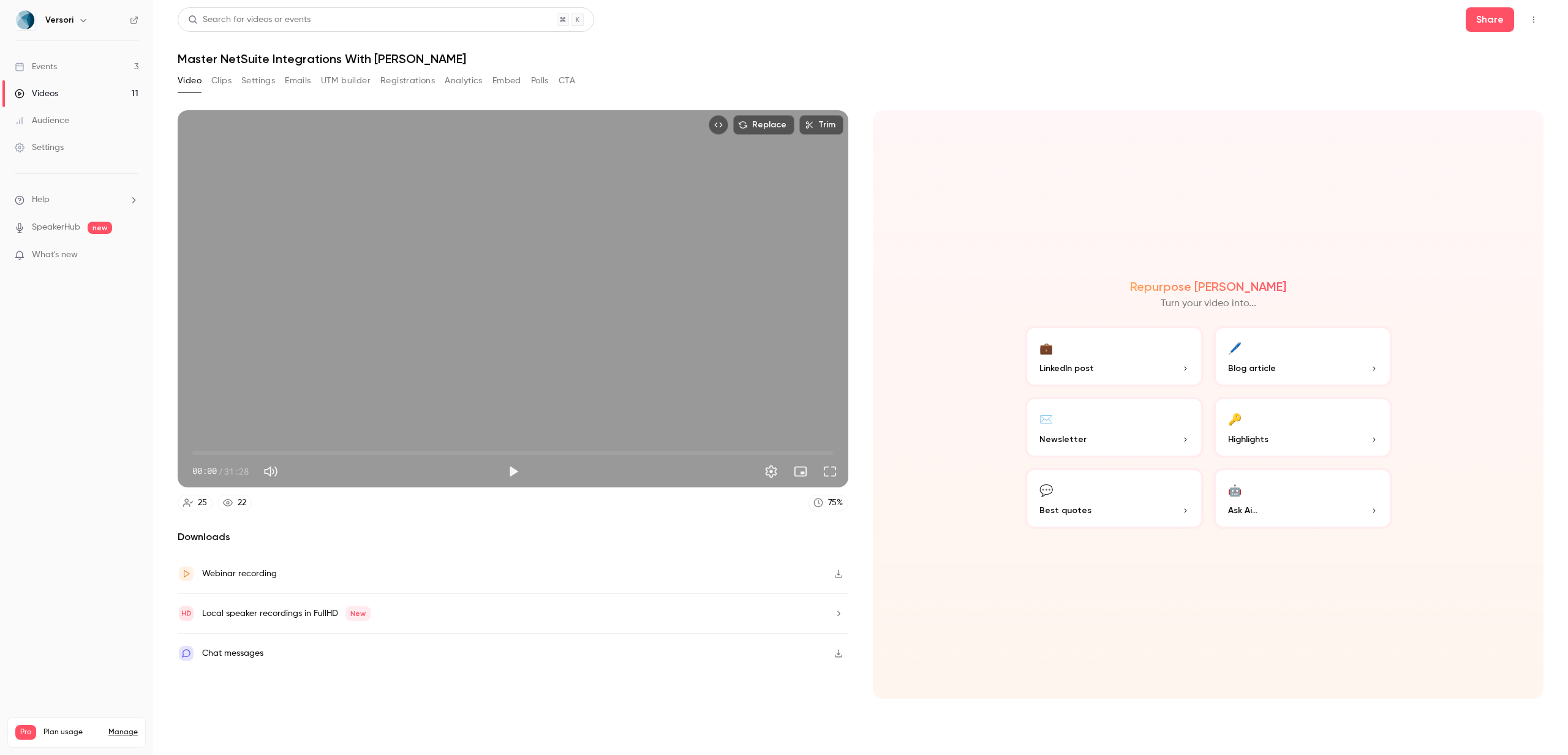
click at [1534, 21] on icon "Top Bar Actions" at bounding box center [1534, 20] width 10 height 9
click at [1474, 46] on div "Unpublish from Channel" at bounding box center [1486, 51] width 97 height 12
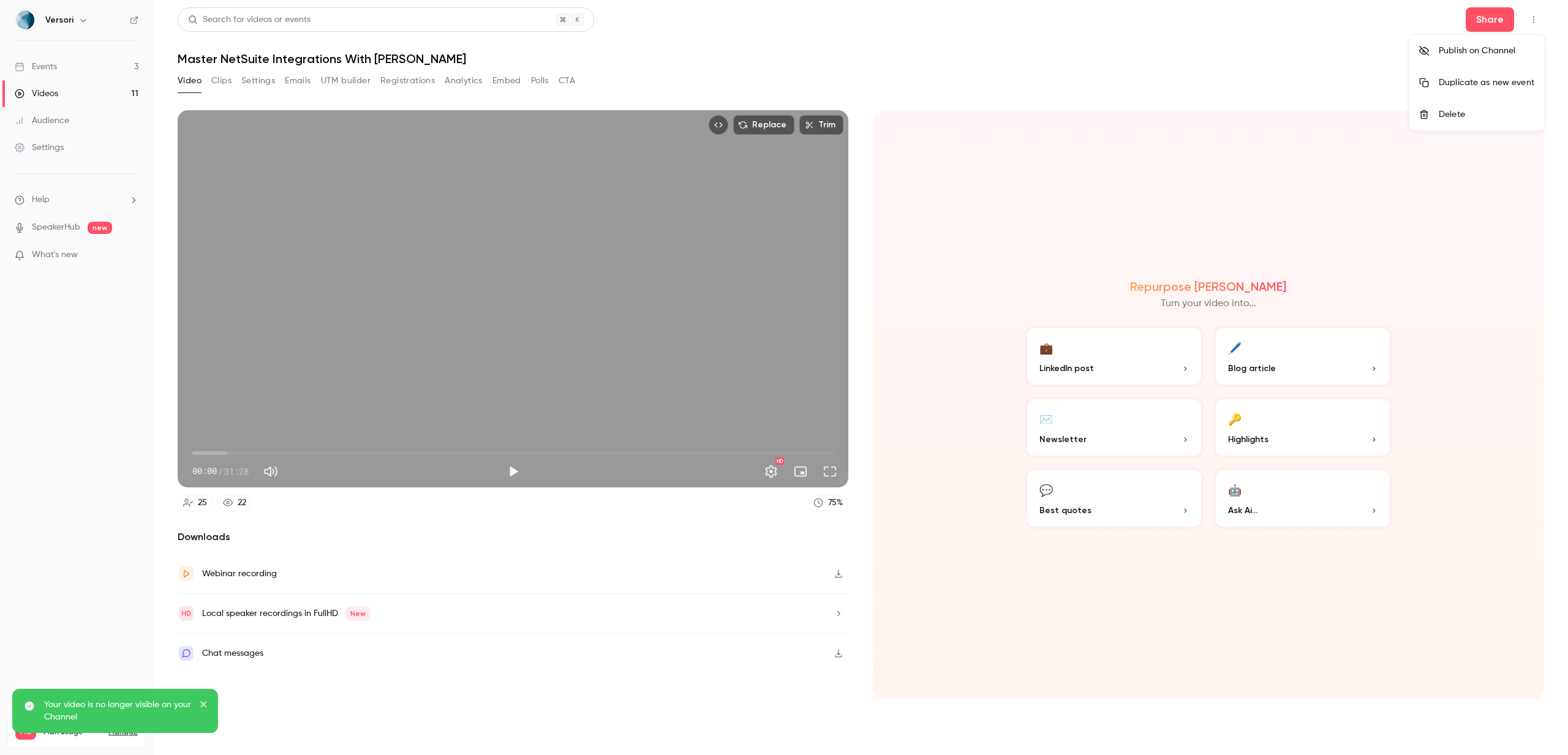
click at [83, 94] on div at bounding box center [784, 377] width 1568 height 755
click at [59, 91] on link "Videos 11" at bounding box center [76, 93] width 153 height 27
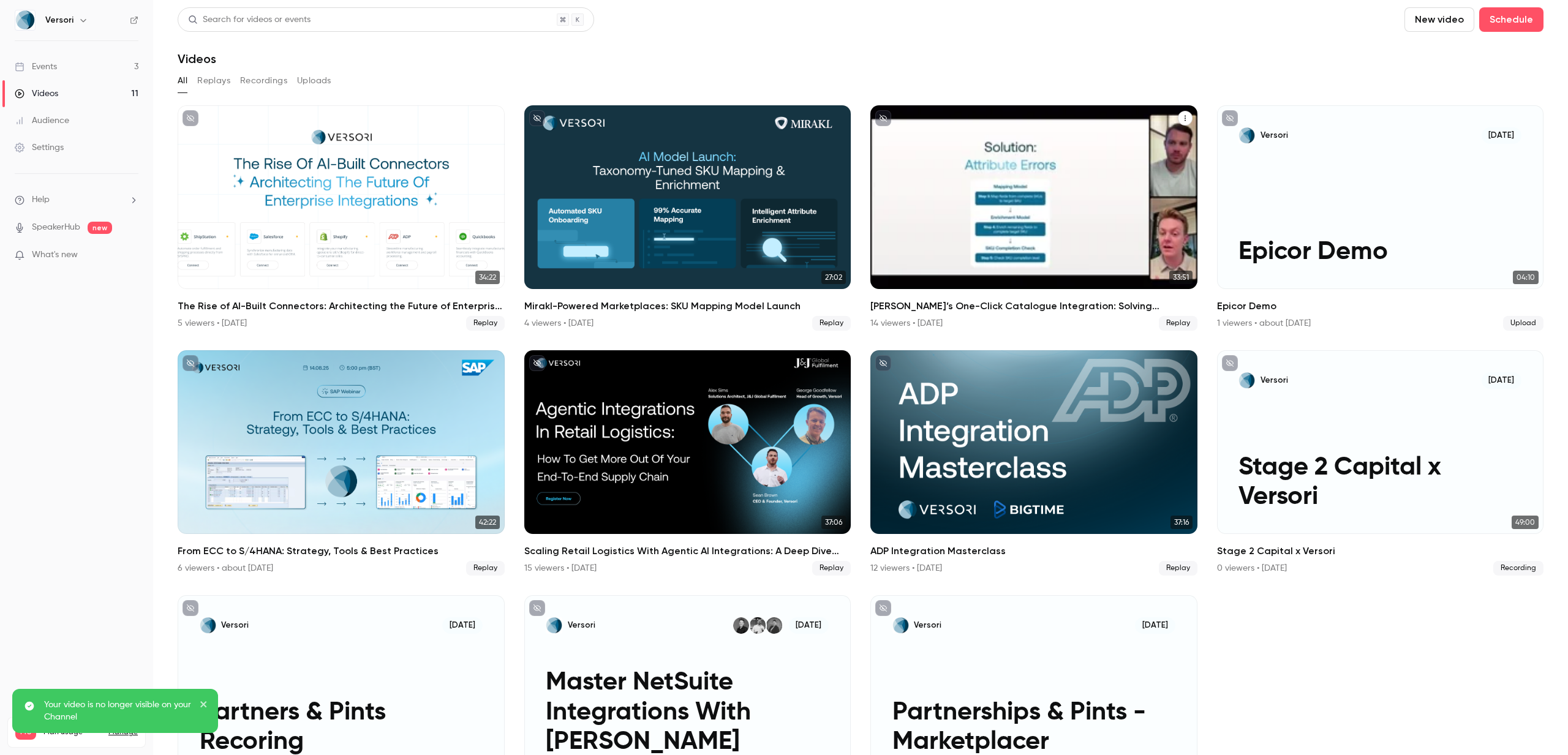
click at [1010, 308] on h2 "Versori’s One-Click Catalogue Integration: Solving Marketplace Data Challenges …" at bounding box center [1034, 306] width 327 height 15
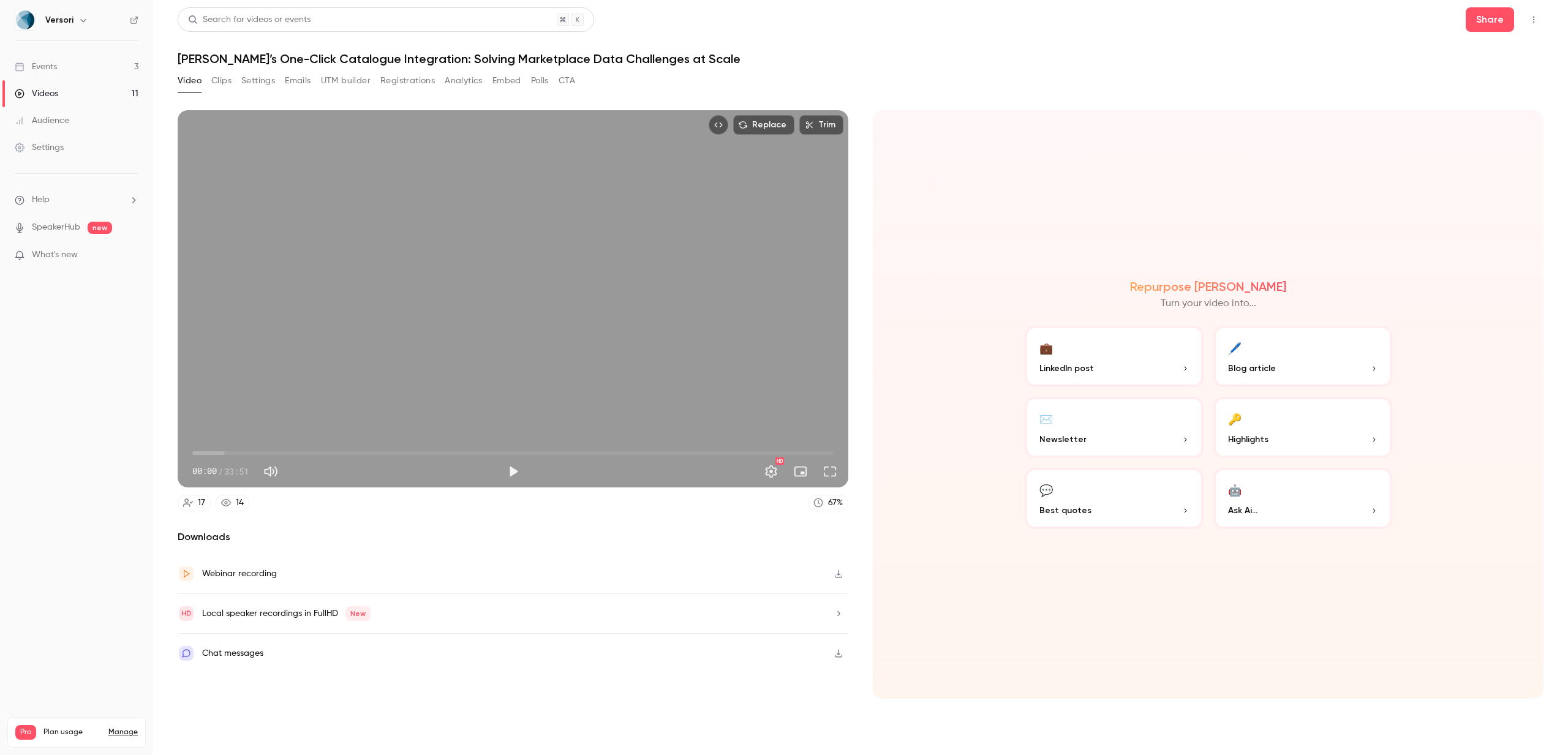
click at [1533, 21] on icon "Top Bar Actions" at bounding box center [1534, 20] width 10 height 9
click at [1487, 45] on div "Publish on Channel" at bounding box center [1487, 51] width 96 height 12
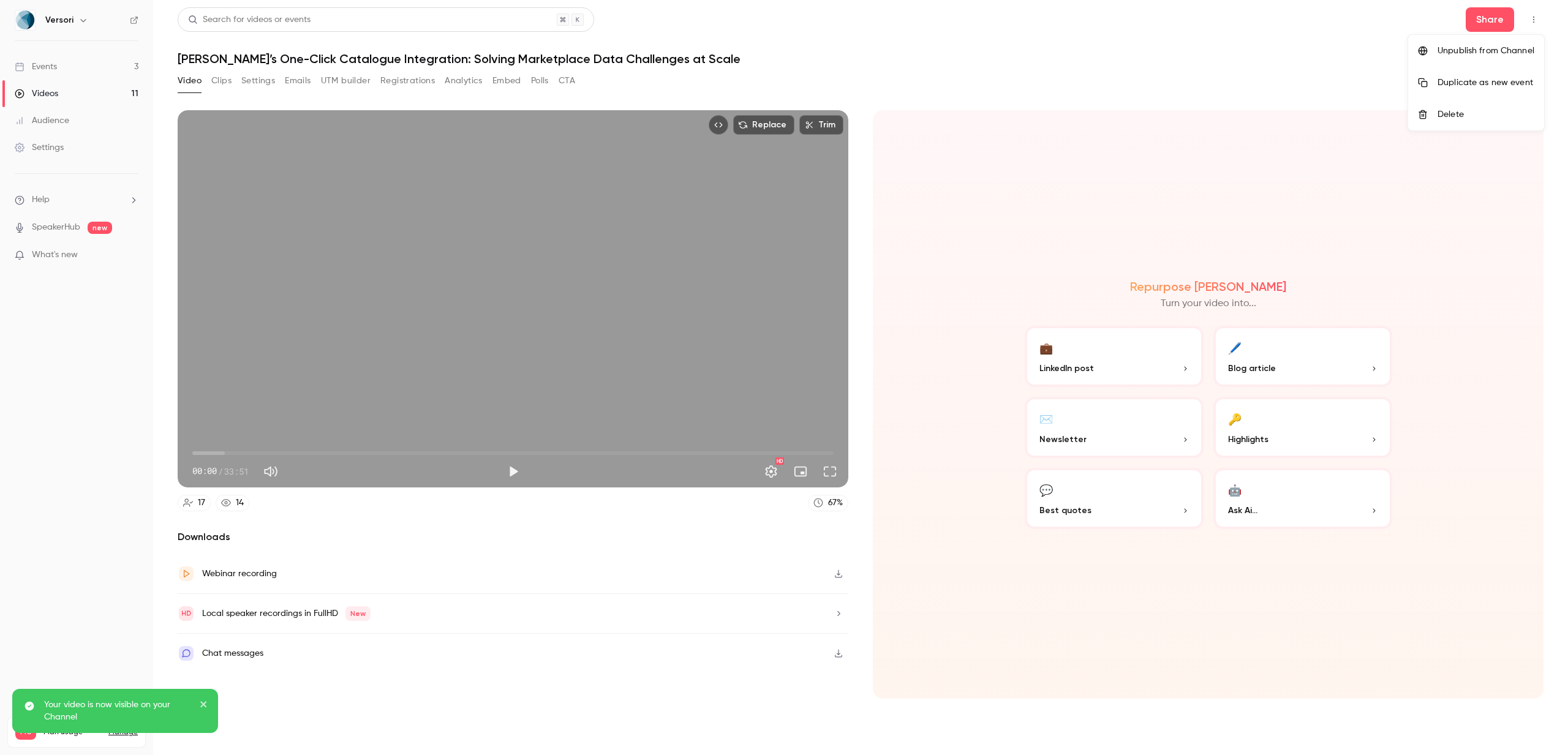
click at [90, 96] on div at bounding box center [784, 377] width 1568 height 755
click at [83, 91] on link "Videos 11" at bounding box center [76, 93] width 153 height 27
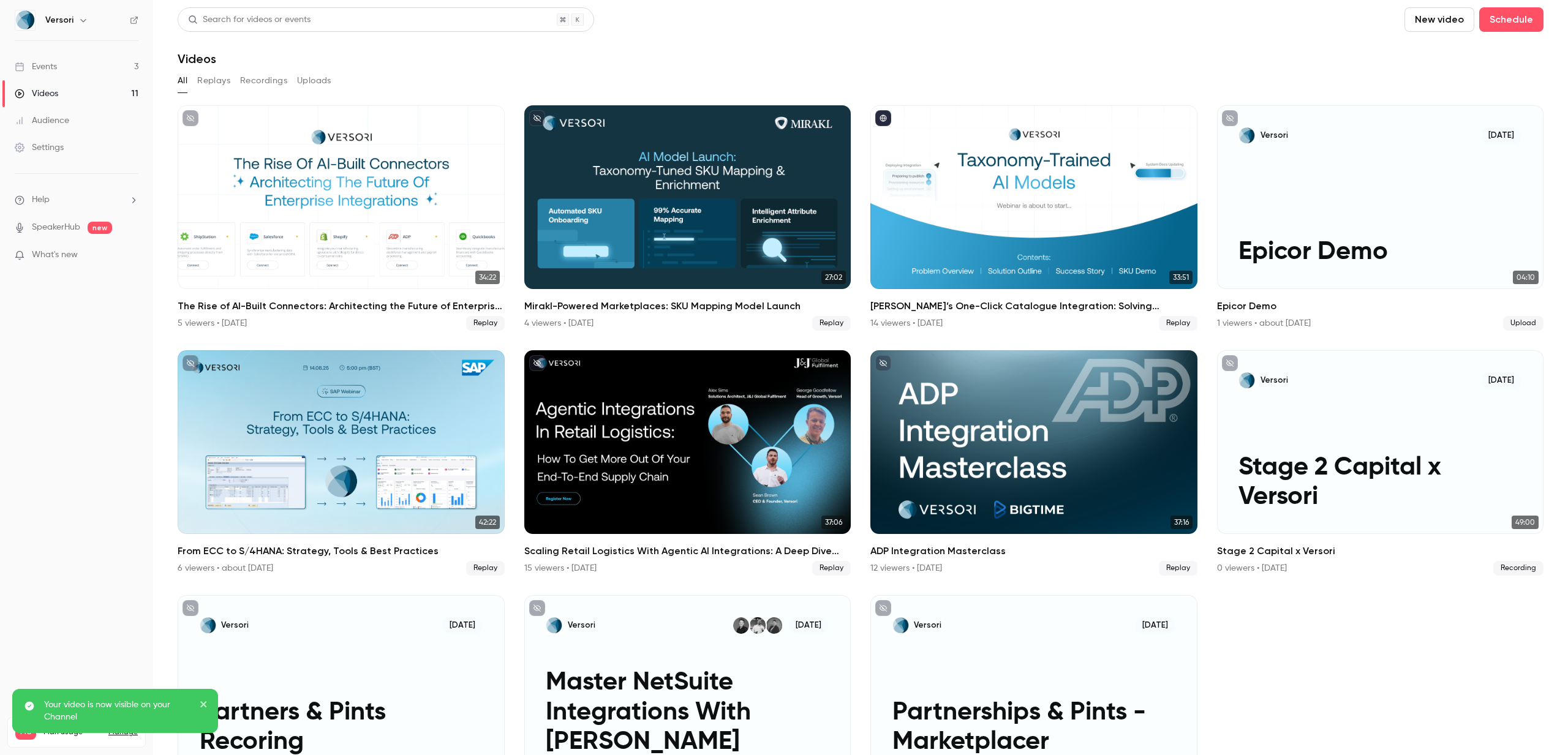
scroll to position [80, 0]
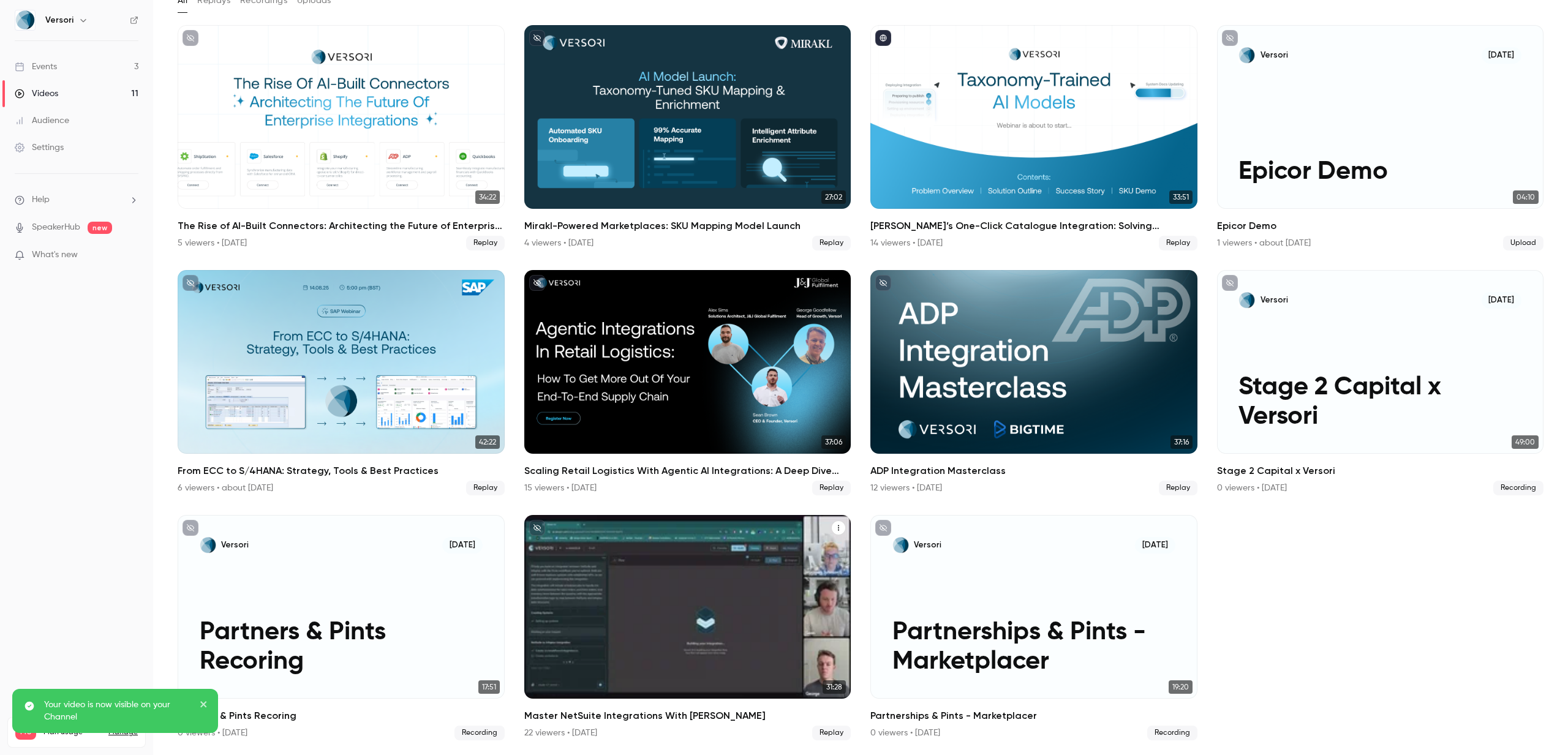
click at [784, 716] on h2 "Master NetSuite Integrations With Versori" at bounding box center [688, 716] width 327 height 15
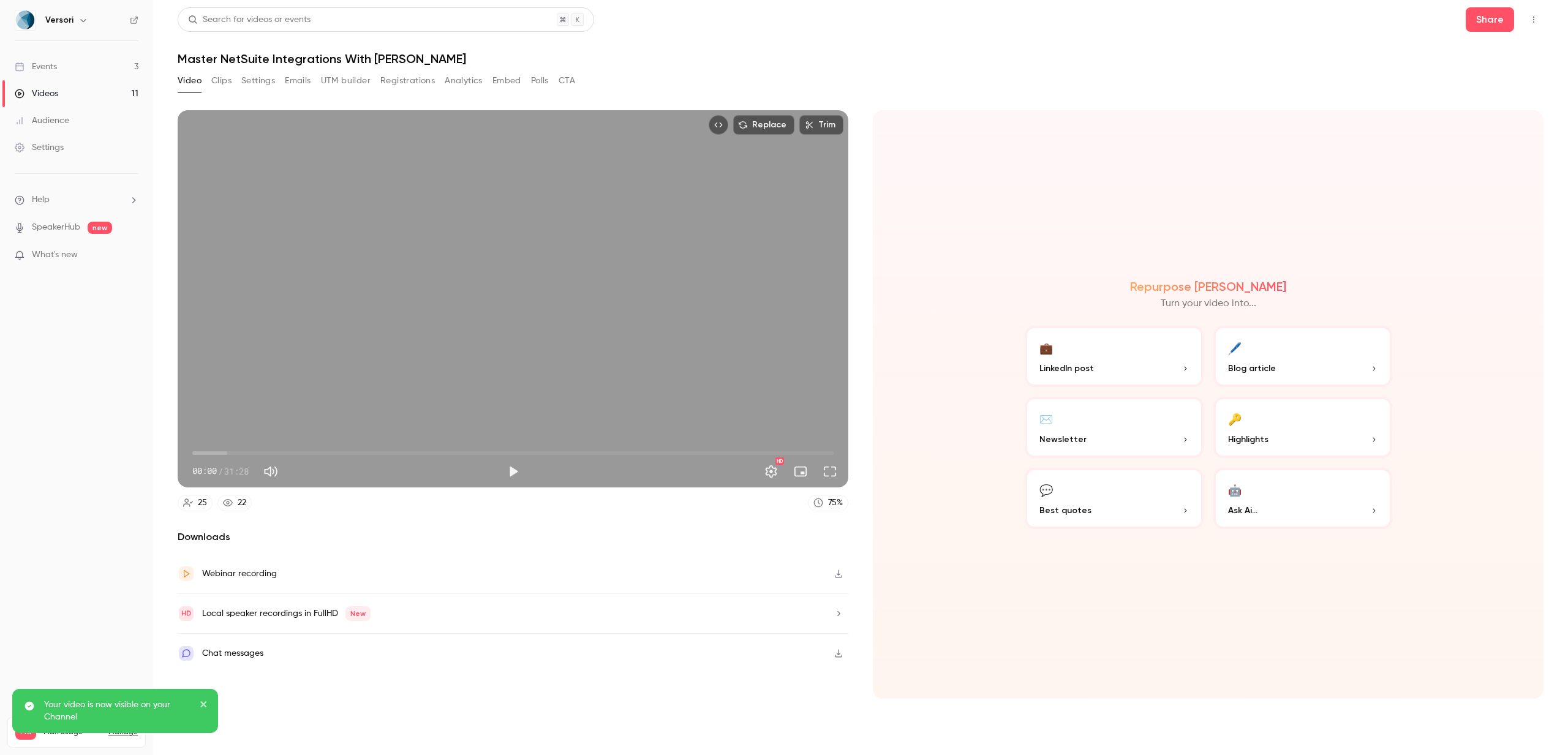
click at [1538, 19] on icon "Top Bar Actions" at bounding box center [1534, 20] width 10 height 9
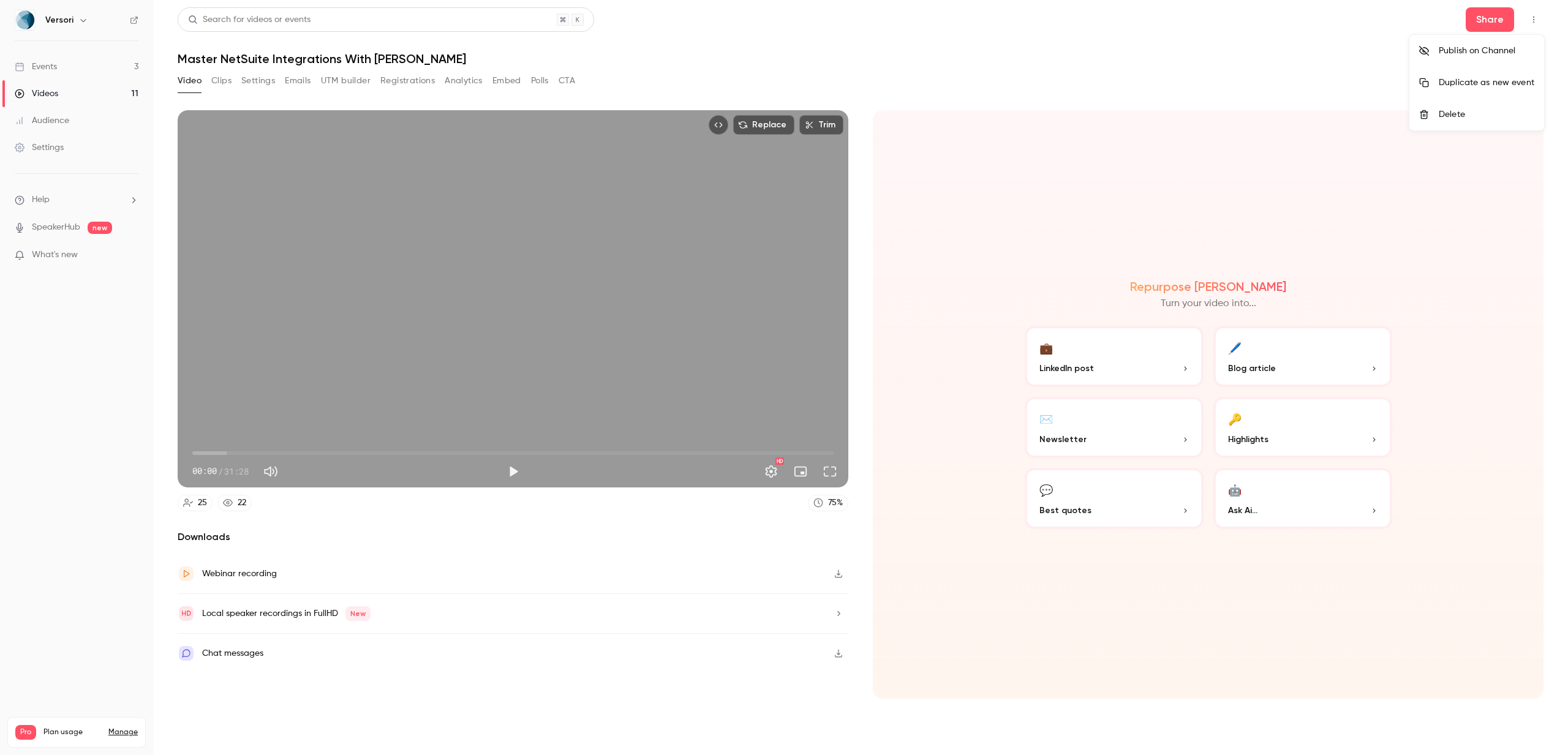
click at [1466, 54] on div "Publish on Channel" at bounding box center [1487, 51] width 96 height 12
click at [84, 86] on div at bounding box center [784, 377] width 1568 height 755
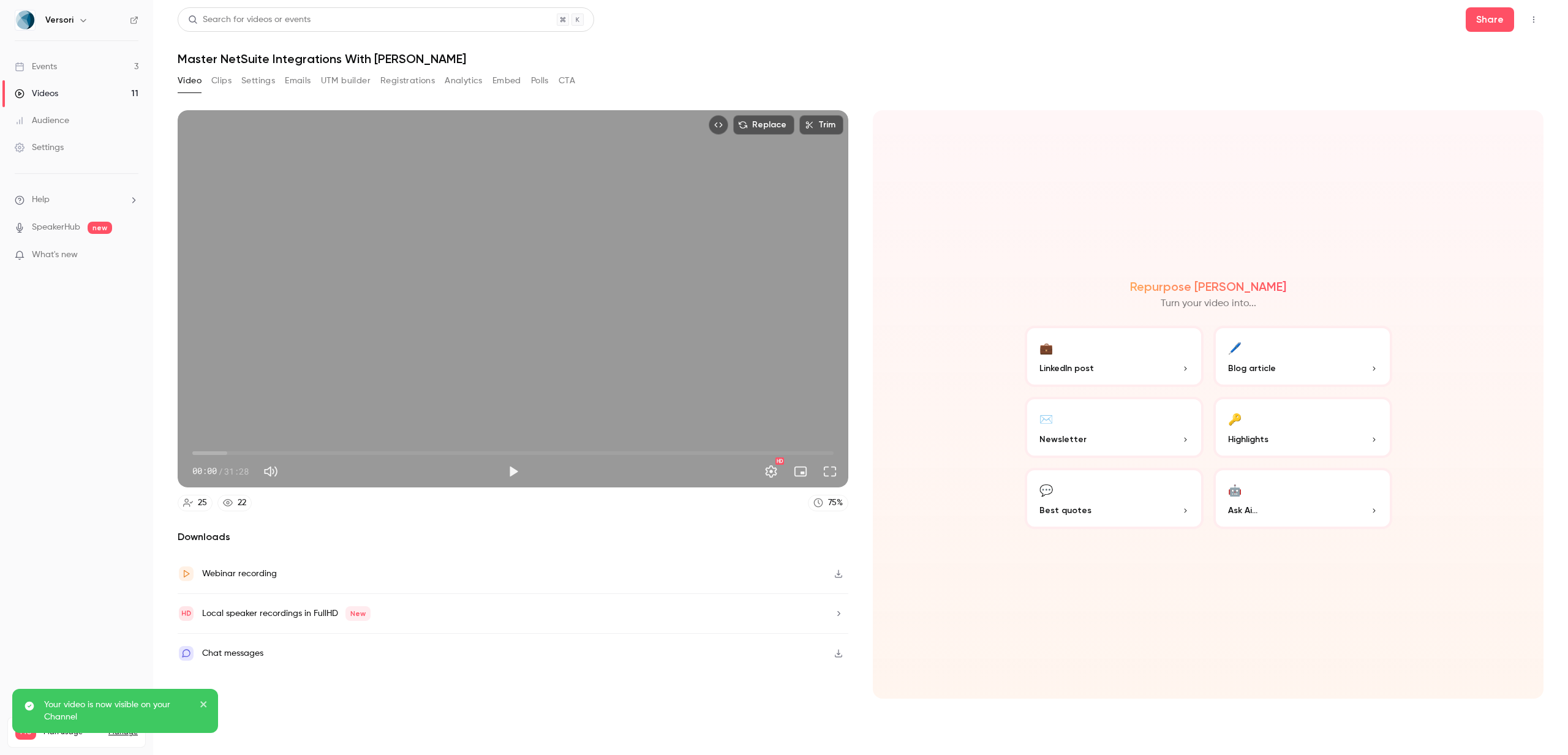
click at [53, 91] on div "Videos" at bounding box center [37, 94] width 44 height 12
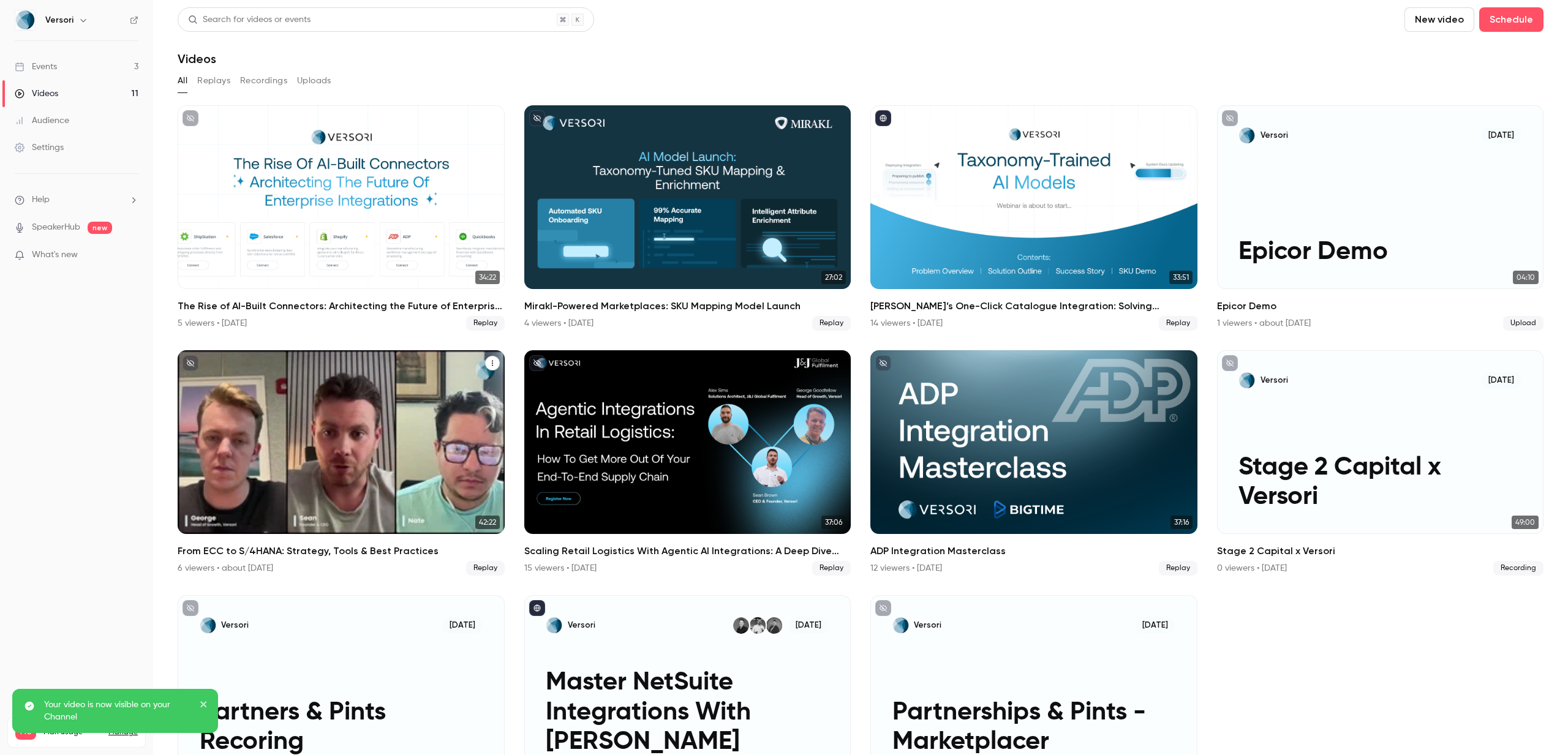
scroll to position [80, 0]
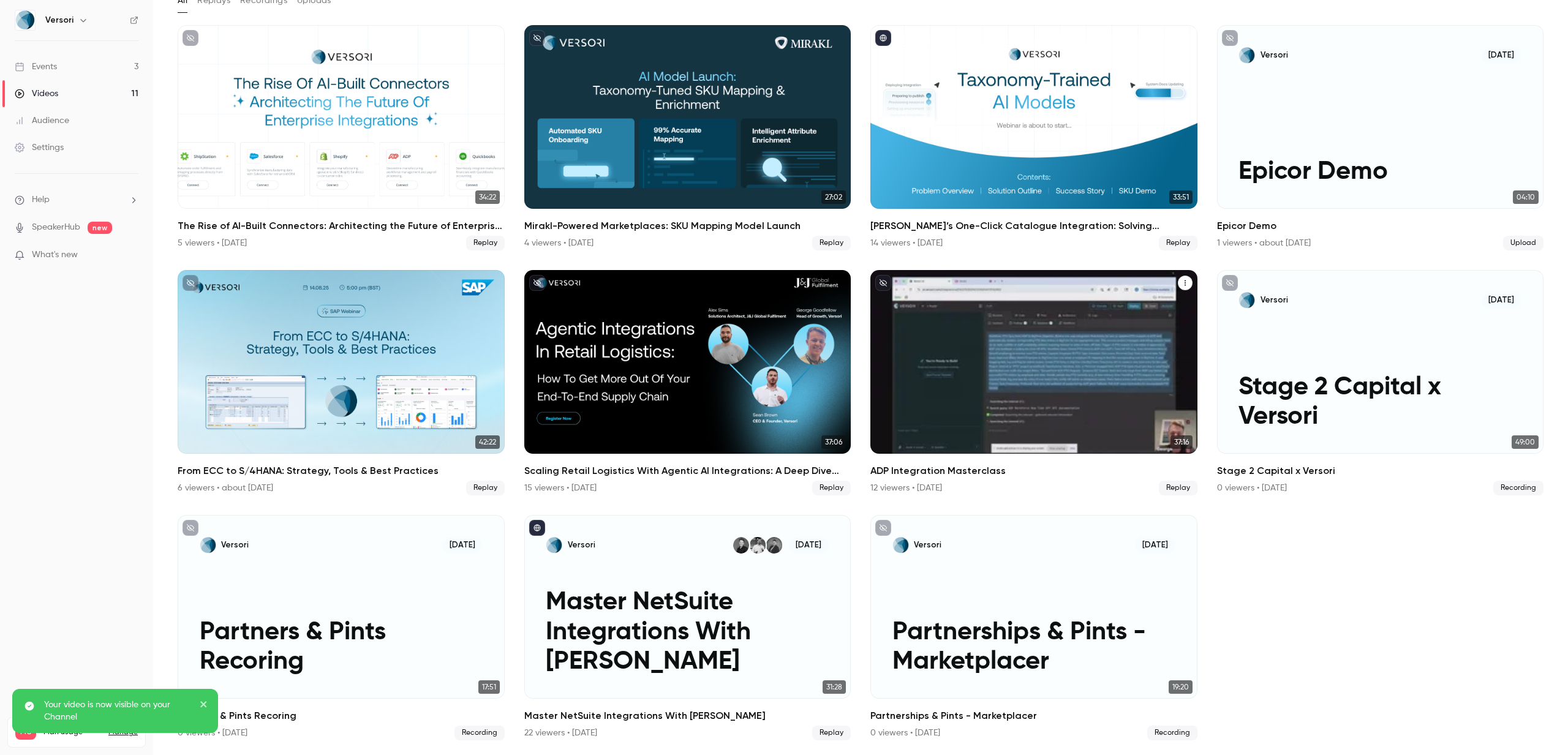
click at [1117, 482] on div "12 viewers • 3 months ago Replay" at bounding box center [1034, 488] width 327 height 15
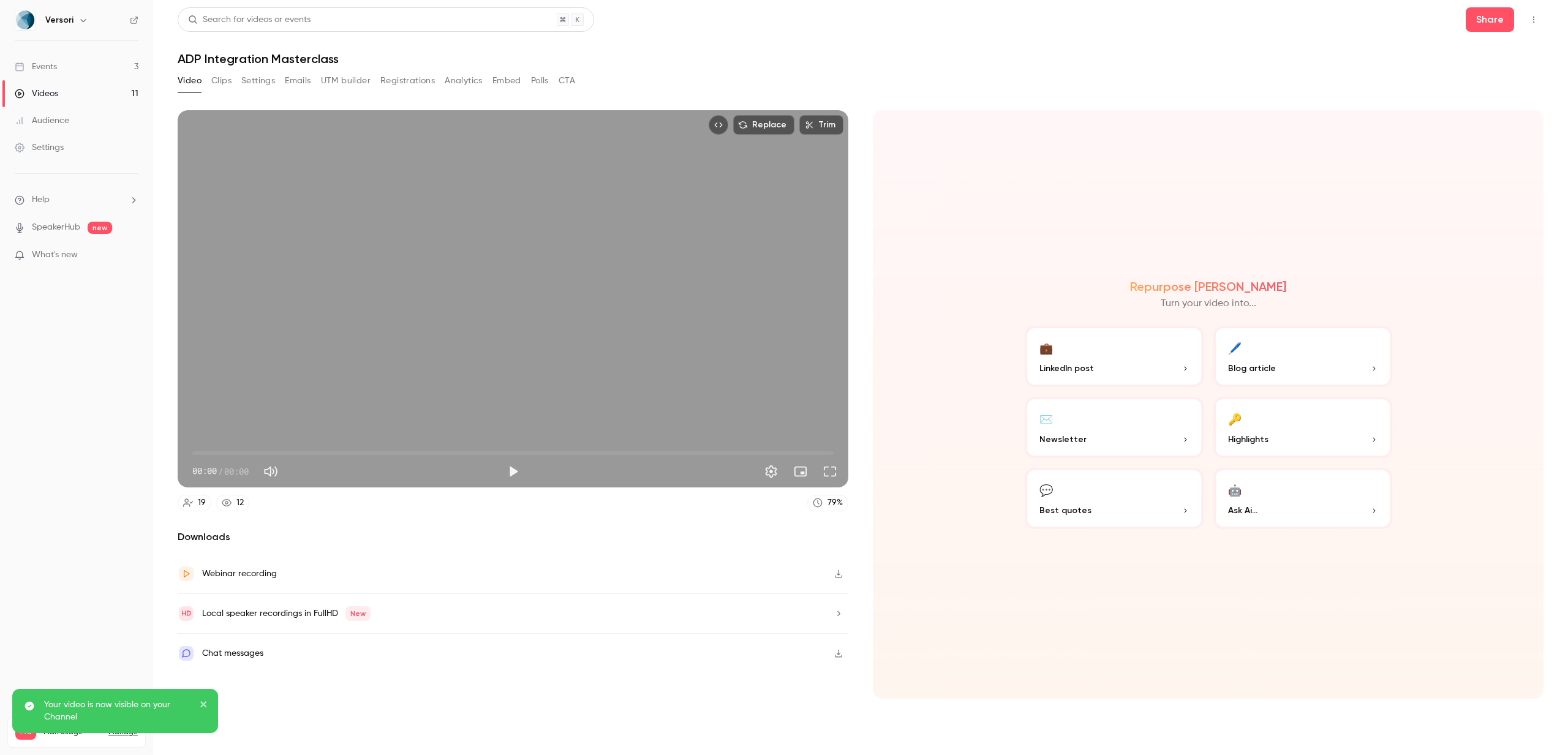
click at [1537, 14] on button "Top Bar Actions" at bounding box center [1534, 20] width 20 height 20
click at [1477, 50] on div "Publish on Channel" at bounding box center [1487, 51] width 96 height 12
click at [83, 85] on div at bounding box center [784, 377] width 1568 height 755
click at [62, 90] on link "Videos 11" at bounding box center [76, 93] width 153 height 27
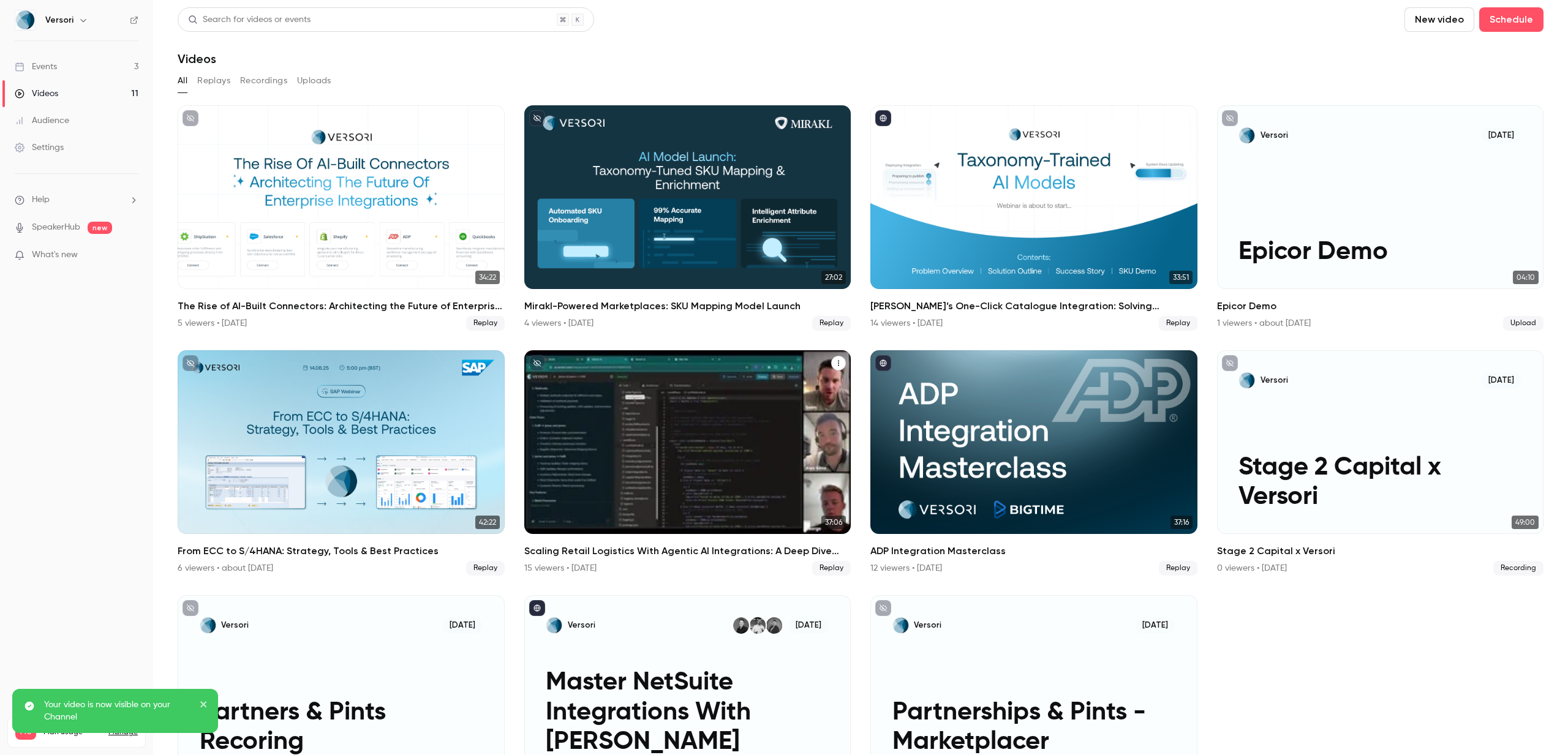
click at [735, 565] on div "15 viewers • 2 months ago Replay" at bounding box center [688, 569] width 327 height 15
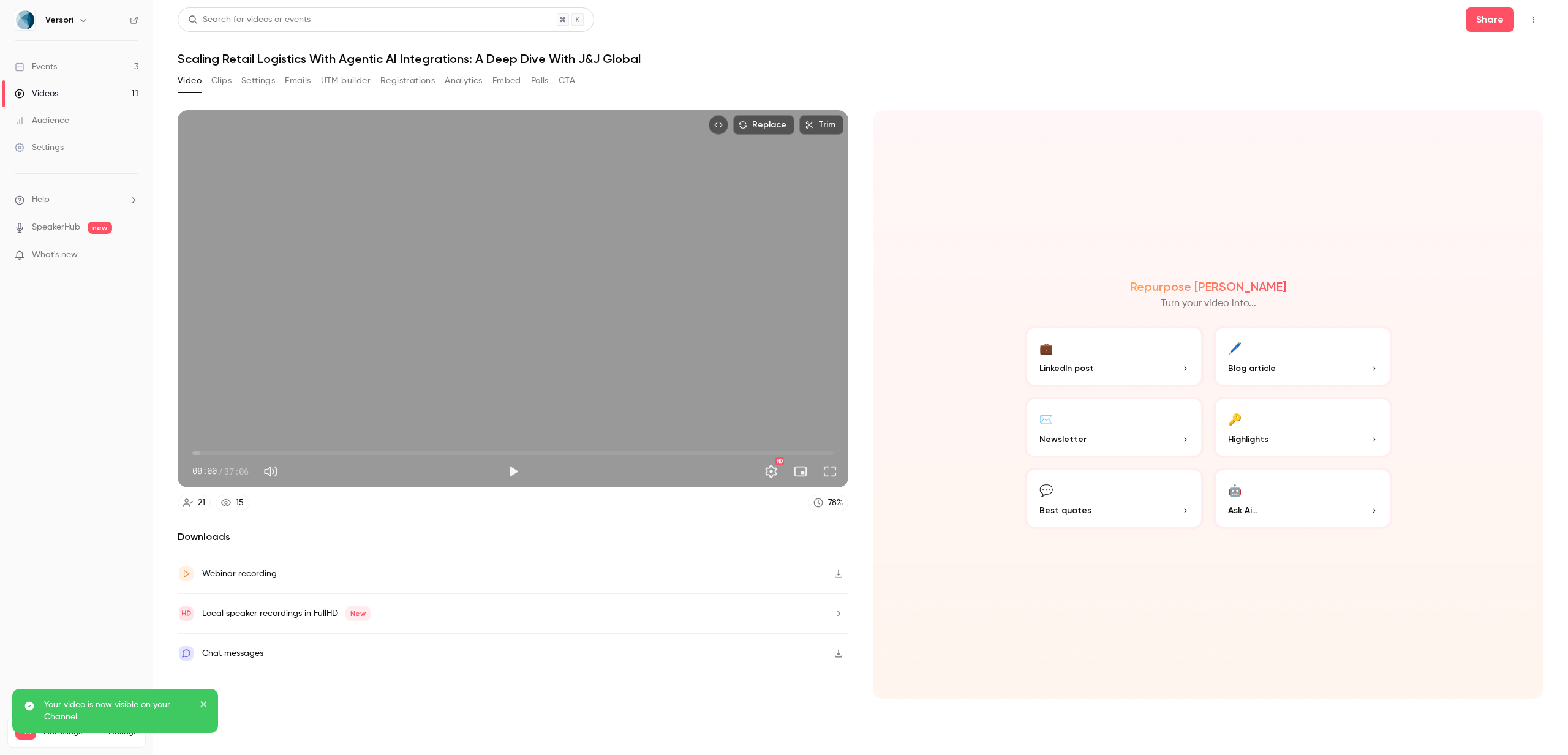
click at [1533, 21] on icon "Top Bar Actions" at bounding box center [1534, 20] width 10 height 9
click at [1452, 52] on div "Publish on Channel" at bounding box center [1487, 51] width 96 height 12
click at [75, 89] on div at bounding box center [784, 377] width 1568 height 755
click at [47, 89] on div "Videos" at bounding box center [37, 94] width 44 height 12
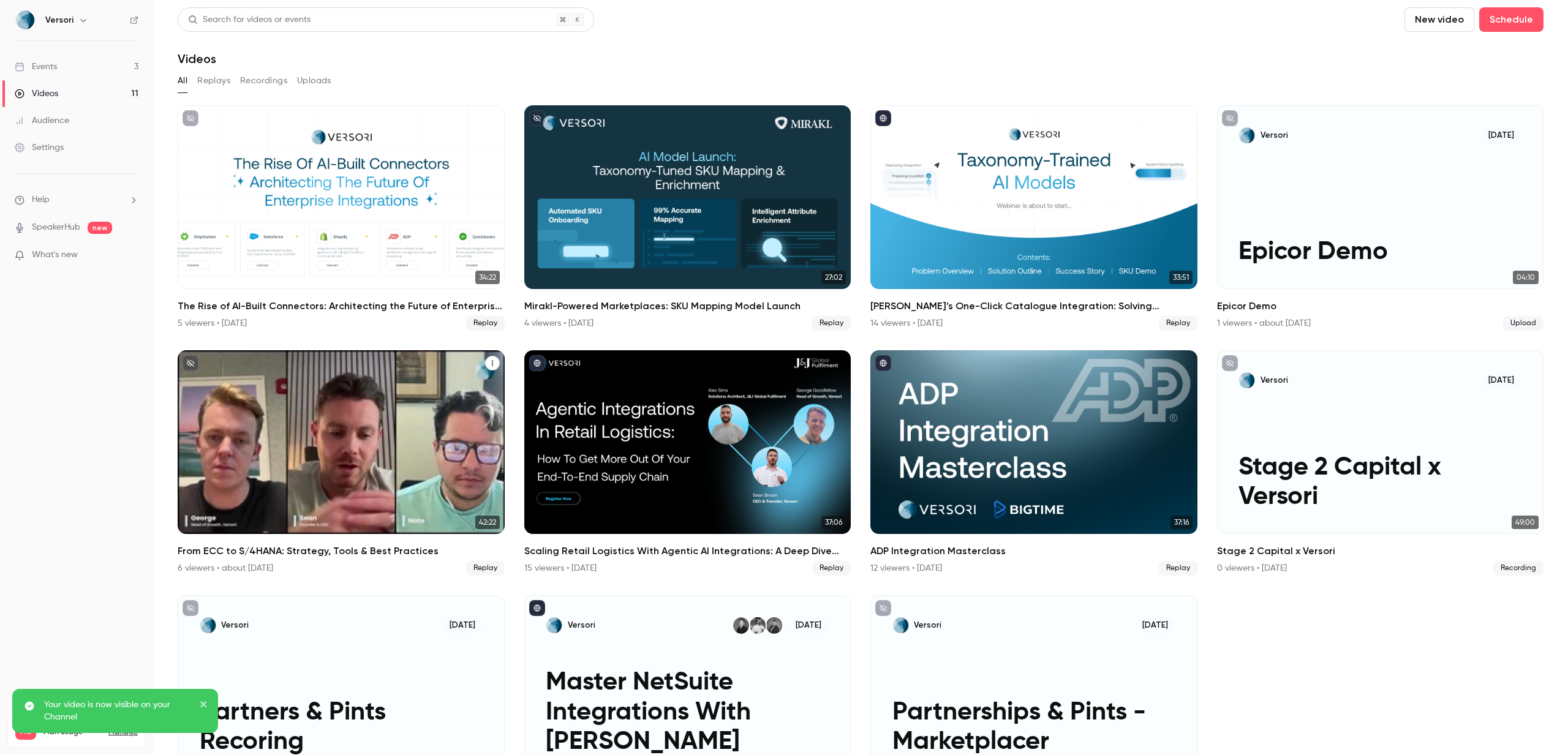
click at [306, 553] on h2 "From ECC to S/4HANA: Strategy, Tools & Best Practices" at bounding box center [341, 551] width 327 height 15
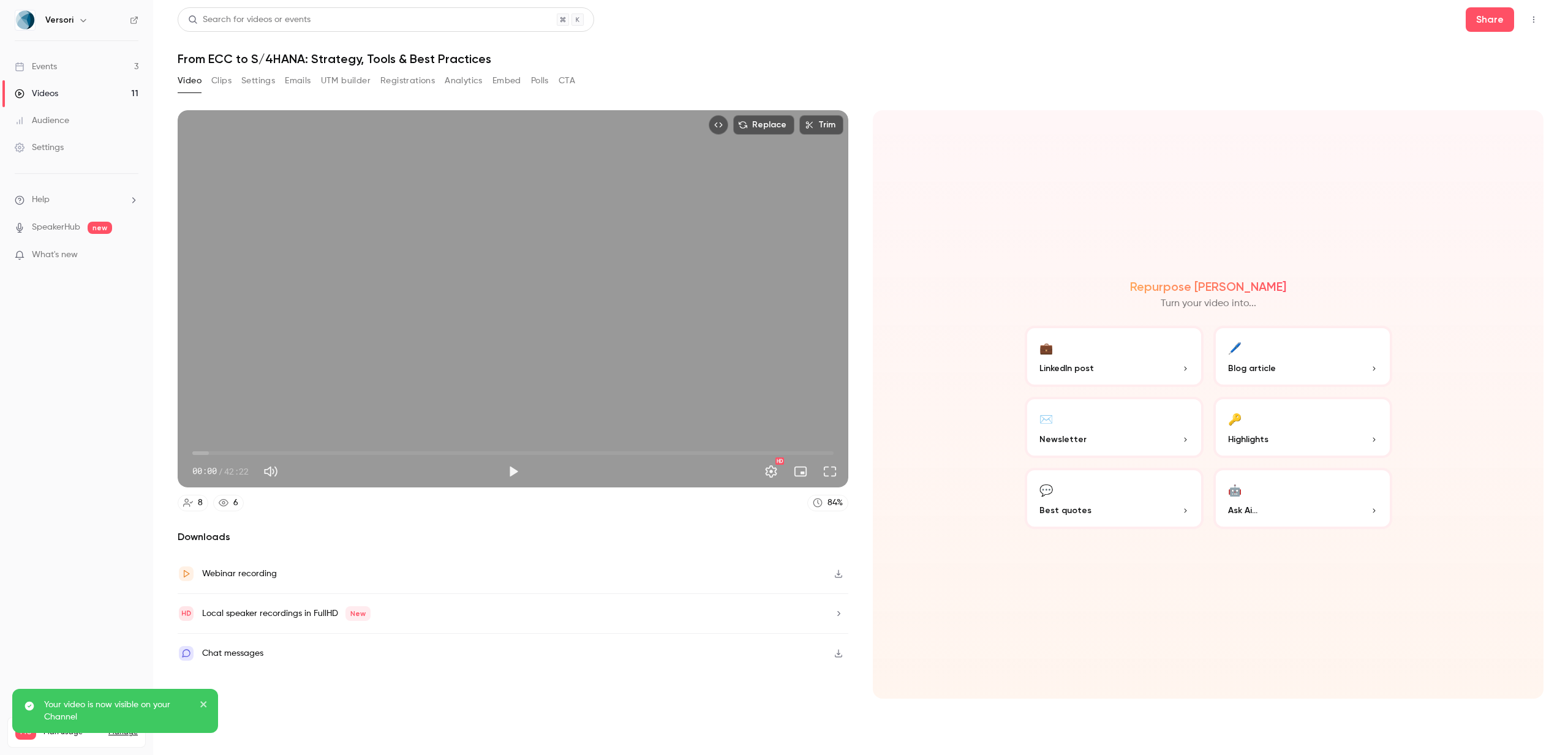
click at [1539, 23] on button "Top Bar Actions" at bounding box center [1534, 20] width 20 height 20
click at [1466, 39] on li "Publish on Channel" at bounding box center [1477, 50] width 135 height 32
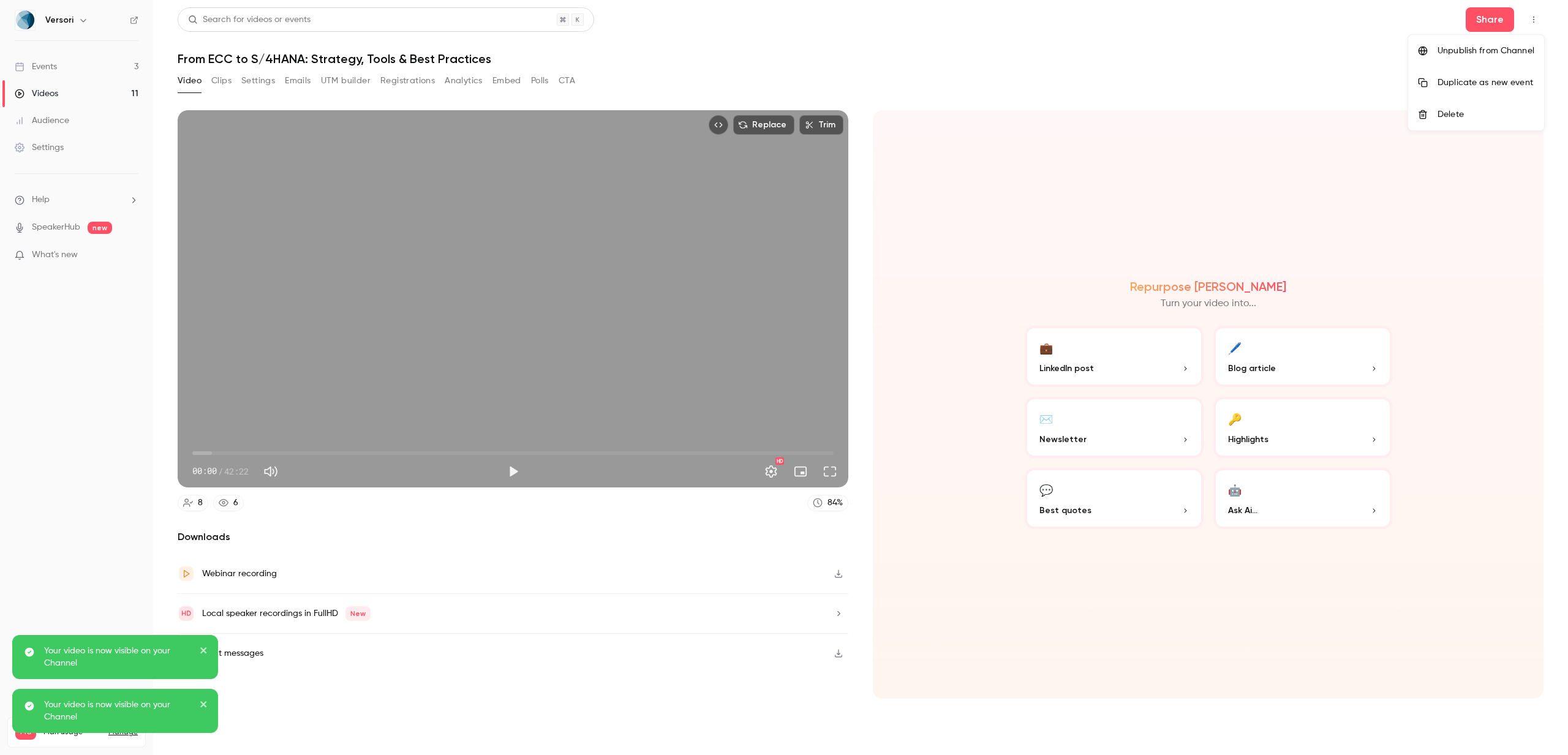
click at [42, 86] on div at bounding box center [784, 377] width 1568 height 755
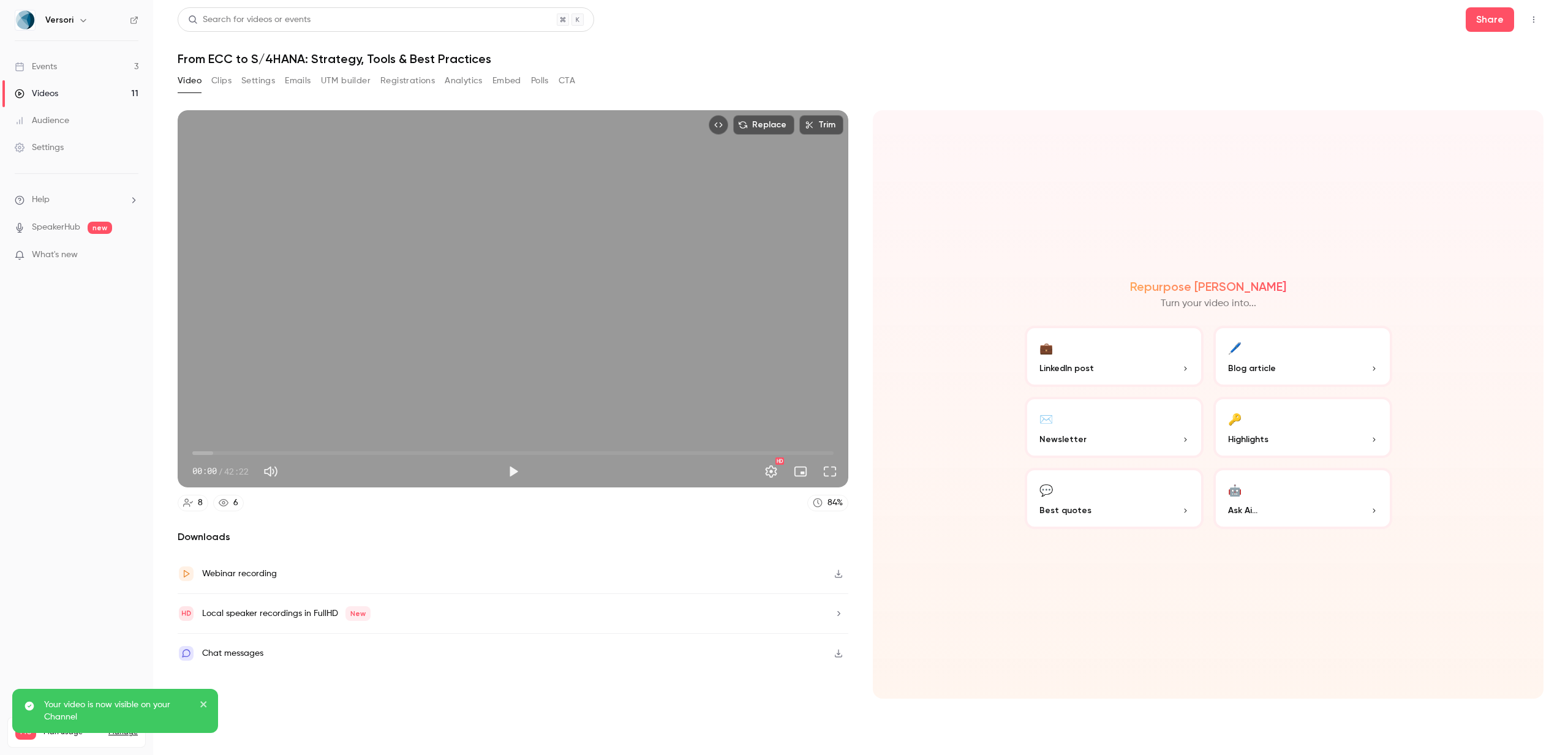
click at [42, 91] on div "Videos" at bounding box center [37, 94] width 44 height 12
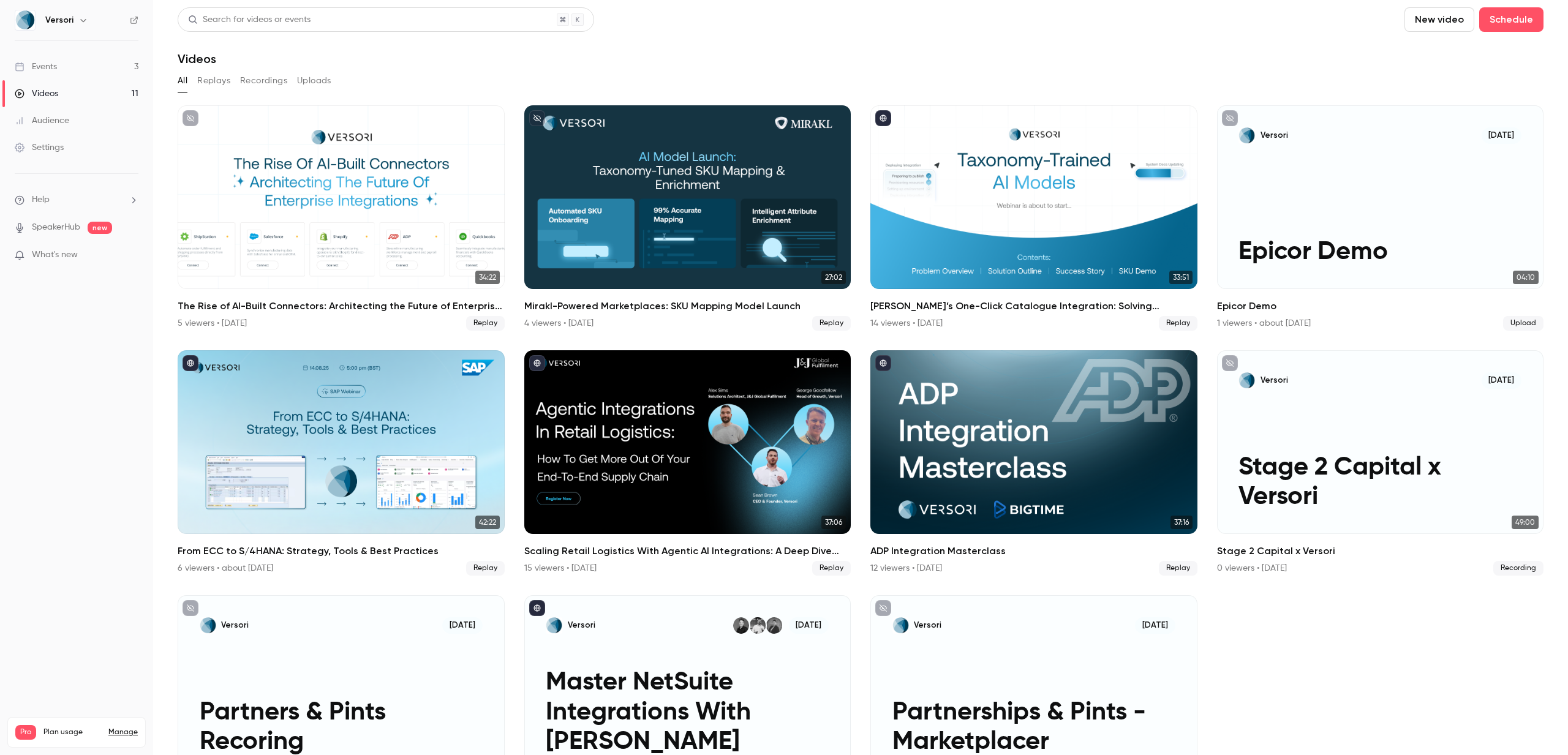
click at [76, 68] on link "Events 3" at bounding box center [76, 66] width 153 height 27
